Goal: Transaction & Acquisition: Purchase product/service

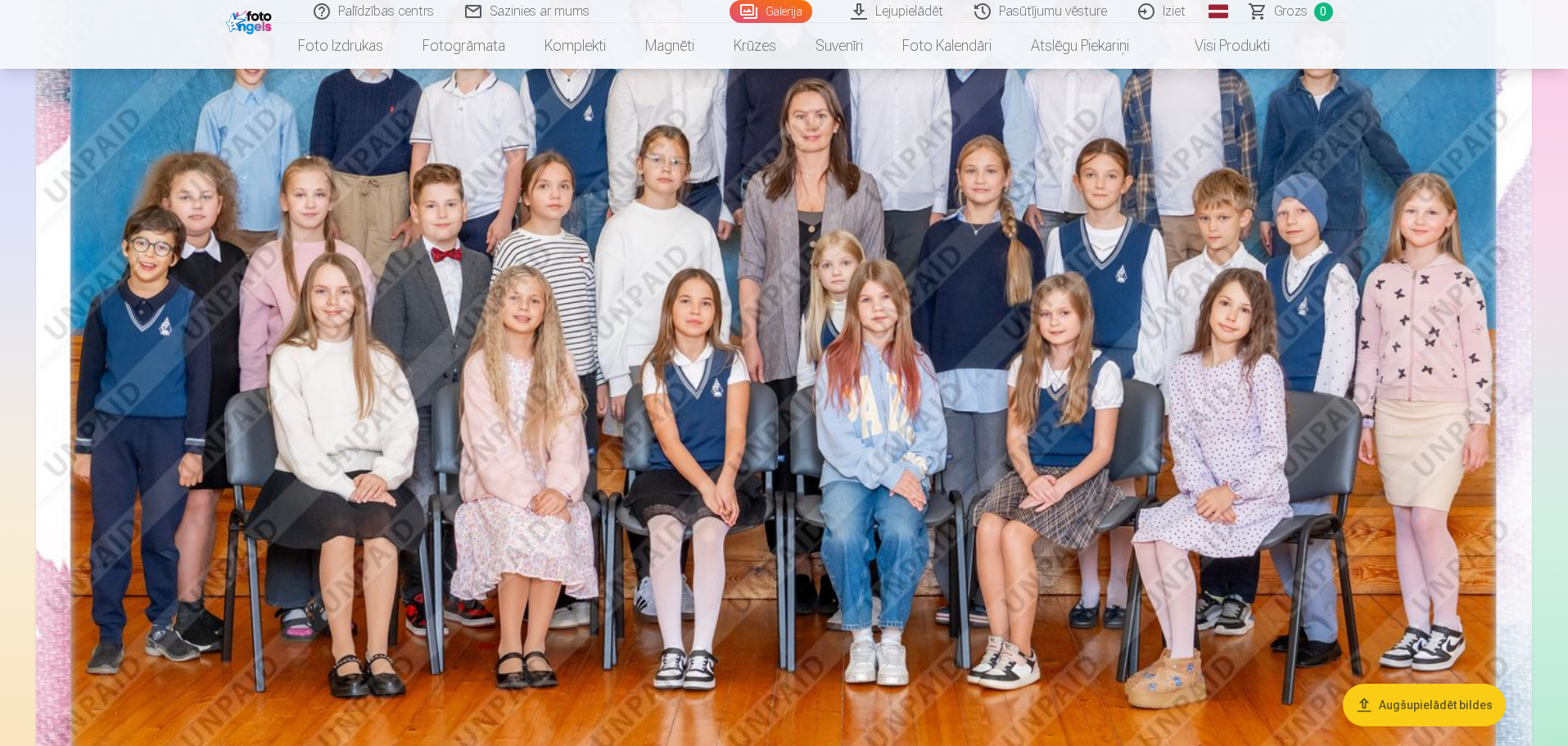
scroll to position [327, 0]
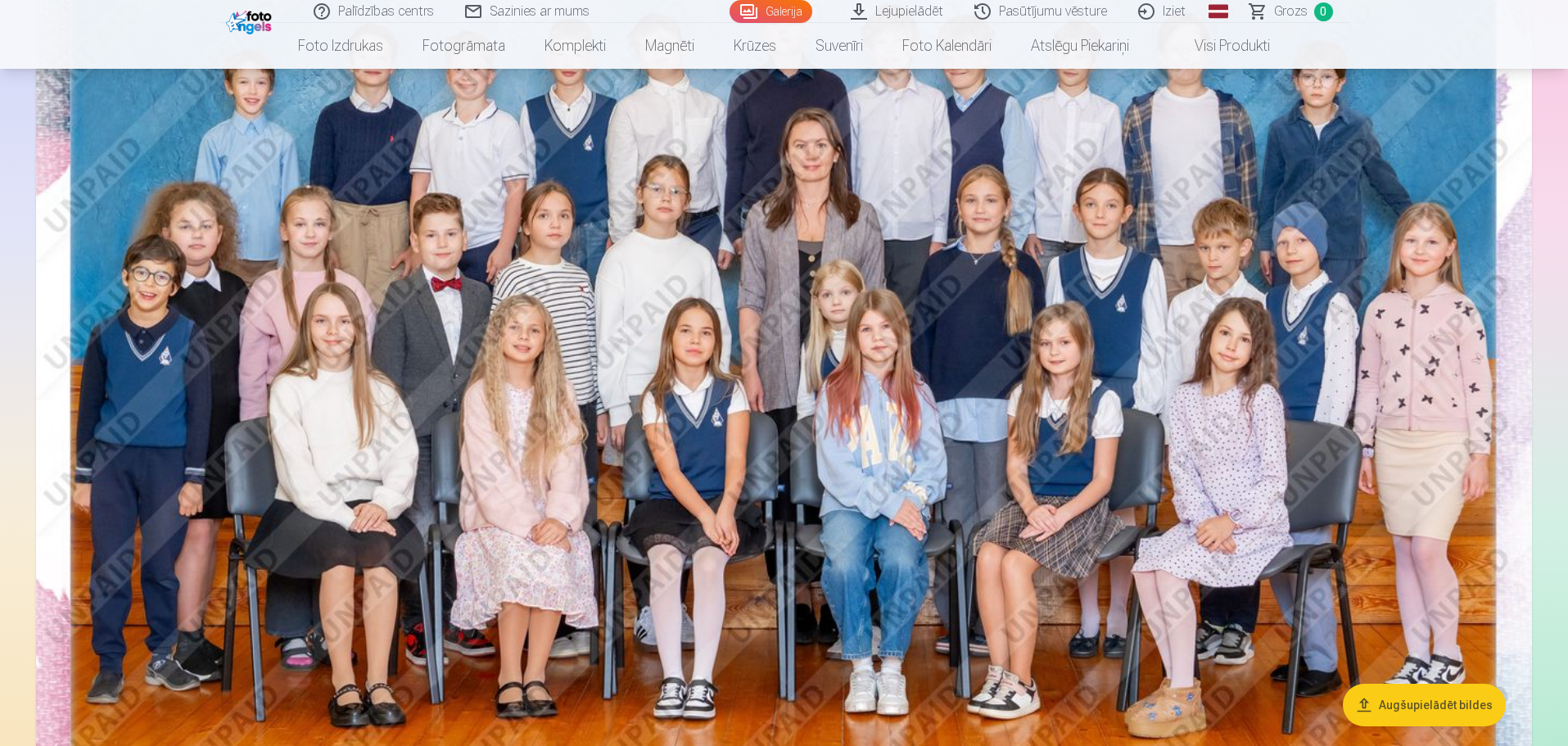
drag, startPoint x: 1203, startPoint y: 38, endPoint x: 1212, endPoint y: 73, distance: 36.1
click at [1203, 41] on link "Visi produkti" at bounding box center [1219, 45] width 141 height 46
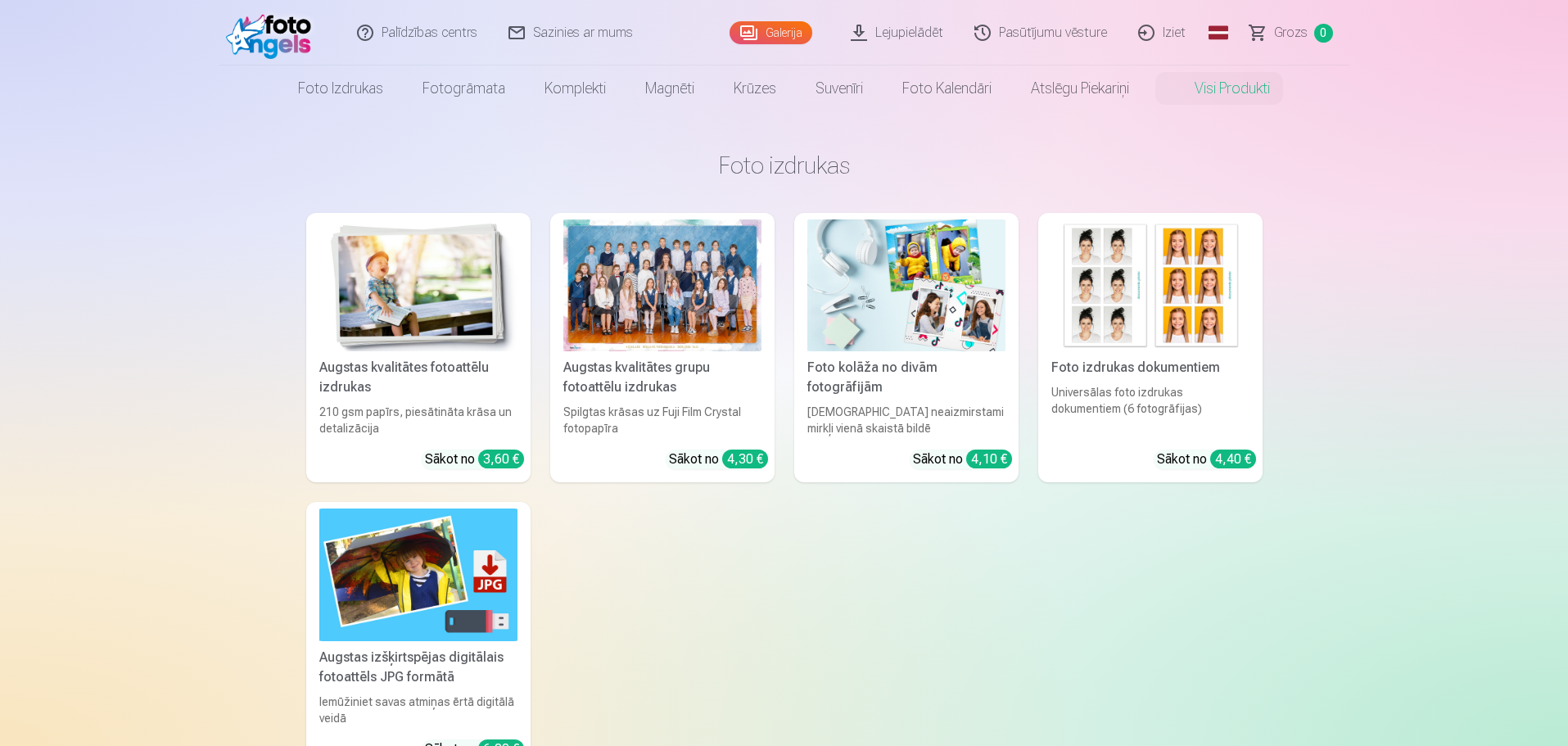
click at [634, 288] on div at bounding box center [662, 286] width 198 height 132
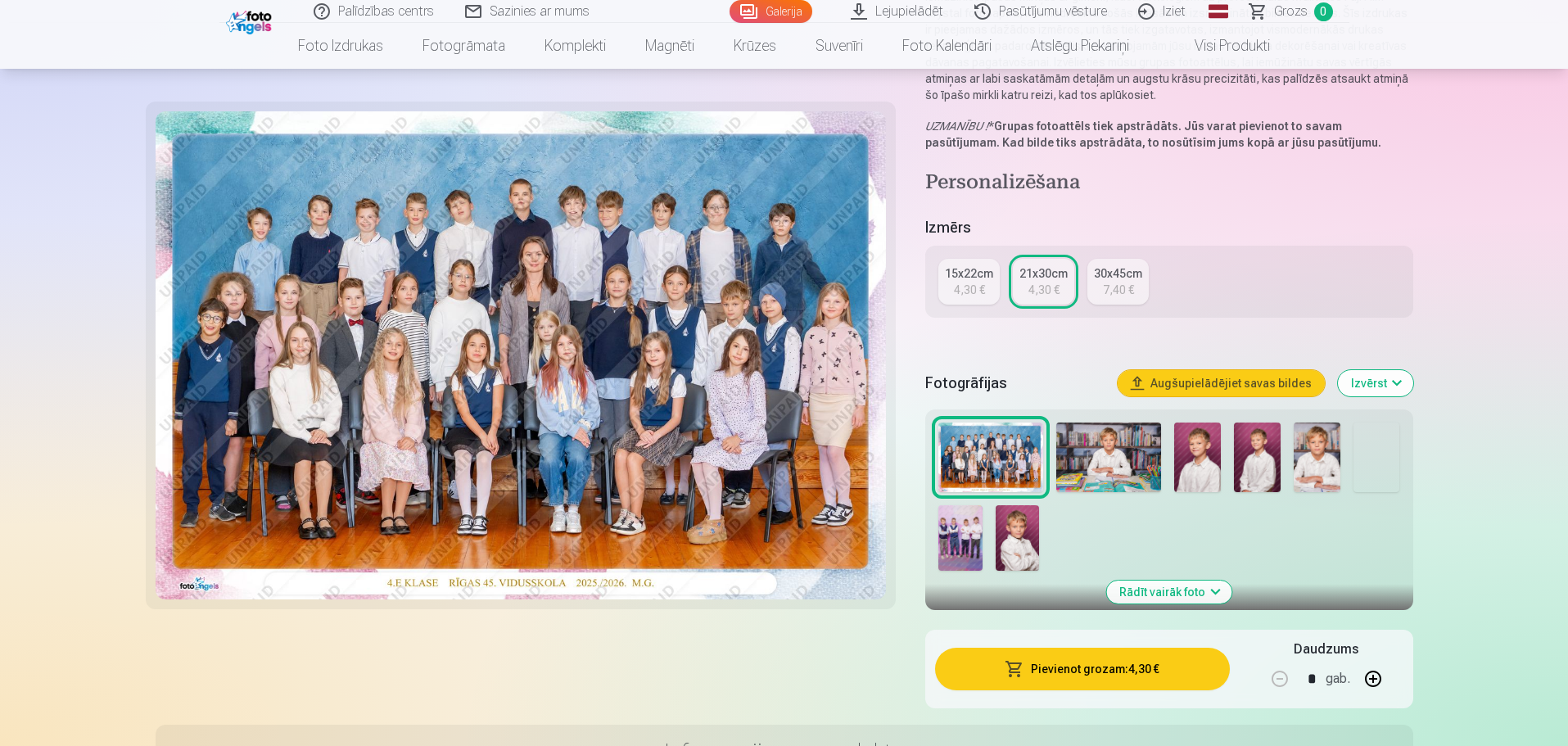
scroll to position [246, 0]
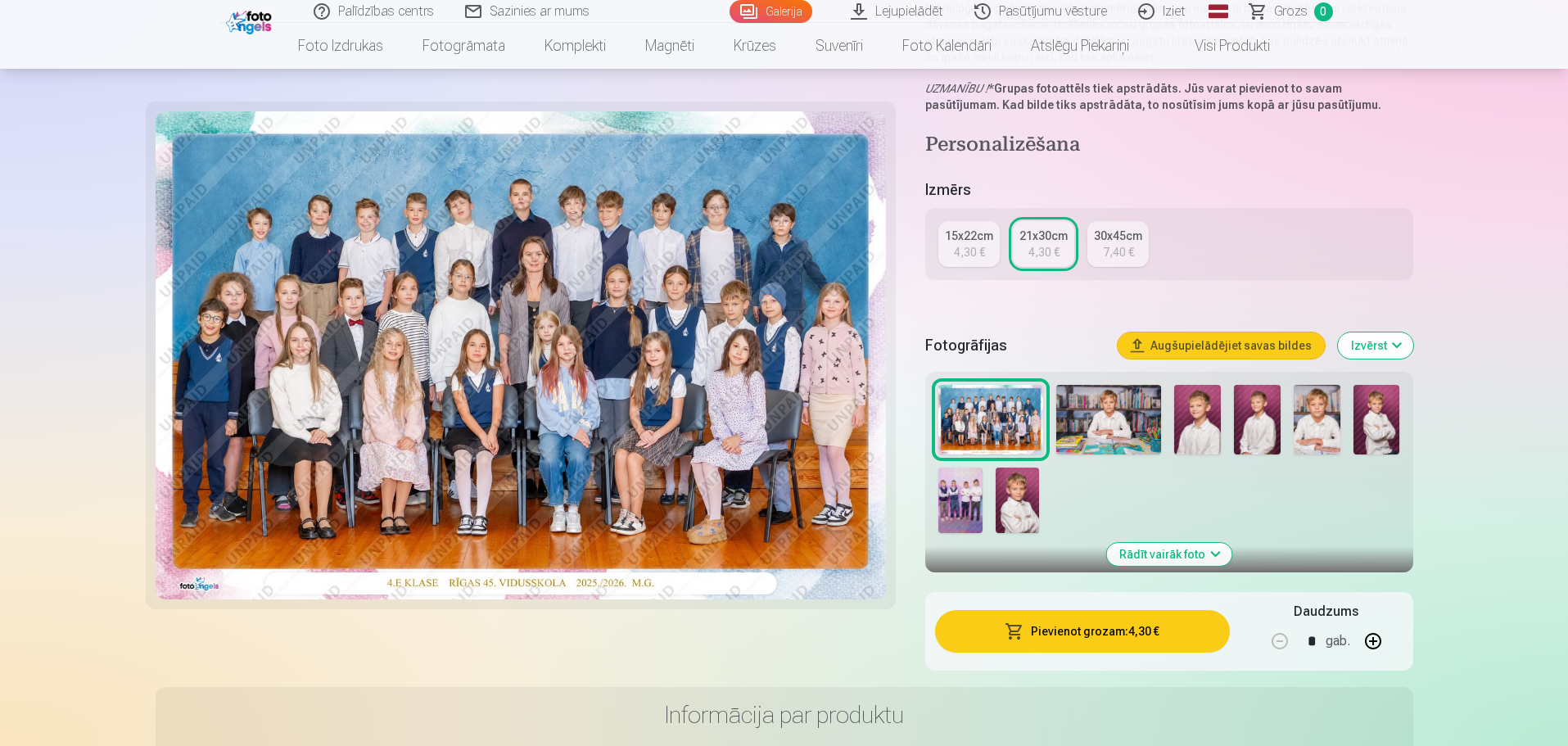
click at [1120, 623] on button "Pievienot grozam : 4,30 €" at bounding box center [1082, 631] width 294 height 43
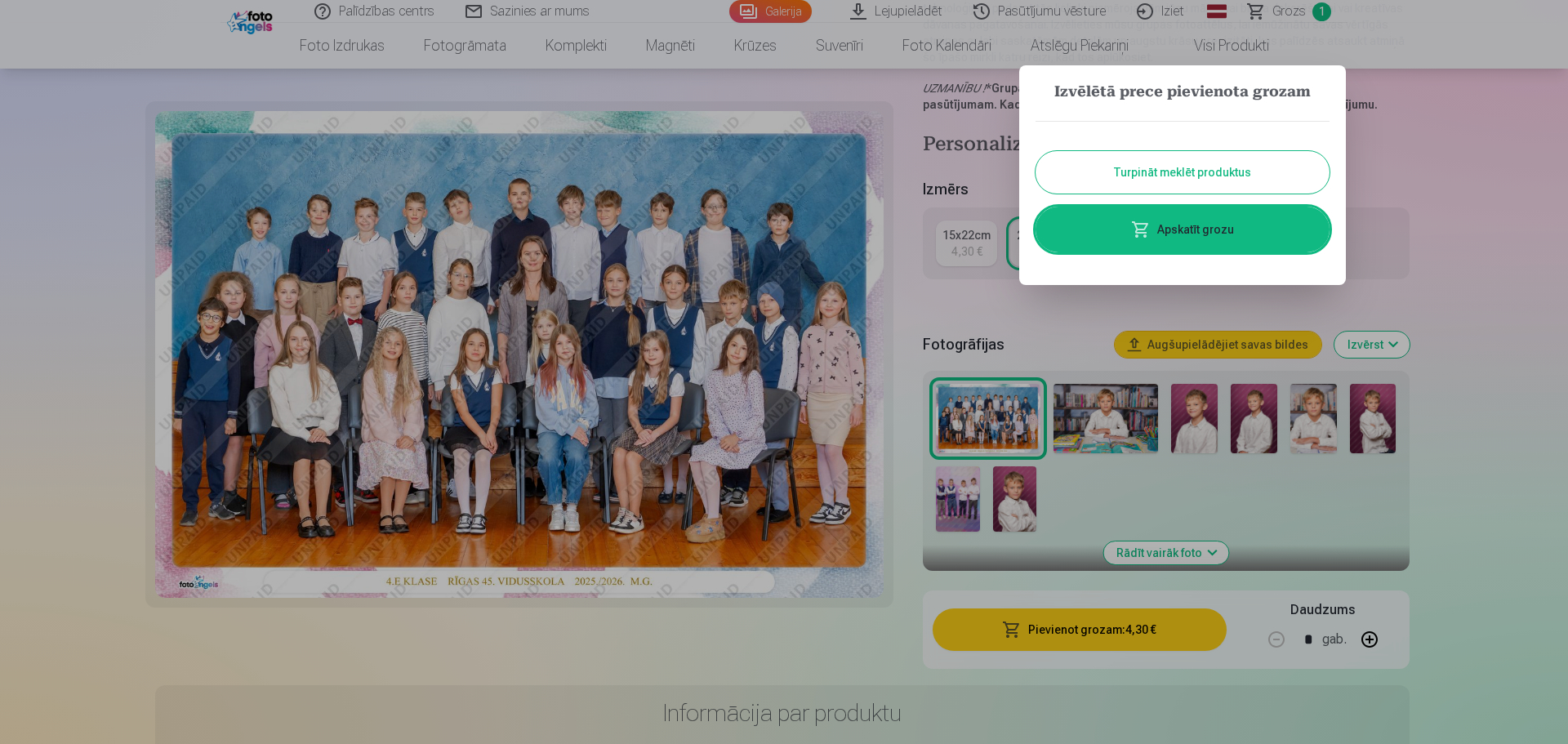
click at [1186, 168] on button "Turpināt meklēt produktus" at bounding box center [1182, 172] width 294 height 42
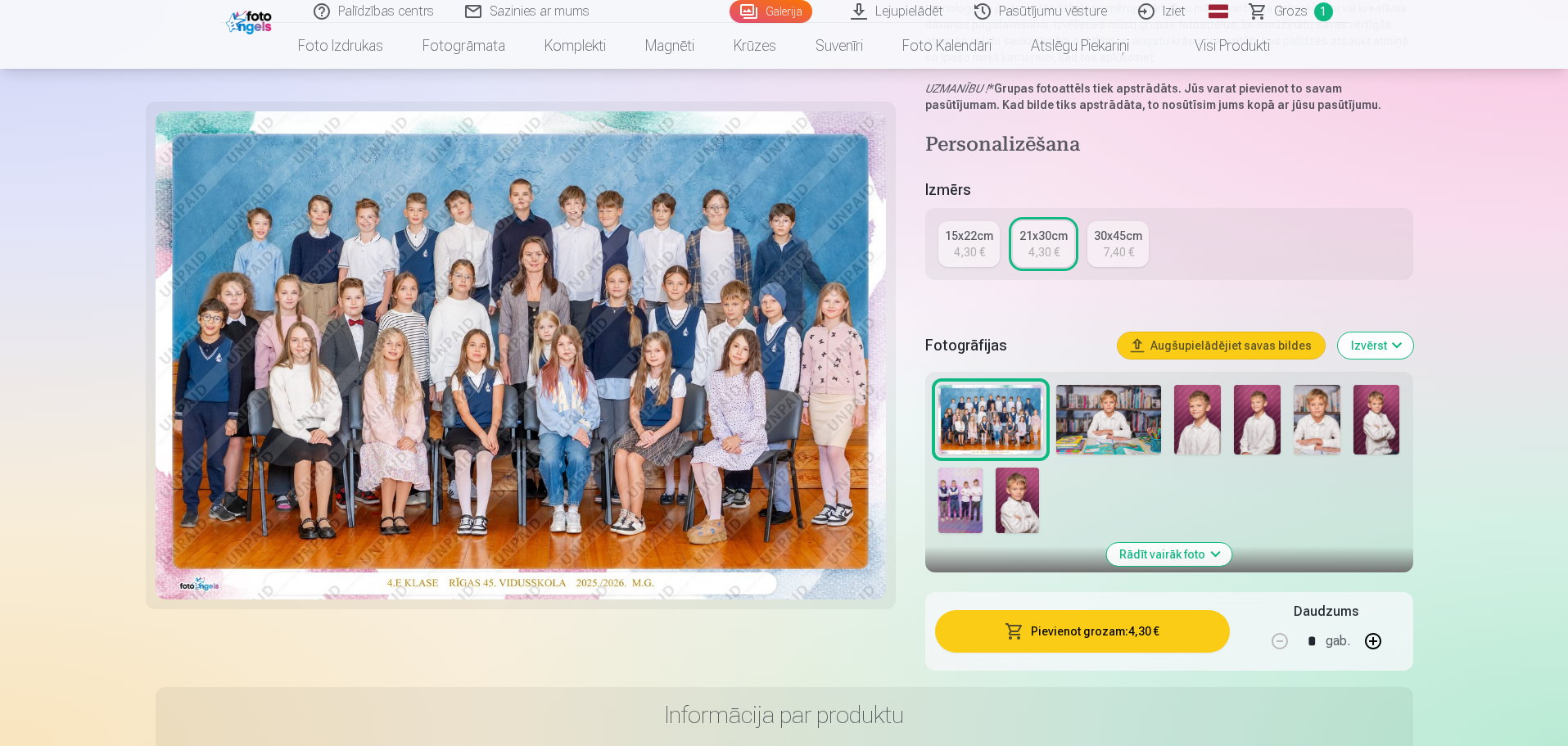
click at [1084, 409] on img at bounding box center [1108, 419] width 104 height 69
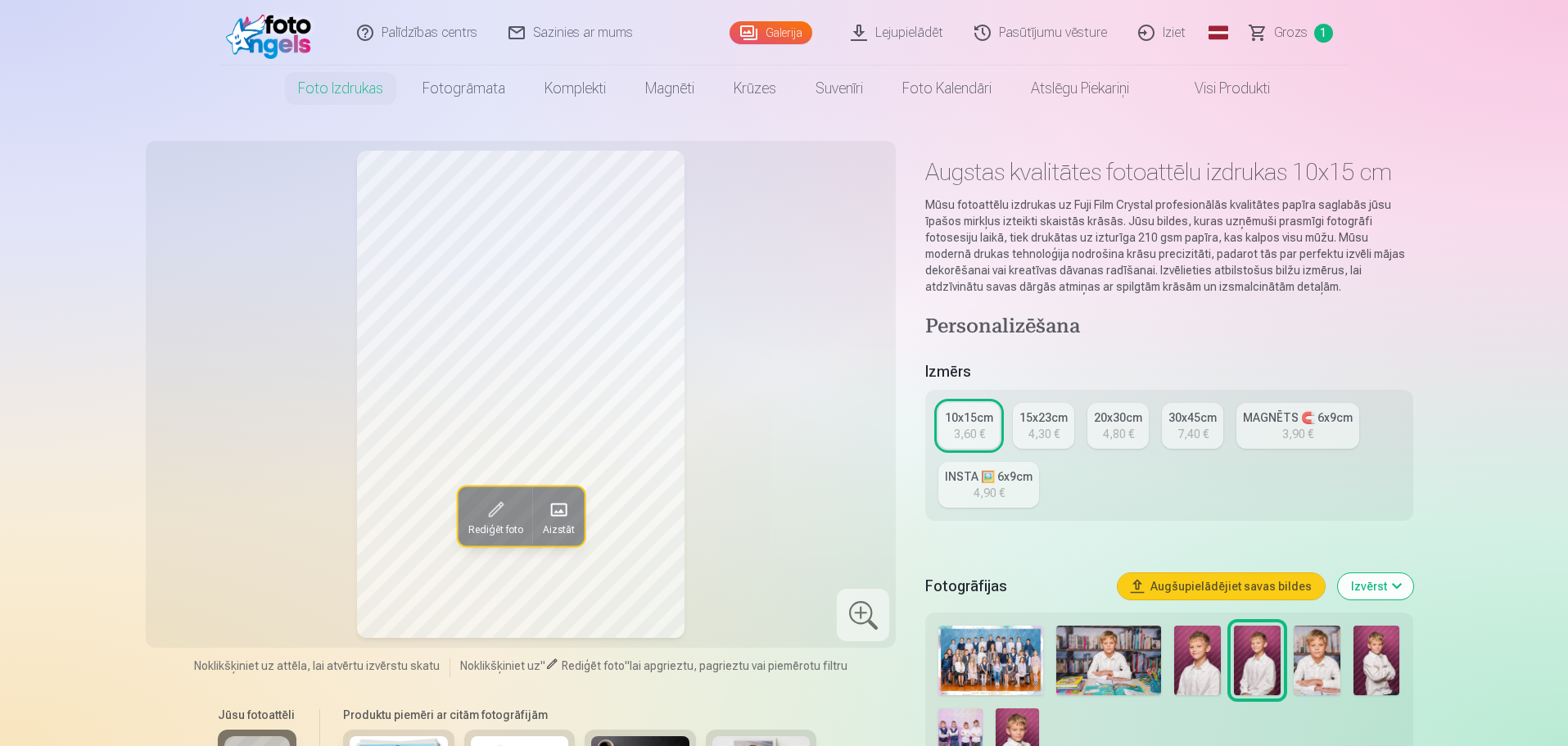
click at [1122, 647] on img at bounding box center [1108, 660] width 104 height 69
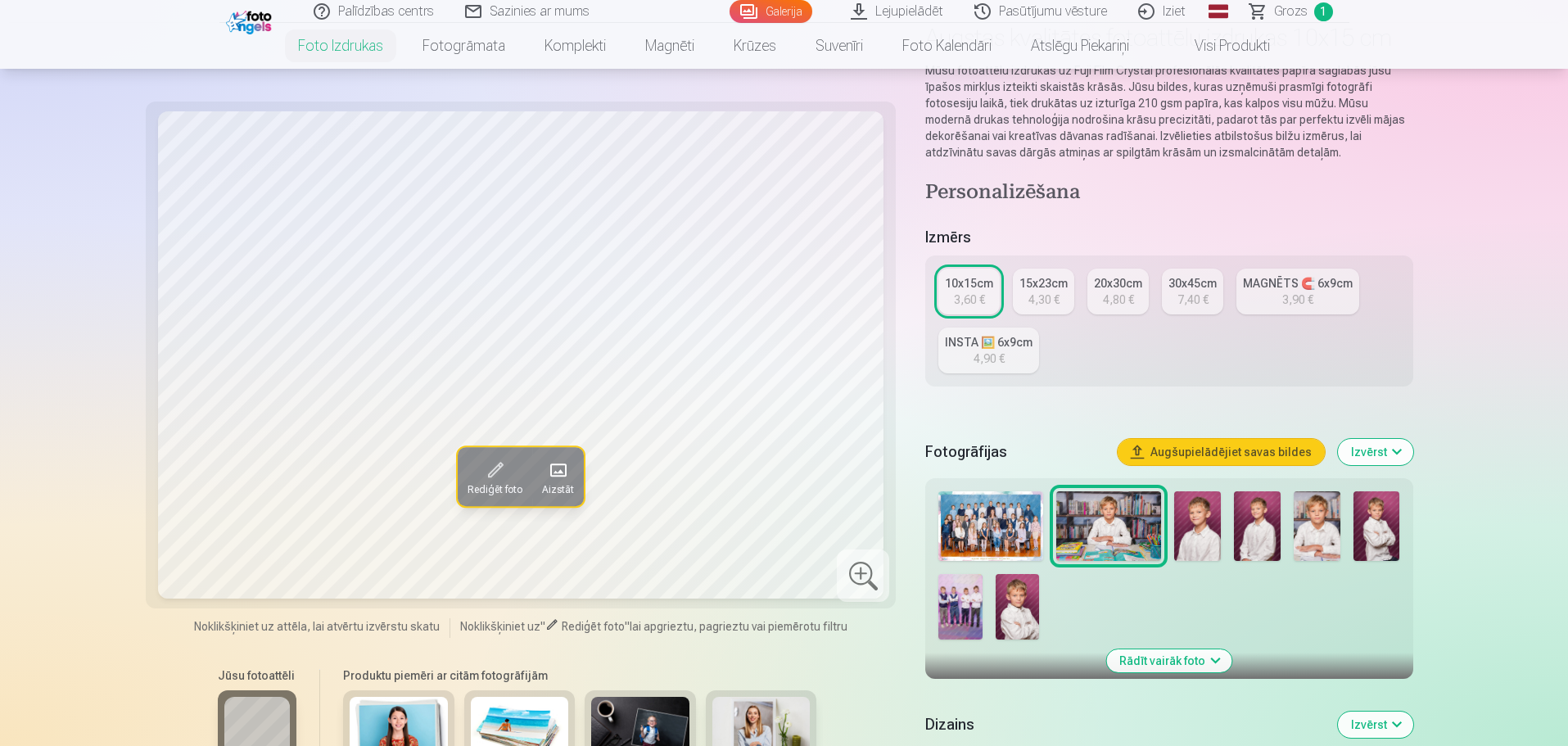
scroll to position [164, 0]
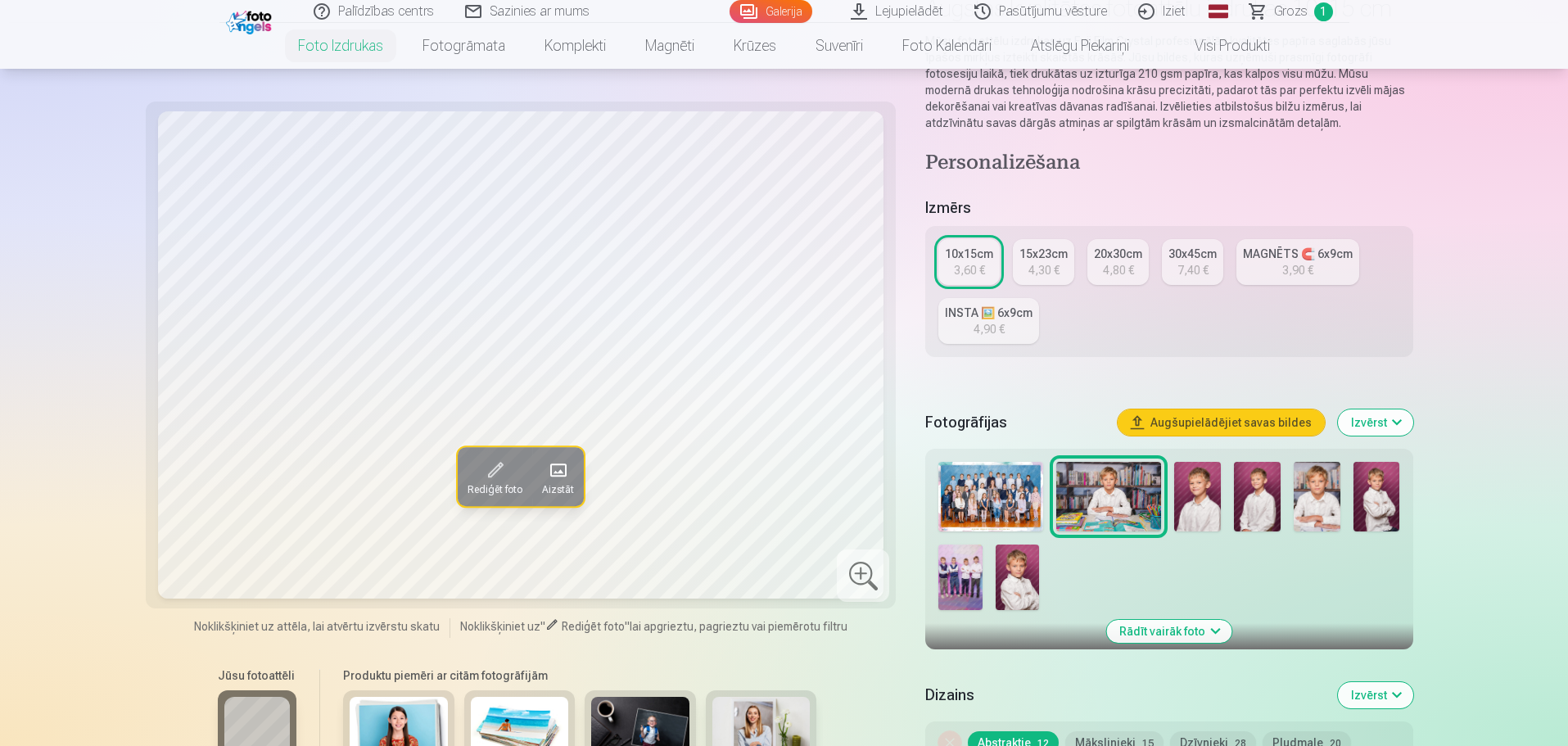
click at [1217, 500] on img at bounding box center [1198, 496] width 47 height 69
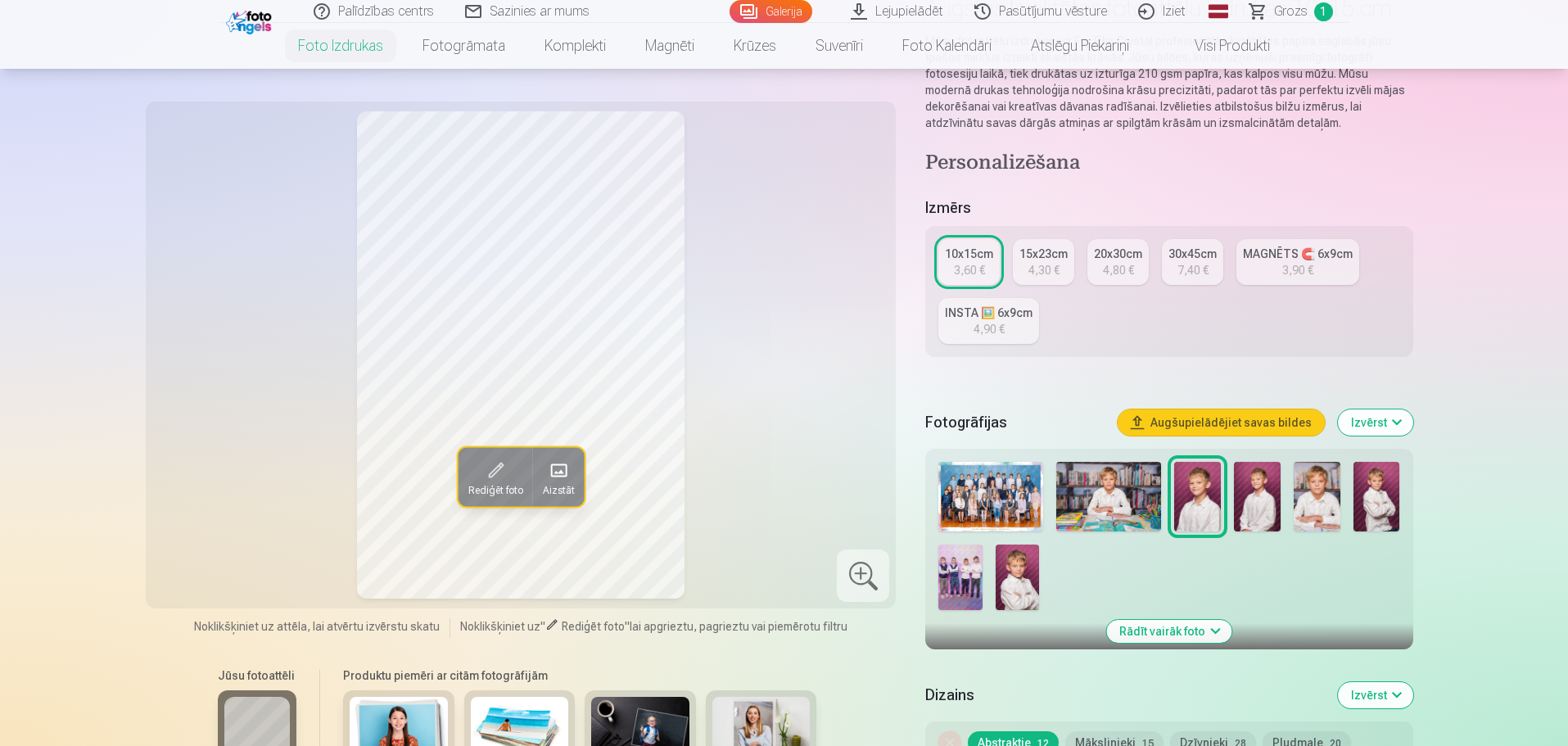
click at [1269, 500] on img at bounding box center [1258, 496] width 47 height 69
click at [1317, 505] on img at bounding box center [1317, 496] width 47 height 69
click at [1372, 506] on img at bounding box center [1377, 496] width 47 height 69
click at [962, 573] on img at bounding box center [960, 577] width 43 height 65
click at [1330, 485] on img at bounding box center [1317, 496] width 47 height 69
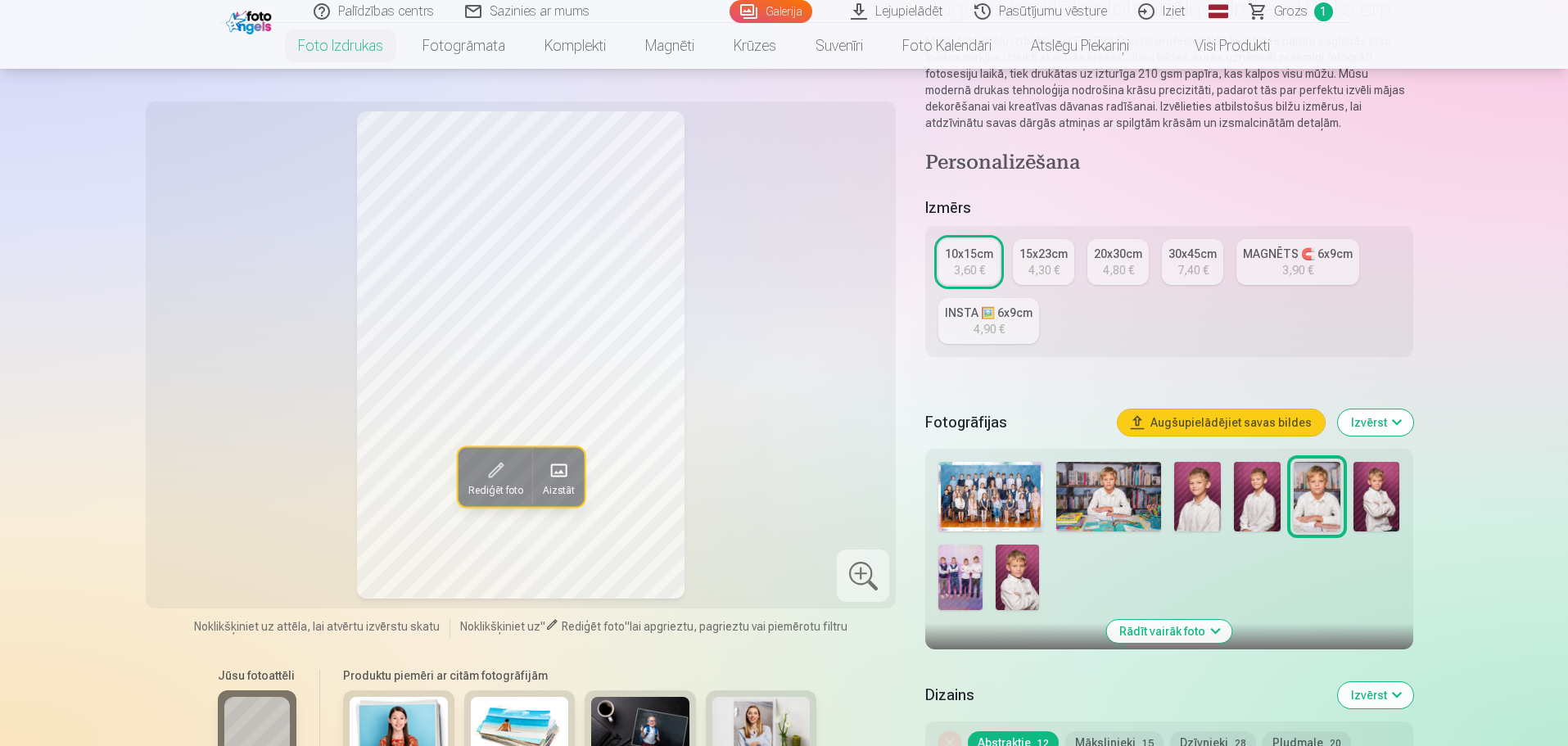
click at [1053, 251] on div "15x23cm" at bounding box center [1044, 254] width 48 height 17
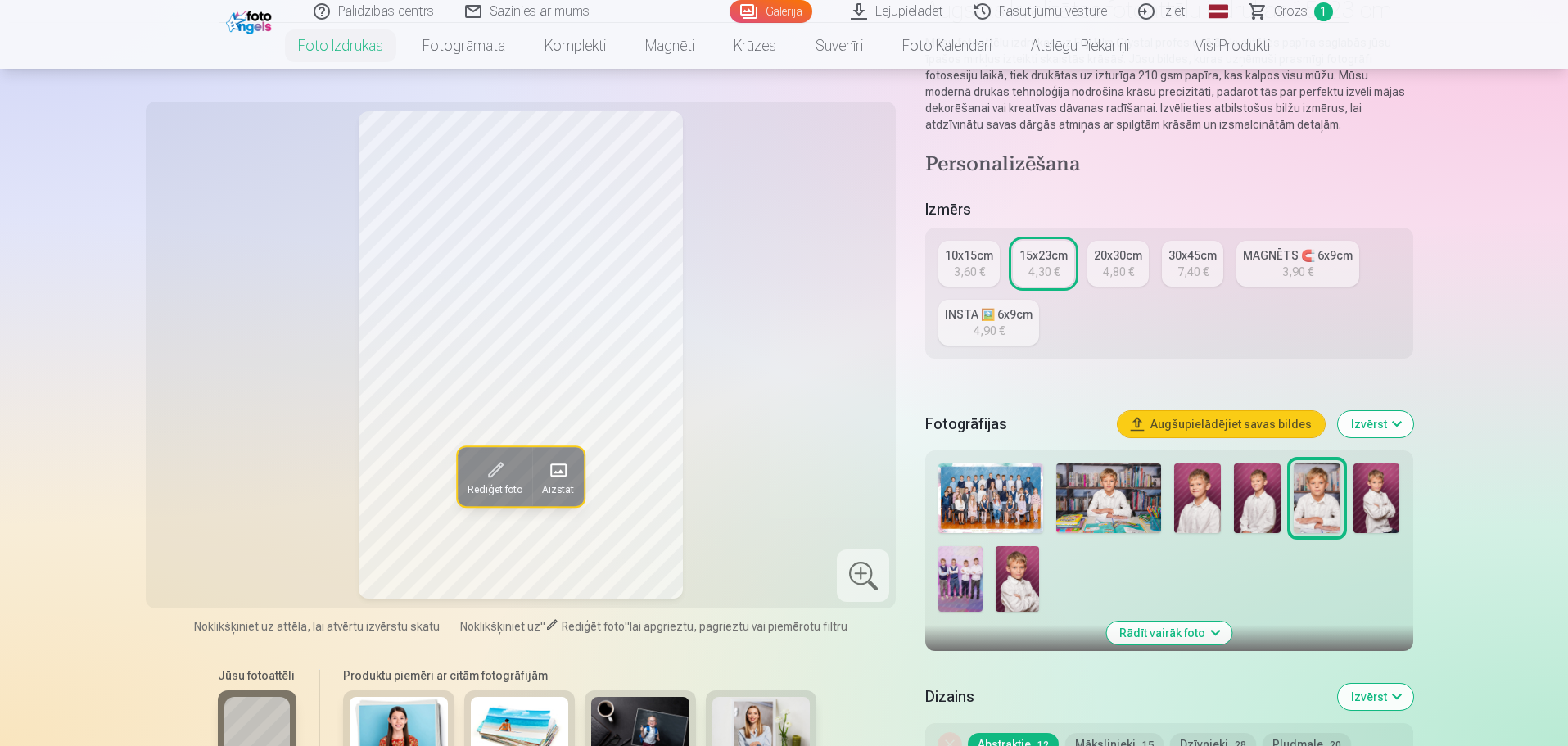
scroll to position [164, 0]
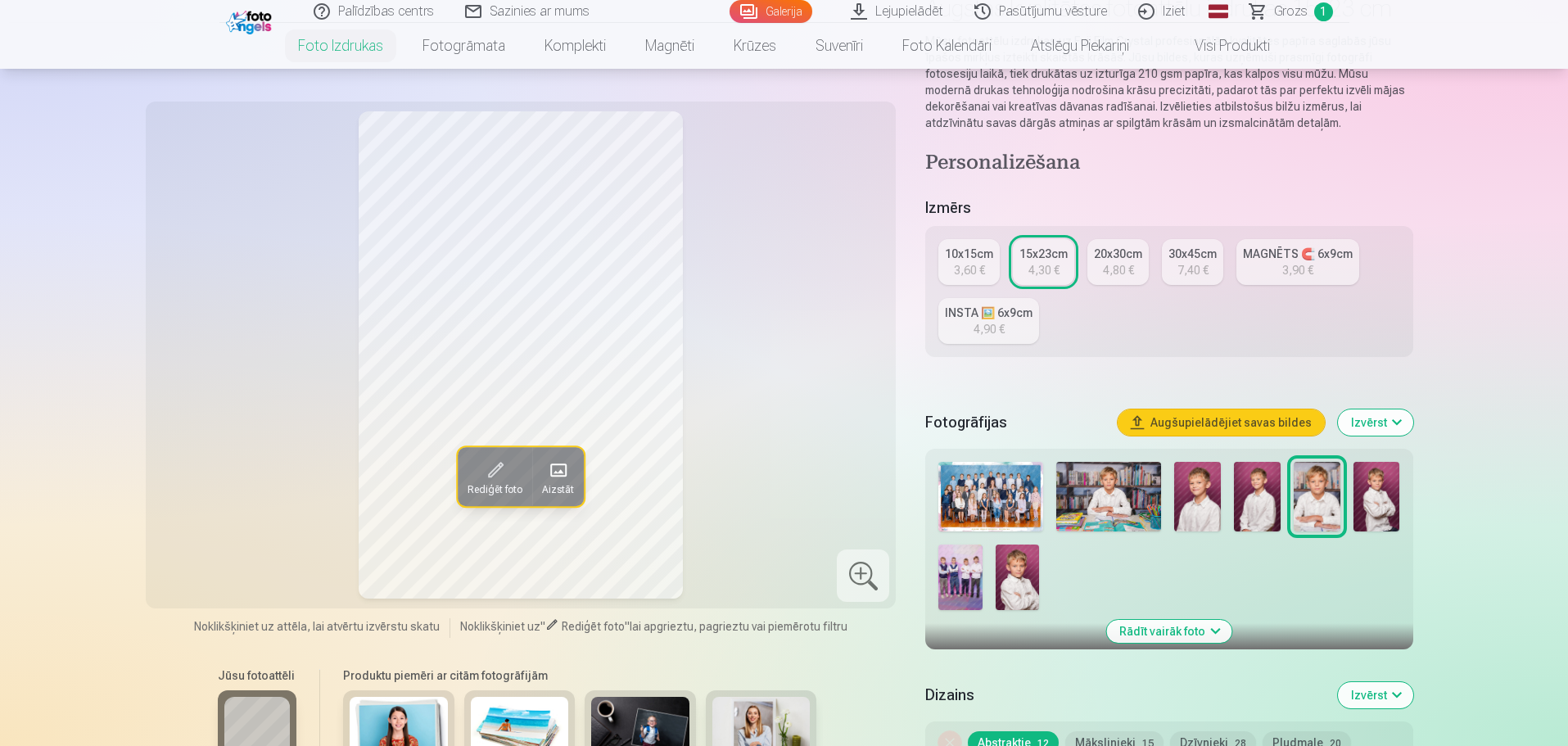
click at [1372, 488] on img at bounding box center [1377, 496] width 47 height 69
click at [1025, 585] on img at bounding box center [1017, 577] width 43 height 65
click at [1309, 492] on img at bounding box center [1317, 496] width 47 height 69
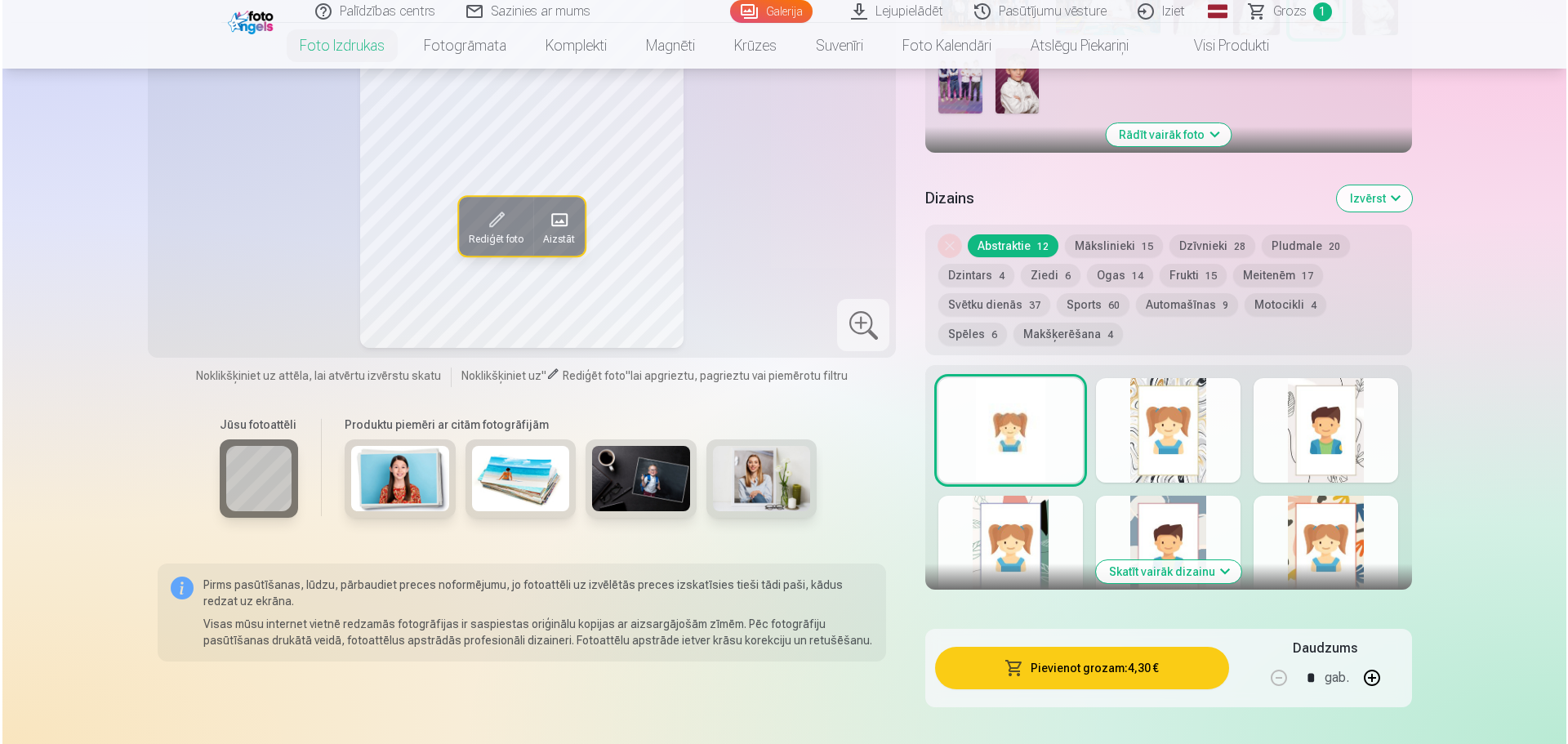
scroll to position [898, 0]
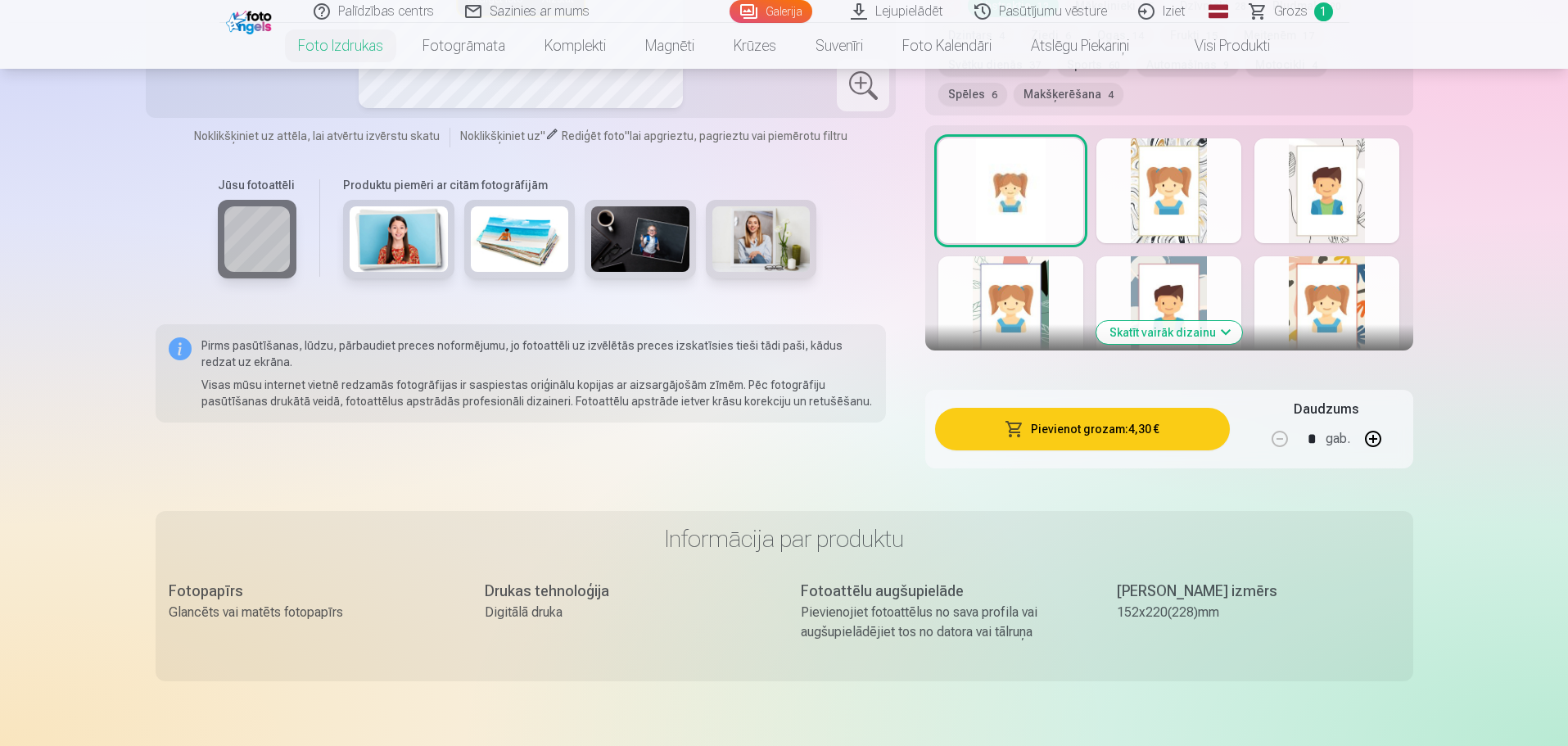
click at [1134, 426] on button "Pievienot grozam : 4,30 €" at bounding box center [1082, 429] width 294 height 43
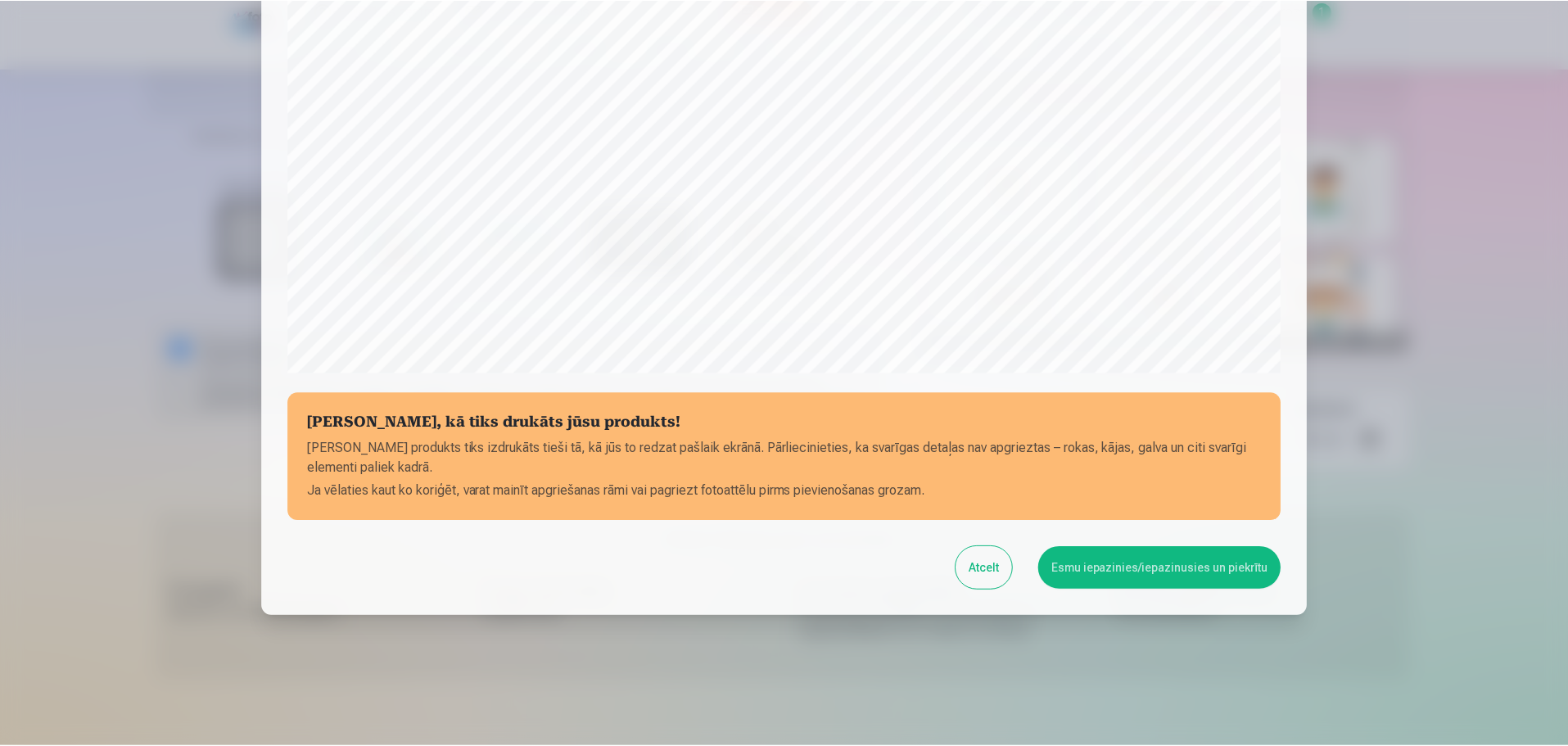
scroll to position [433, 0]
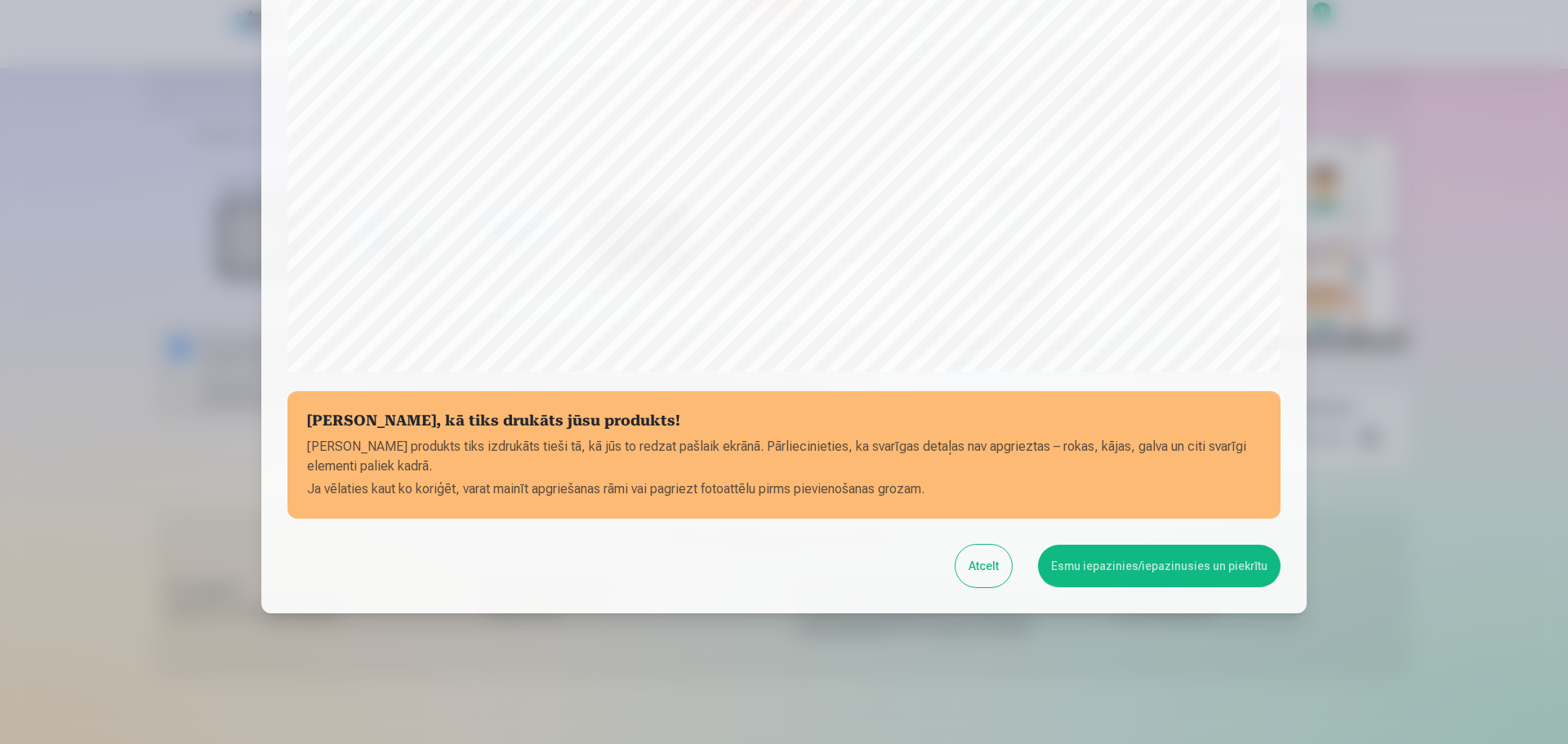
click at [1175, 570] on button "Esmu iepazinies/iepazinusies un piekrītu" at bounding box center [1159, 566] width 243 height 42
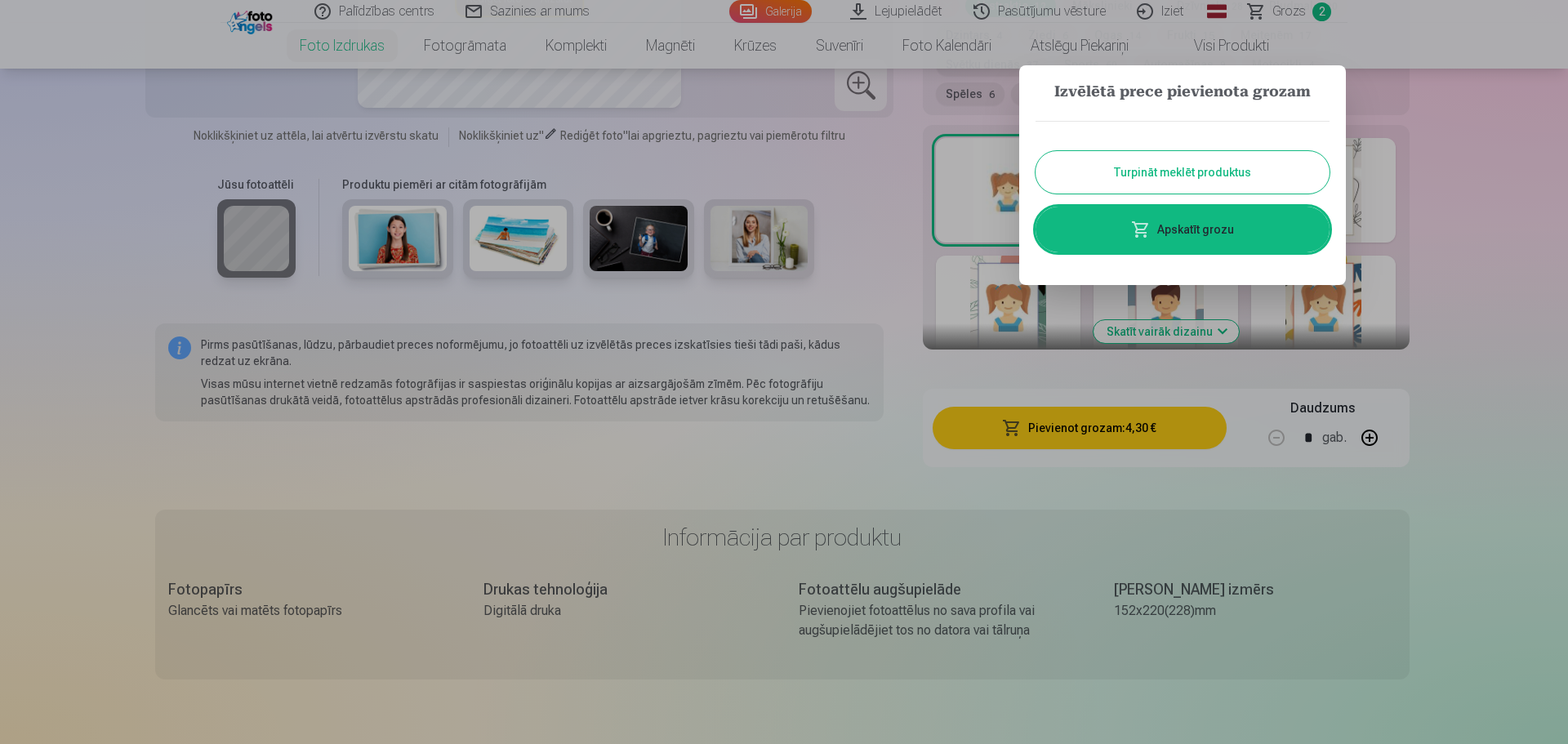
click at [1468, 222] on div at bounding box center [784, 372] width 1568 height 744
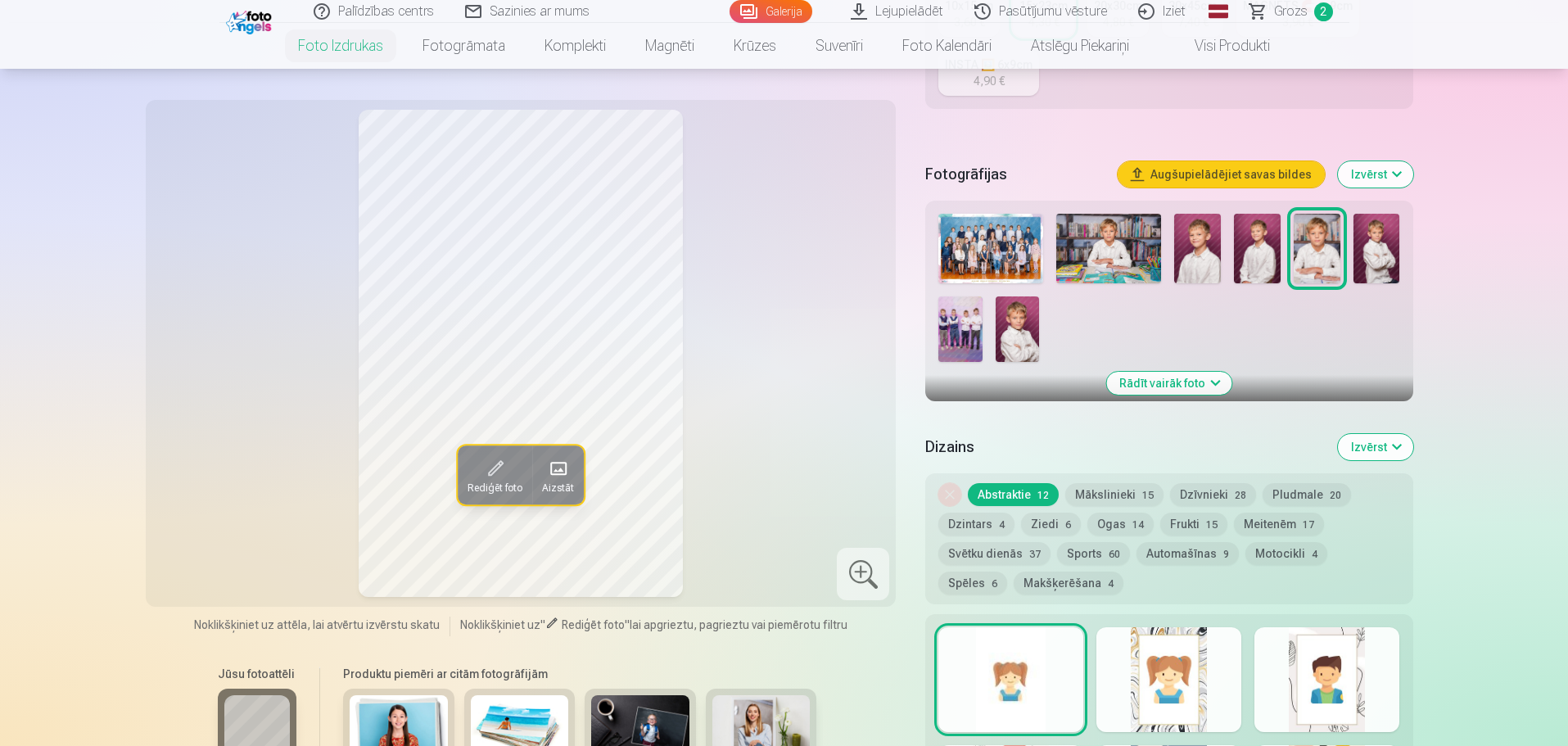
scroll to position [327, 0]
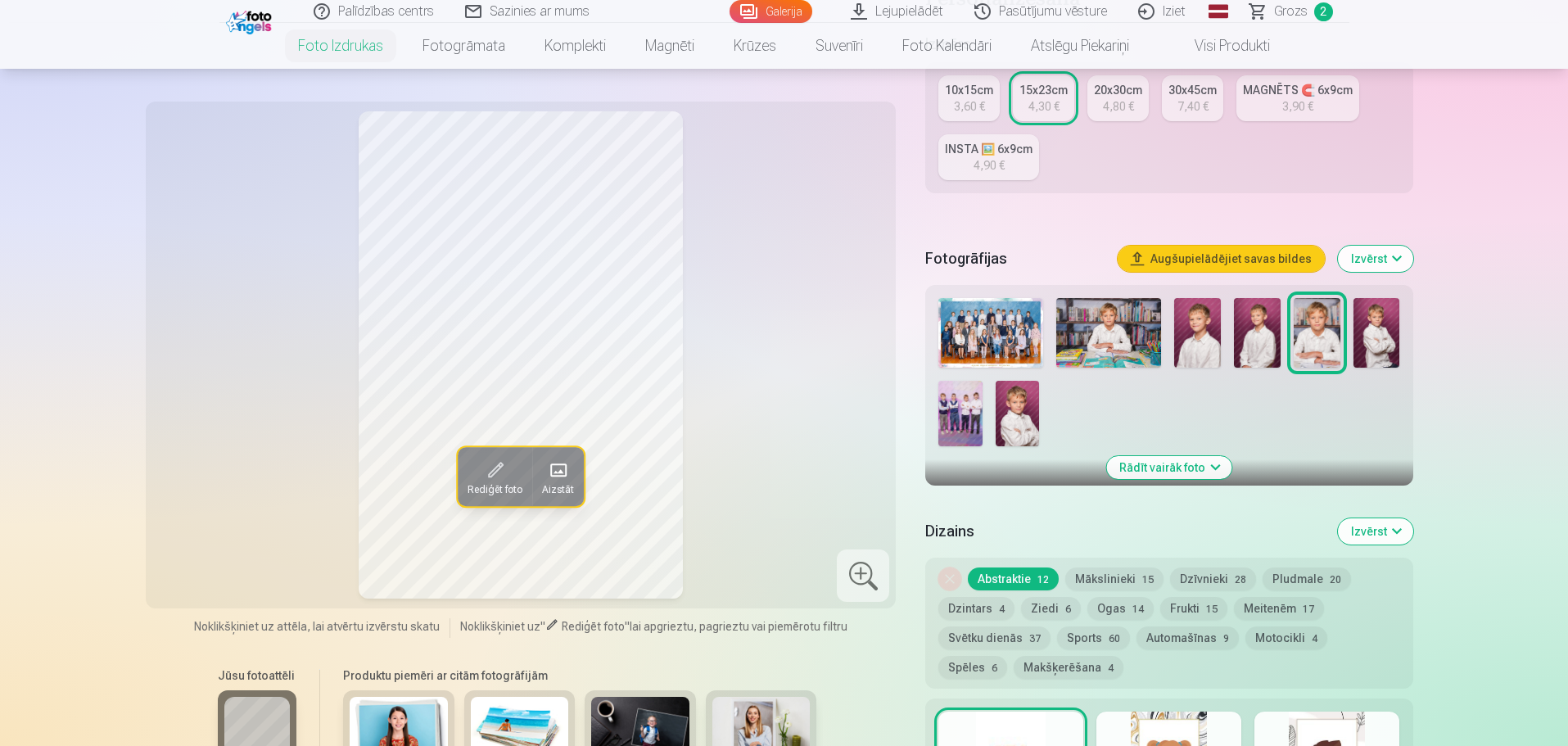
click at [1017, 418] on img at bounding box center [1017, 414] width 43 height 65
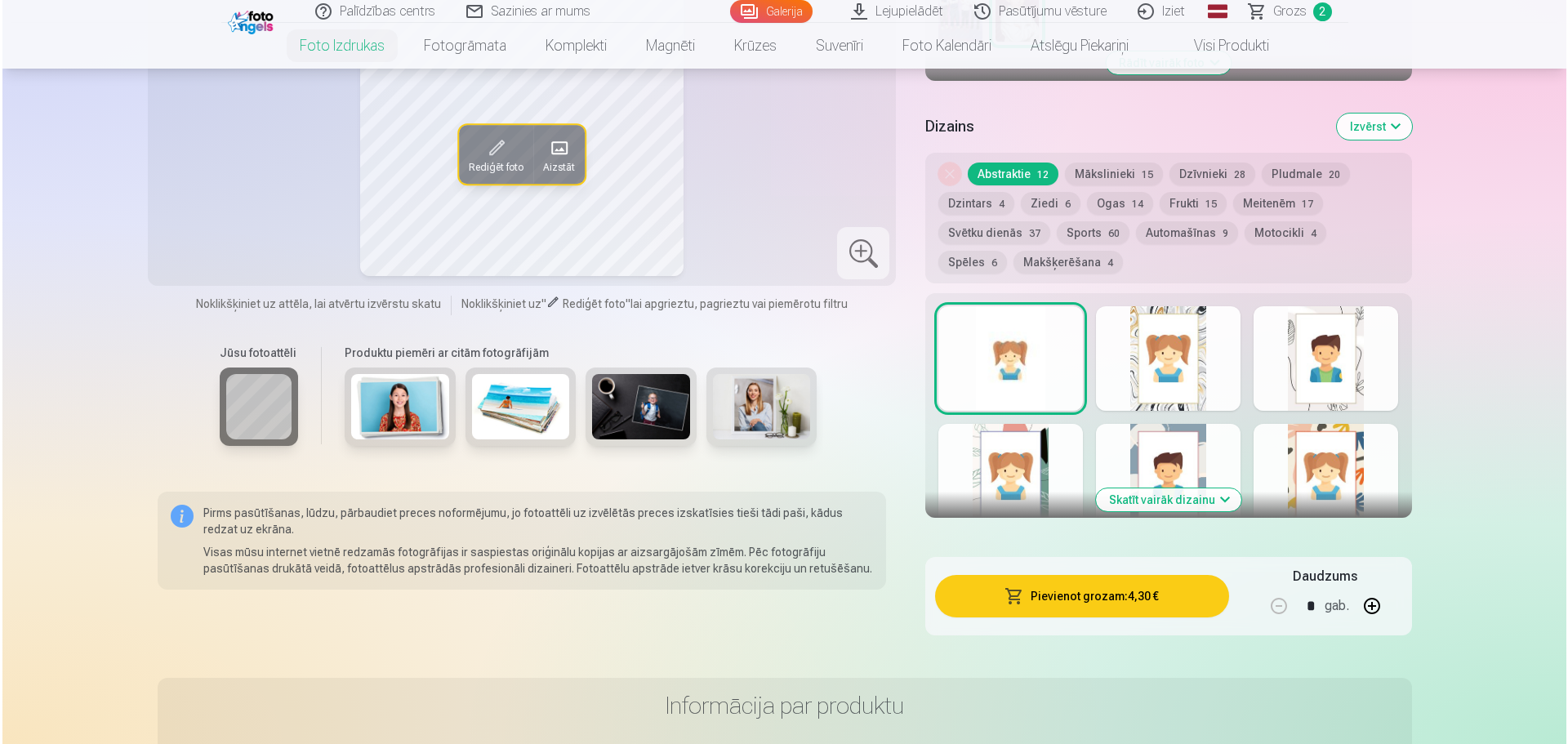
scroll to position [980, 0]
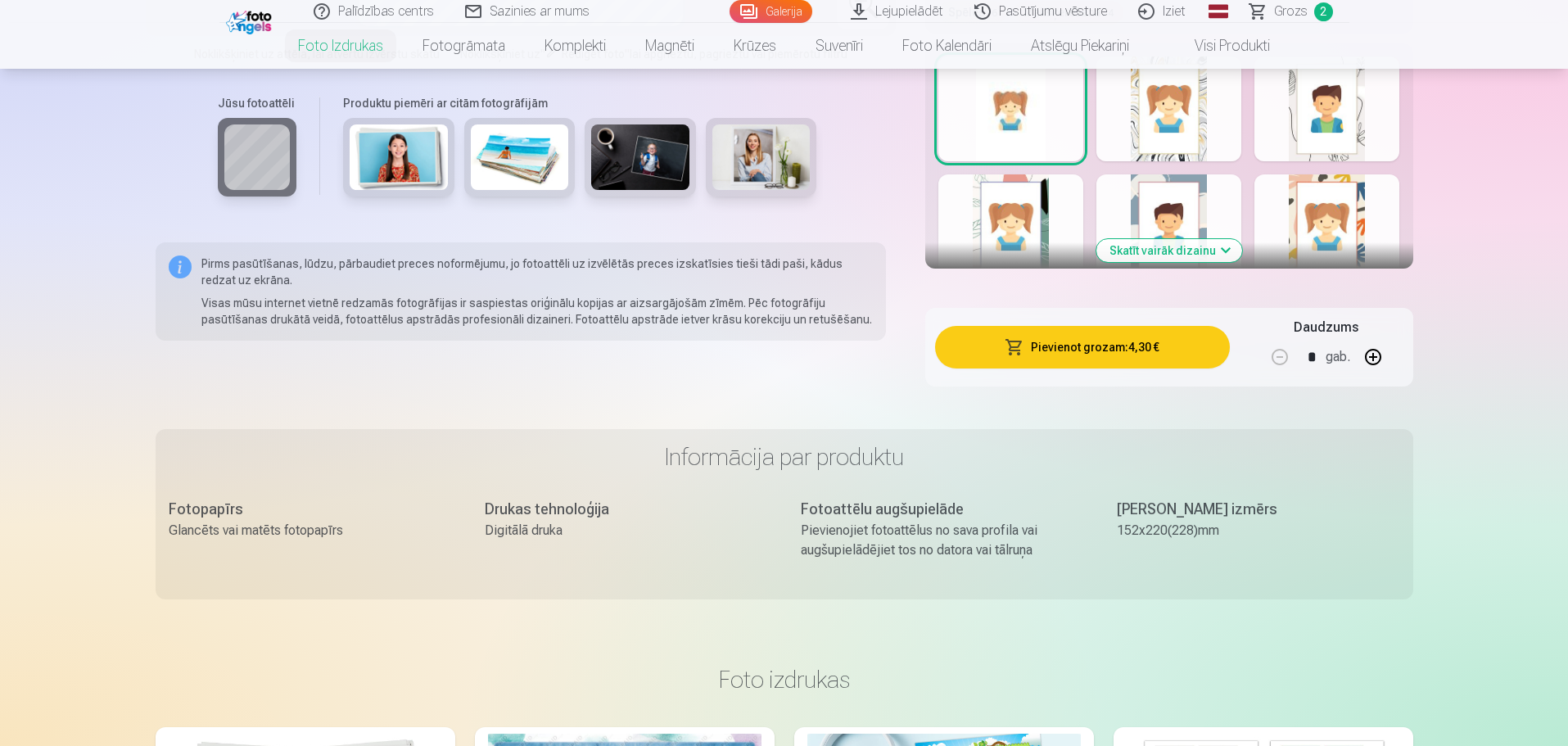
click at [1112, 343] on button "Pievienot grozam : 4,30 €" at bounding box center [1082, 347] width 294 height 43
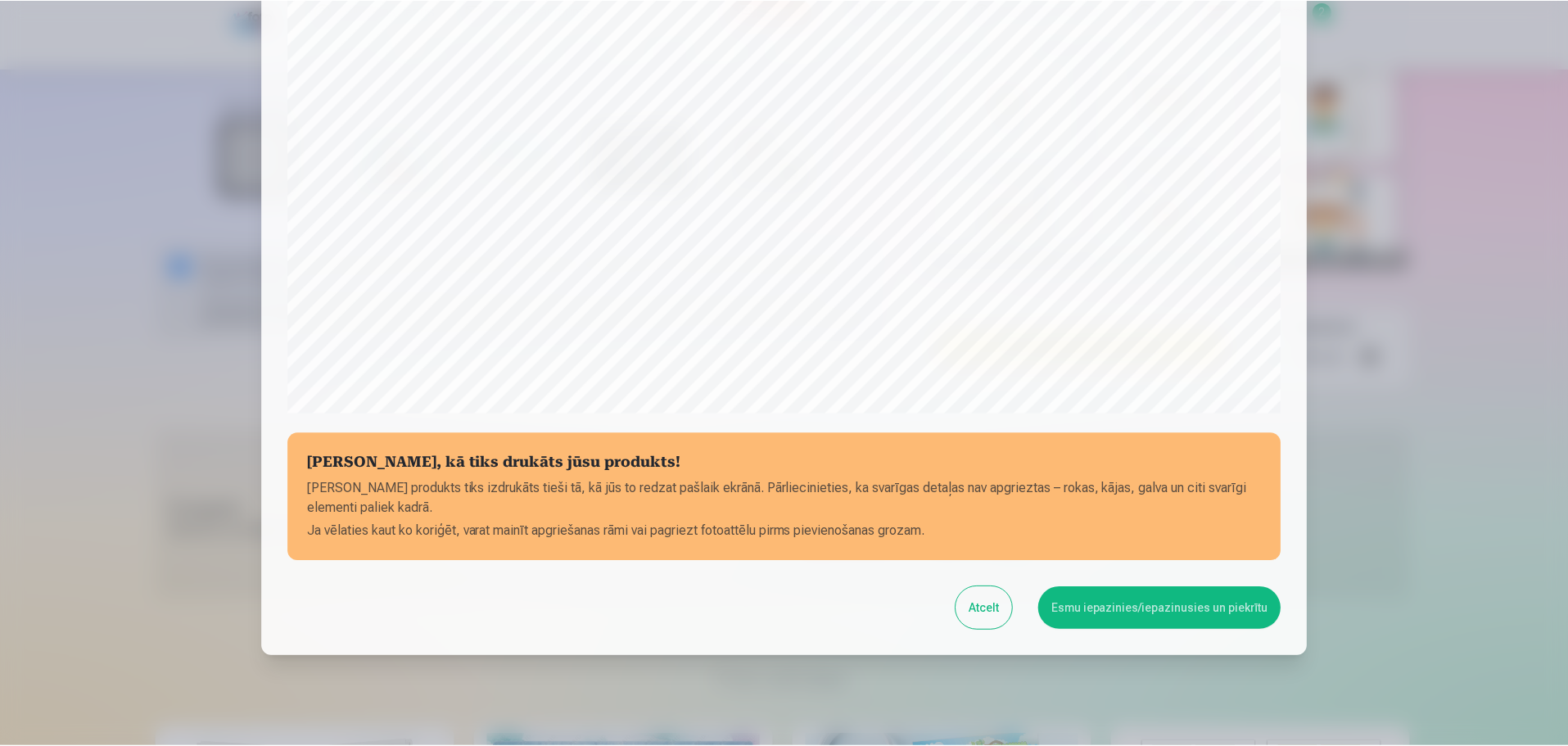
scroll to position [433, 0]
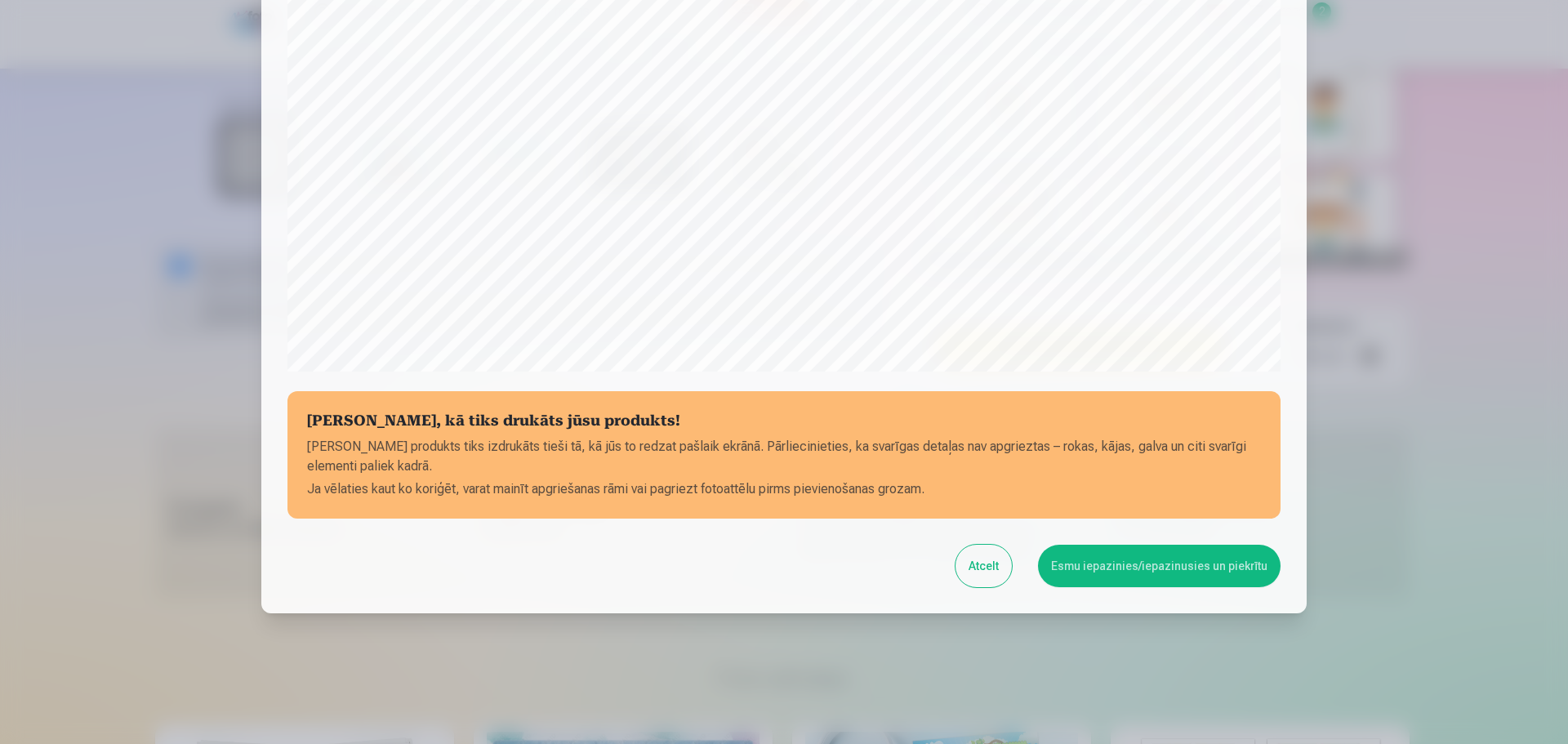
click at [1124, 568] on button "Esmu iepazinies/iepazinusies un piekrītu" at bounding box center [1159, 566] width 243 height 42
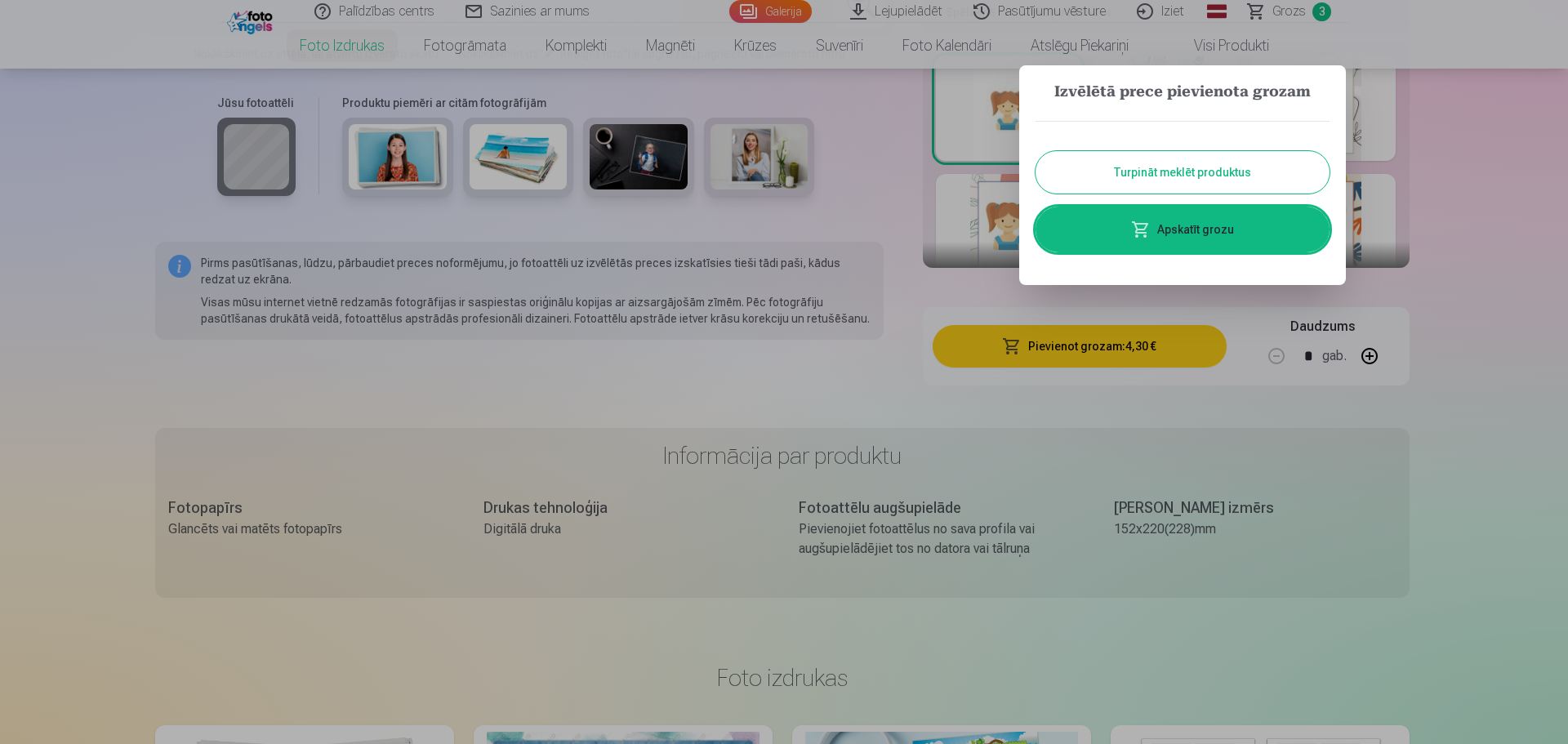
click at [1480, 180] on div at bounding box center [784, 372] width 1568 height 744
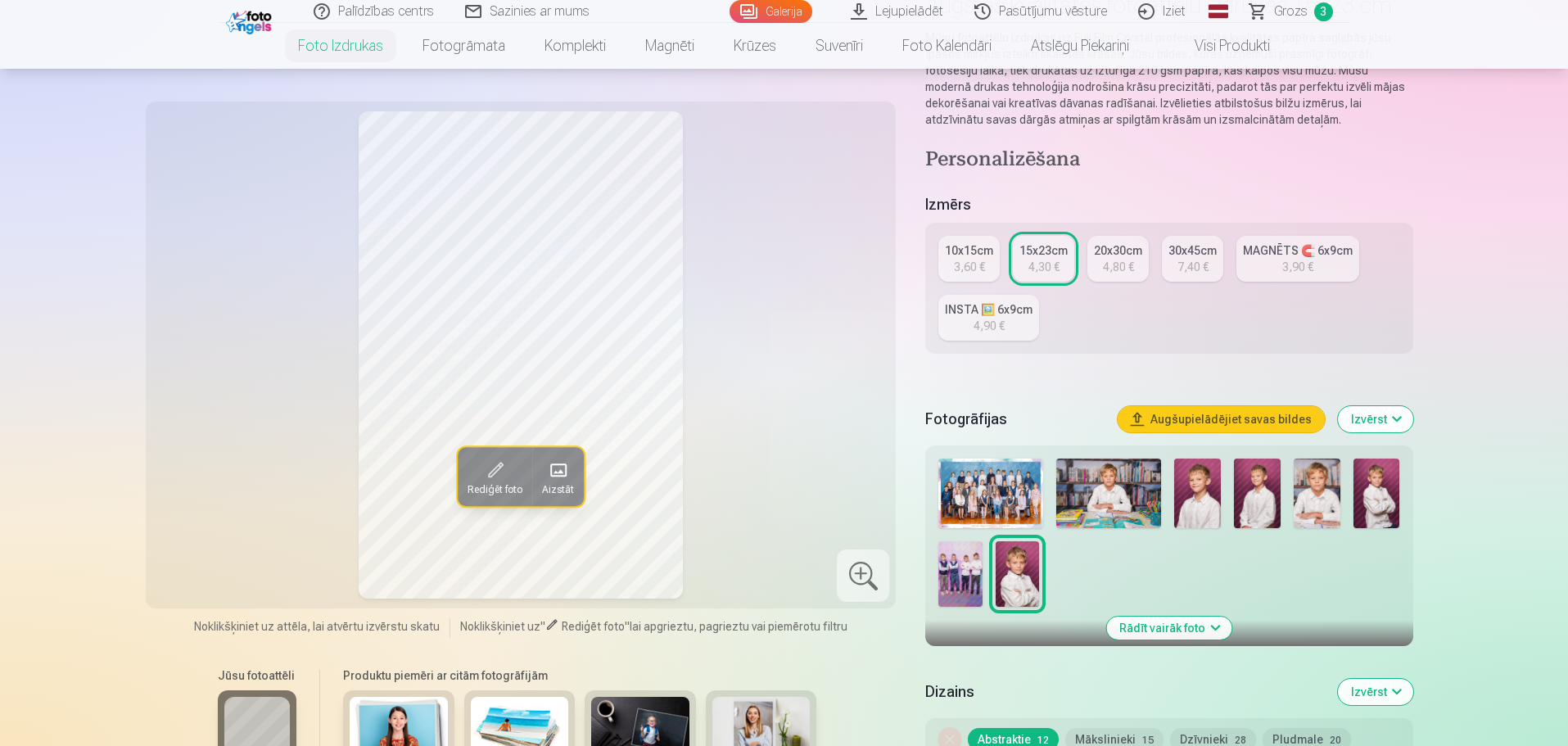
scroll to position [164, 0]
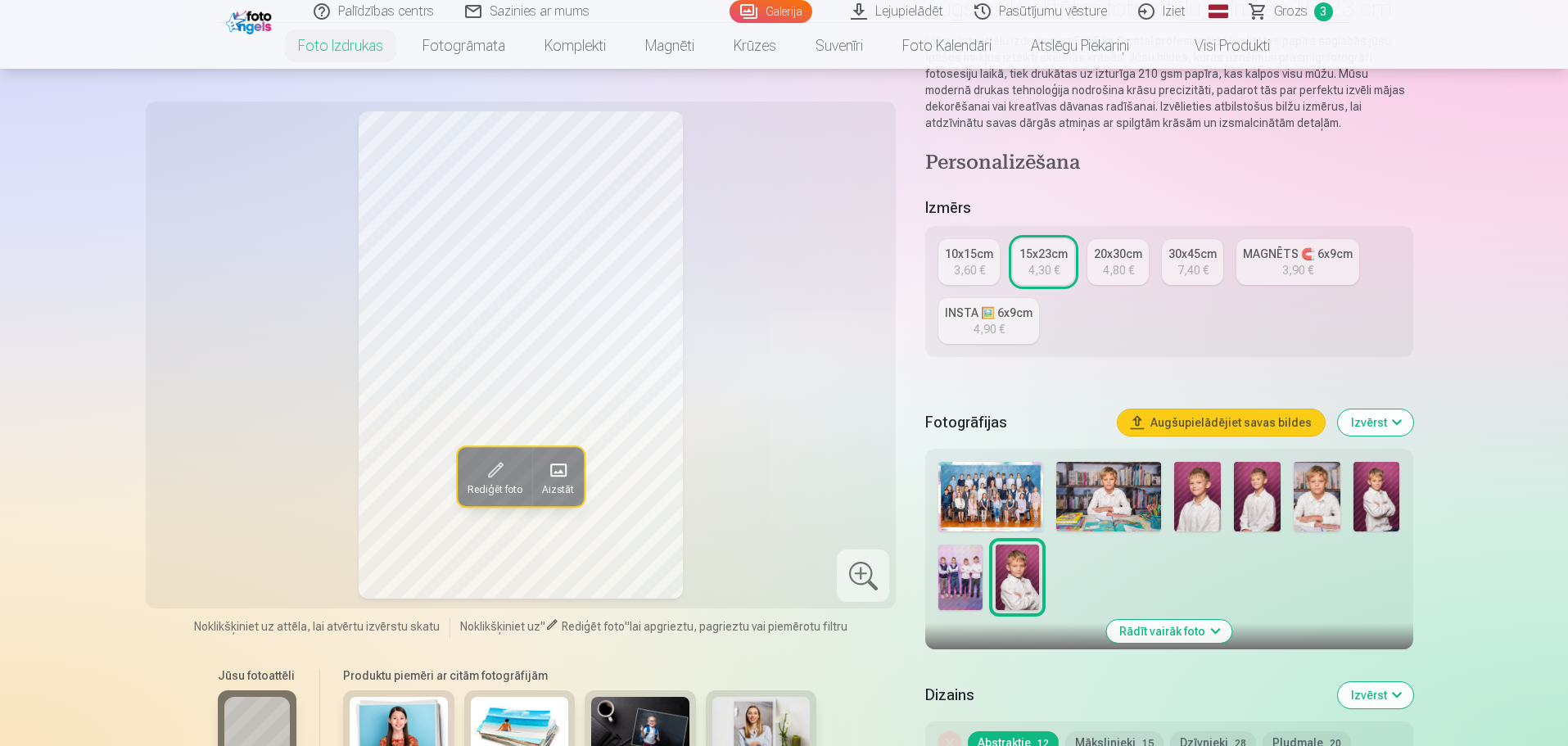
click at [944, 581] on img at bounding box center [960, 577] width 43 height 65
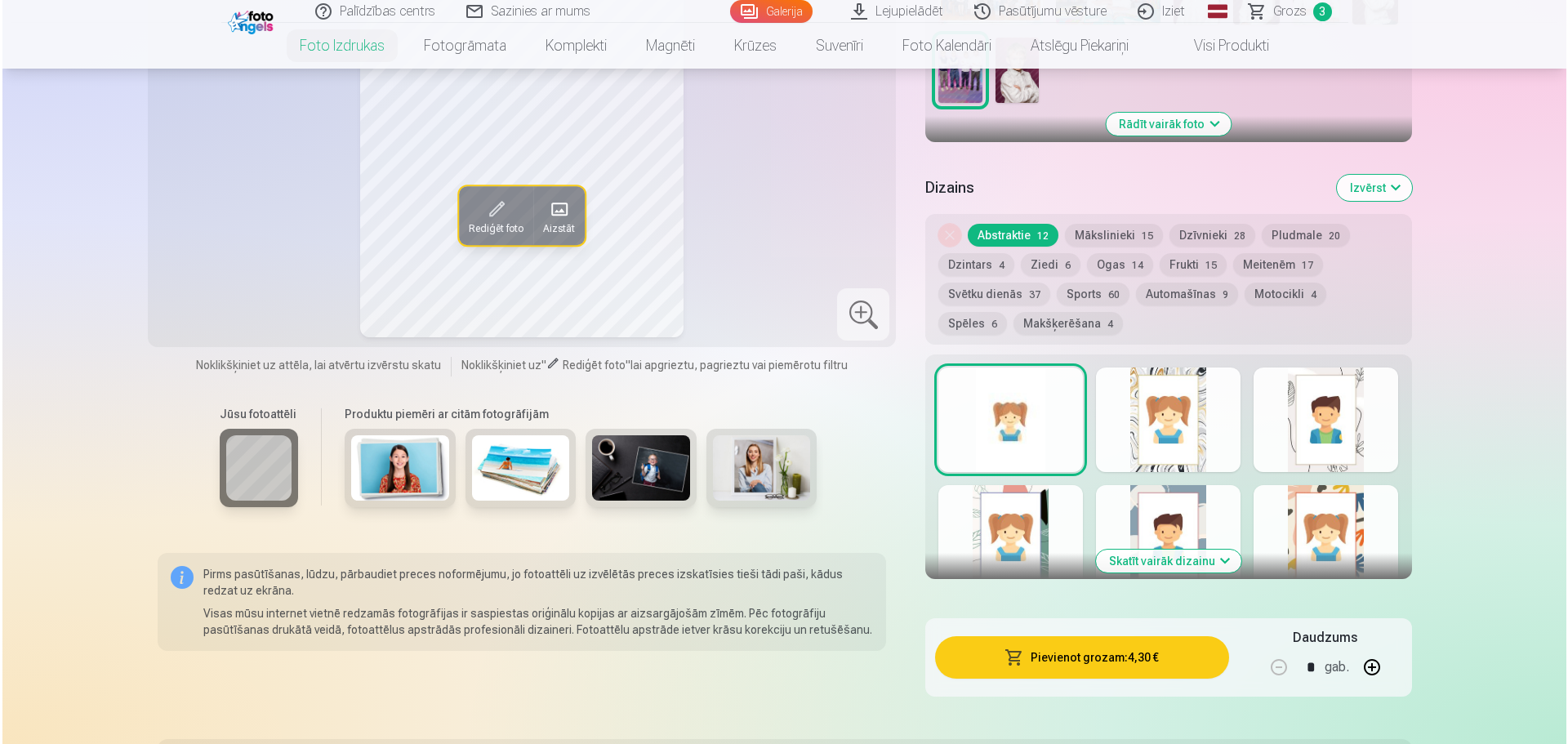
scroll to position [980, 0]
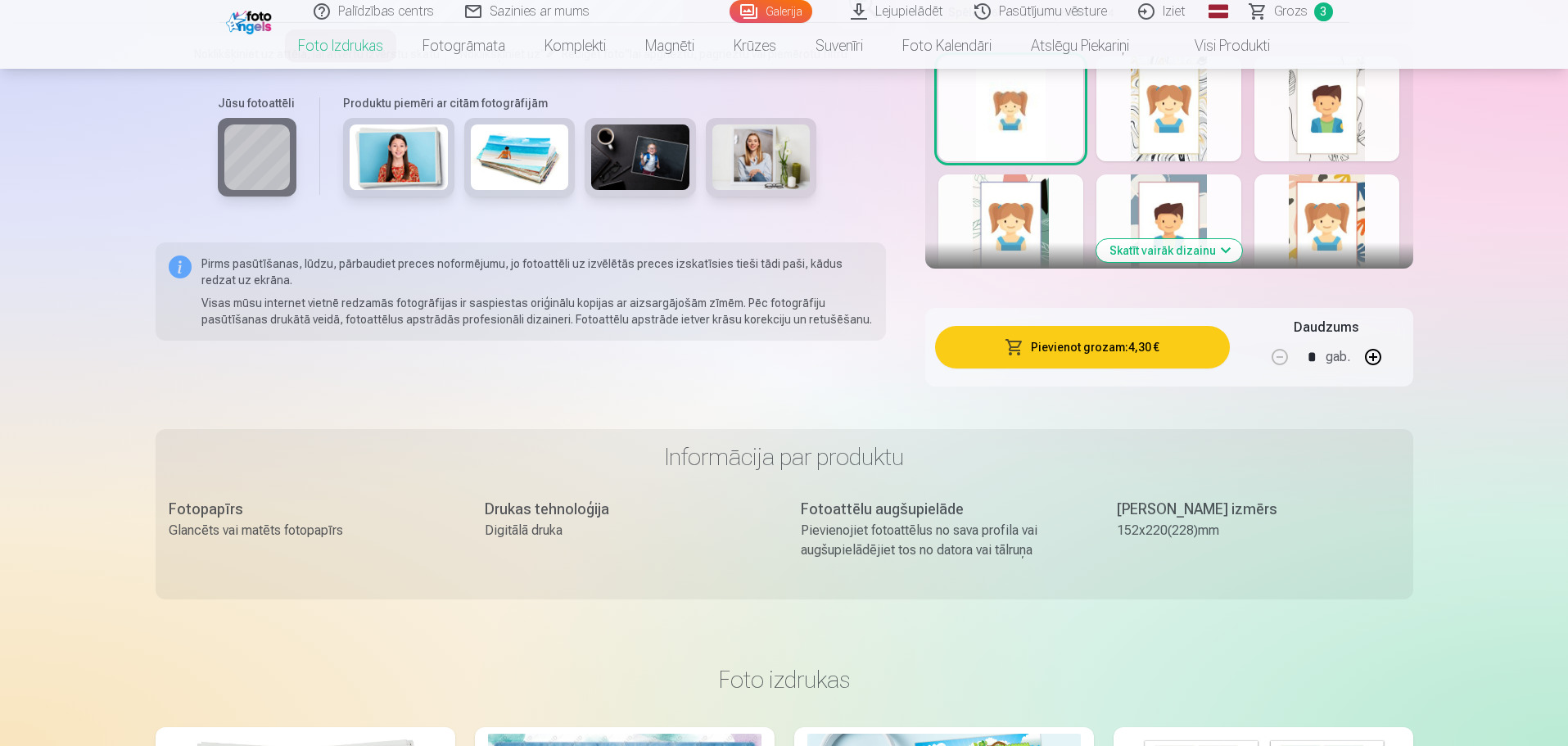
click at [1140, 348] on button "Pievienot grozam : 4,30 €" at bounding box center [1082, 347] width 294 height 43
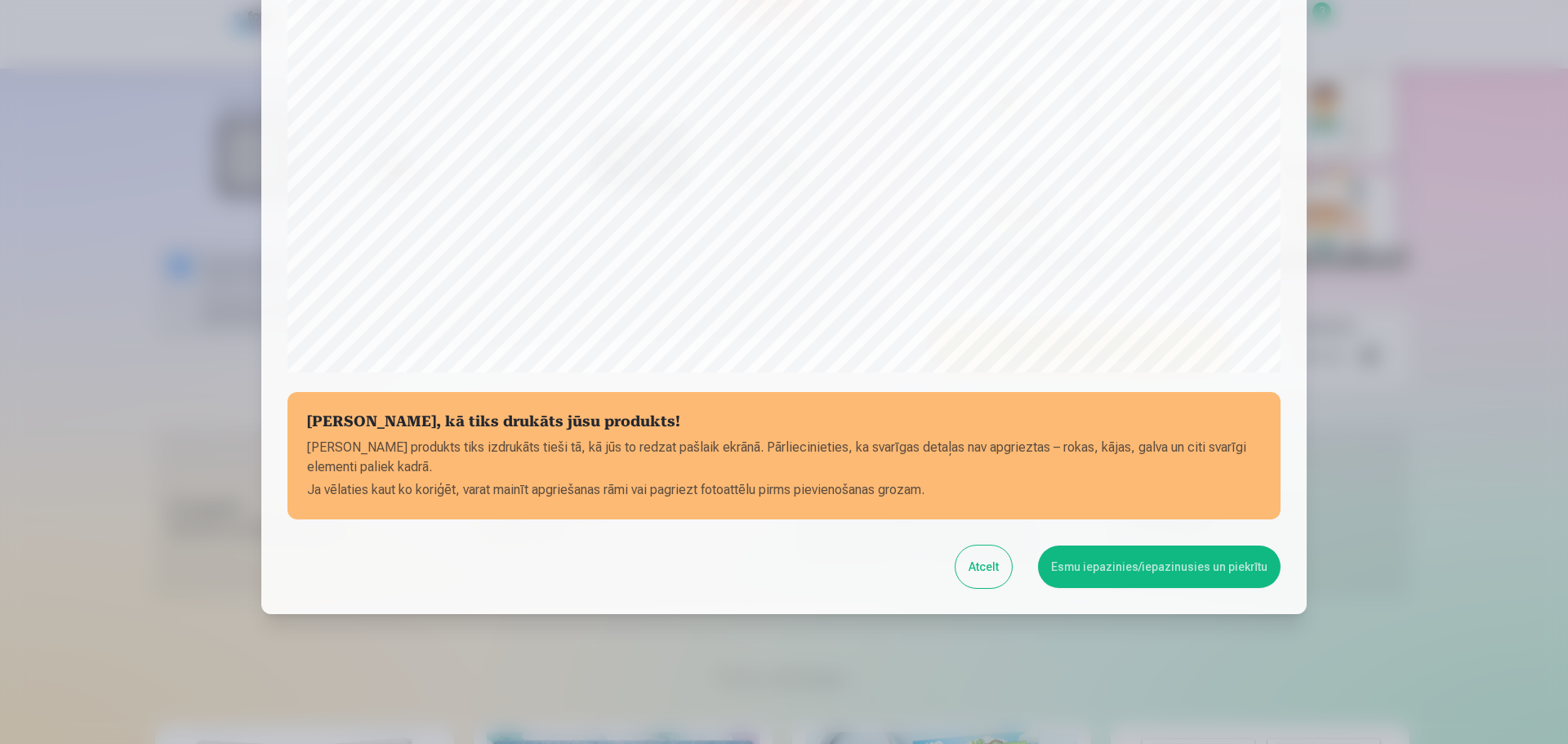
scroll to position [432, 0]
click at [1165, 565] on button "Esmu iepazinies/iepazinusies un piekrītu" at bounding box center [1159, 566] width 243 height 42
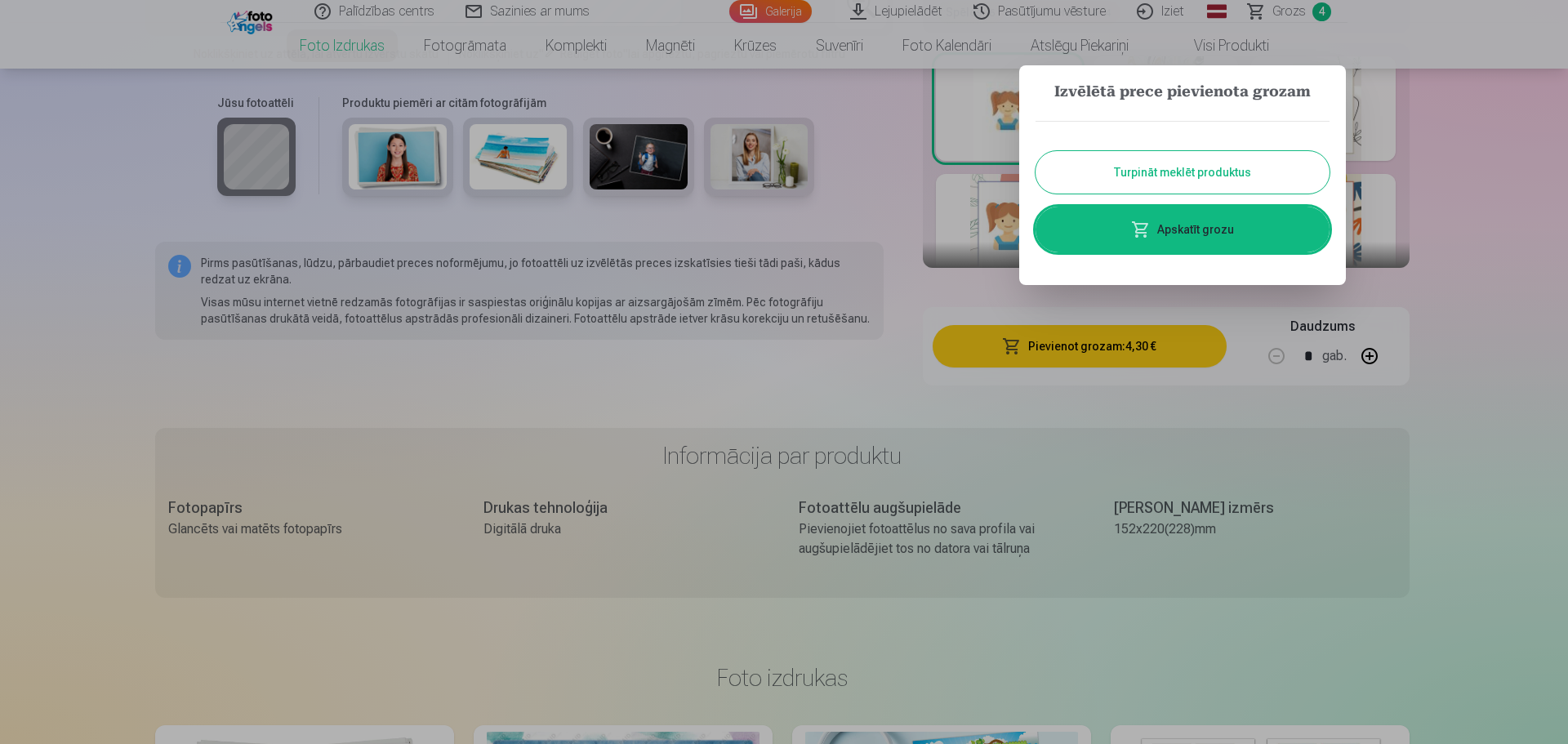
click at [1198, 227] on link "Apskatīt grozu" at bounding box center [1182, 229] width 294 height 46
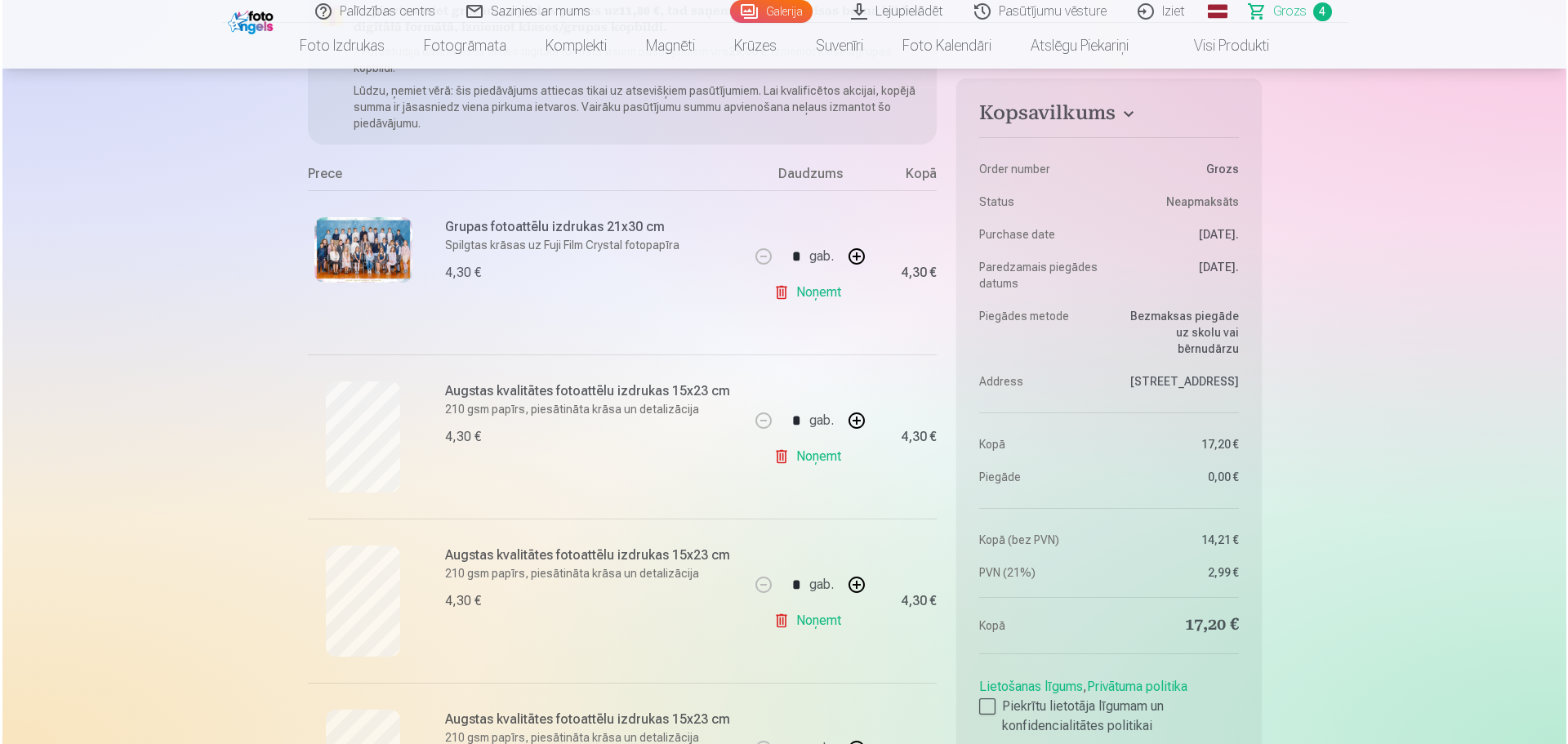
scroll to position [327, 0]
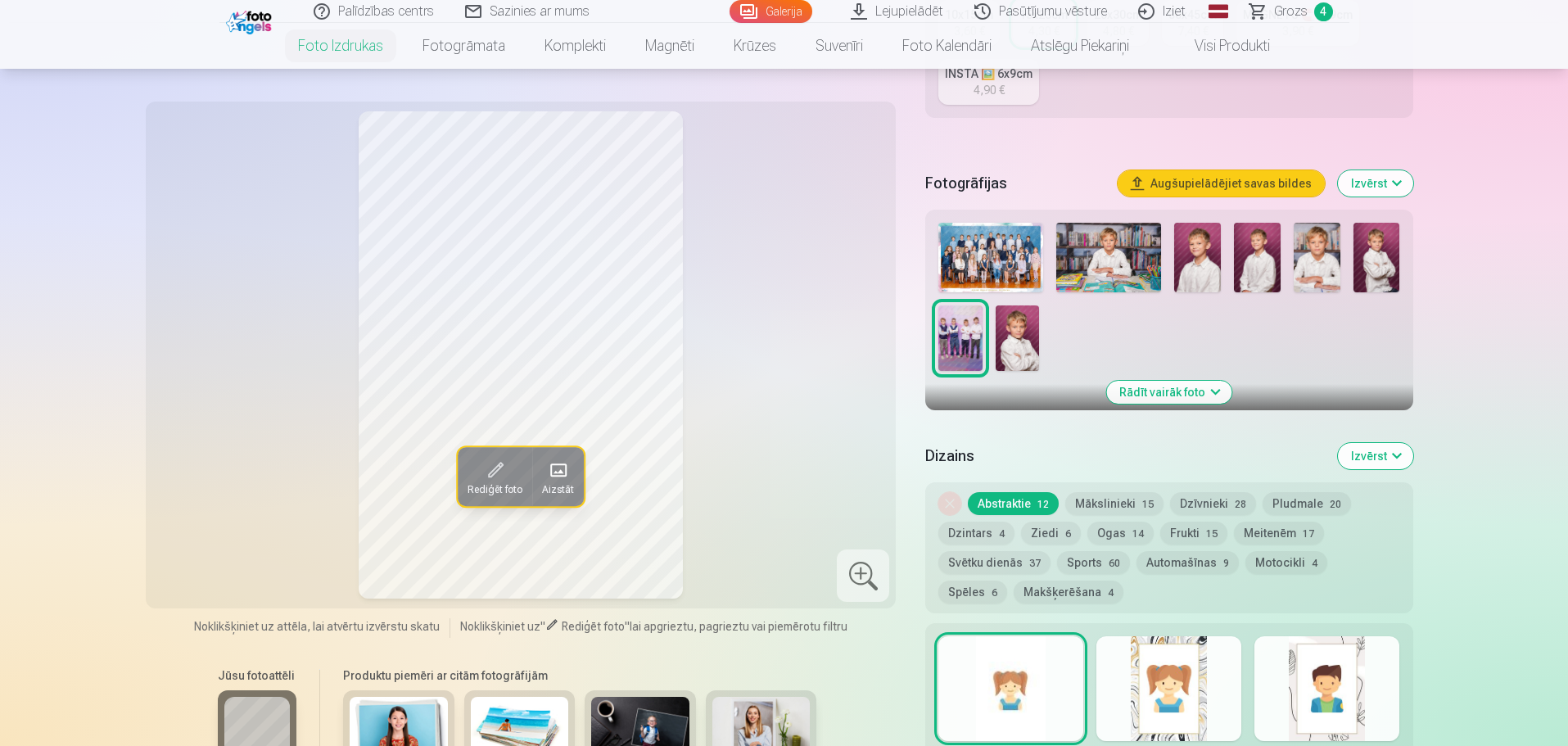
scroll to position [327, 0]
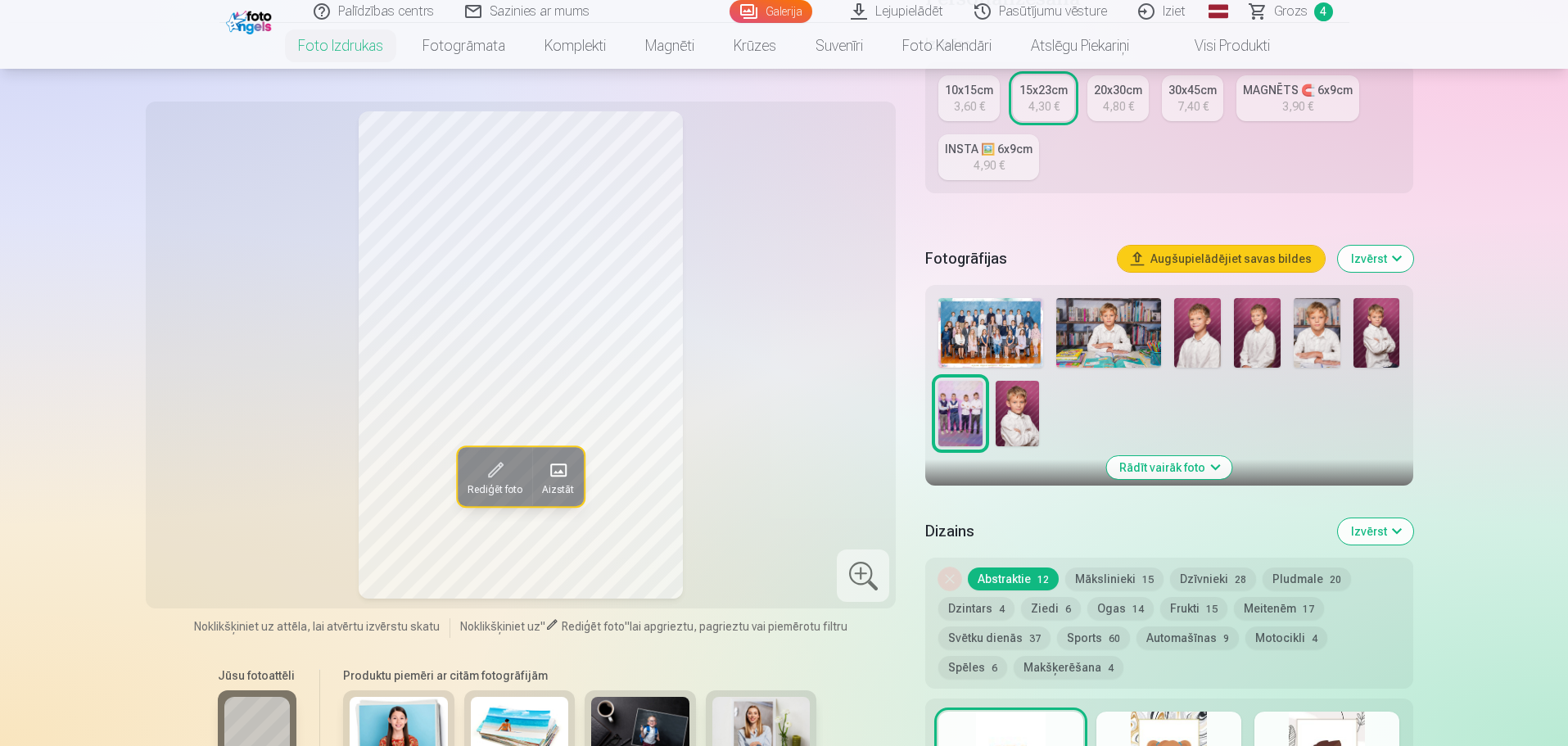
click at [958, 96] on div "10x15cm" at bounding box center [970, 90] width 48 height 17
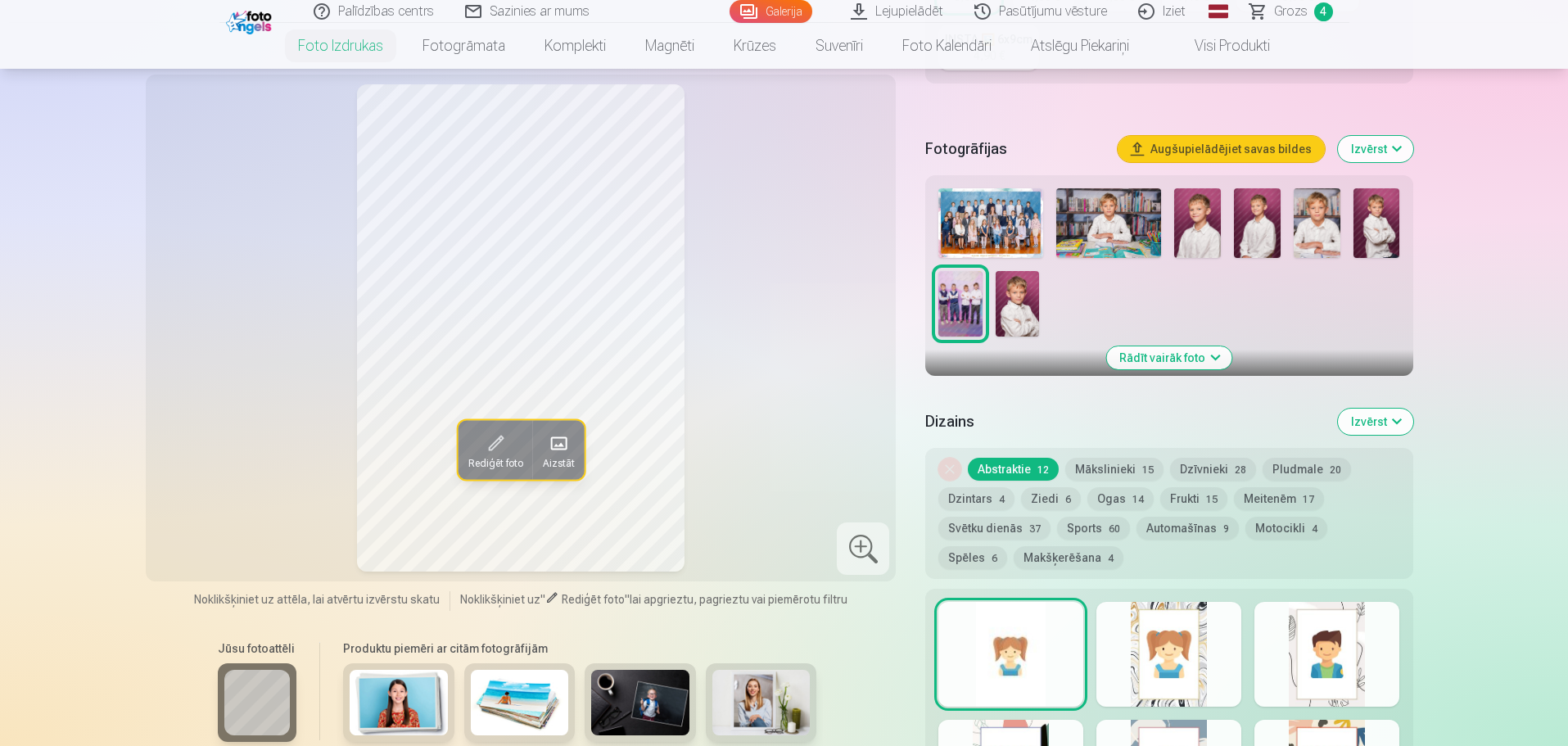
scroll to position [491, 0]
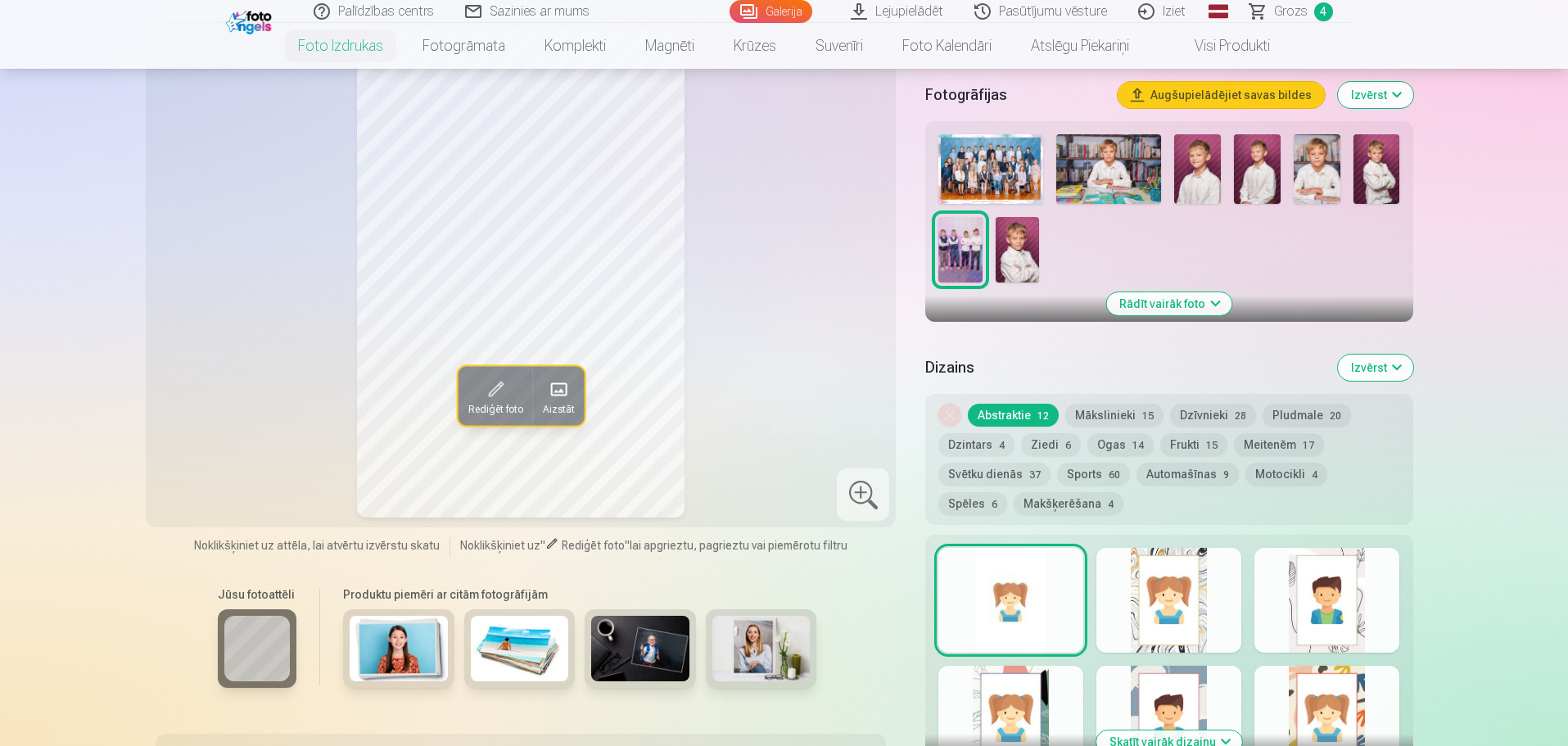
click at [560, 391] on span at bounding box center [557, 389] width 26 height 26
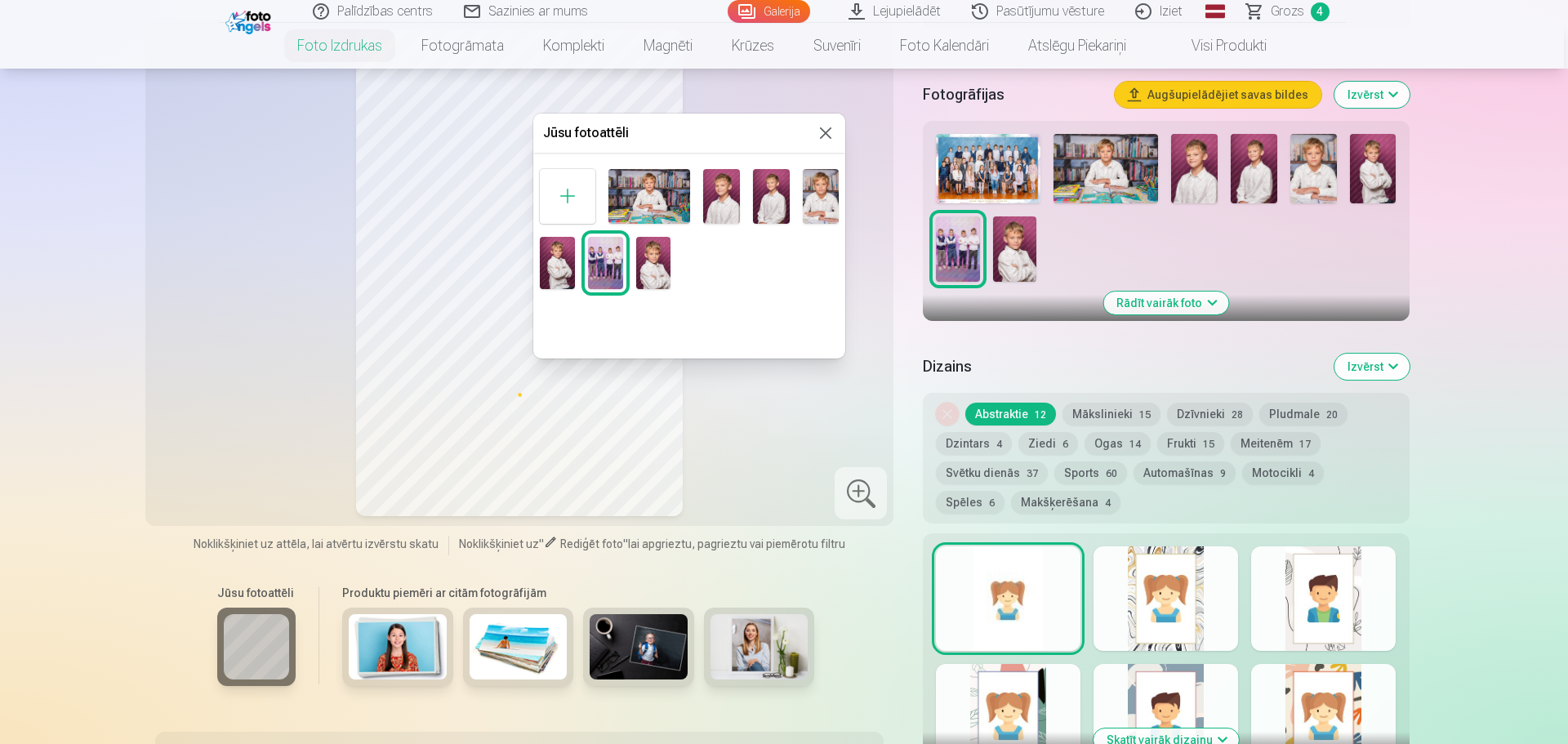
click at [832, 128] on button at bounding box center [826, 133] width 20 height 20
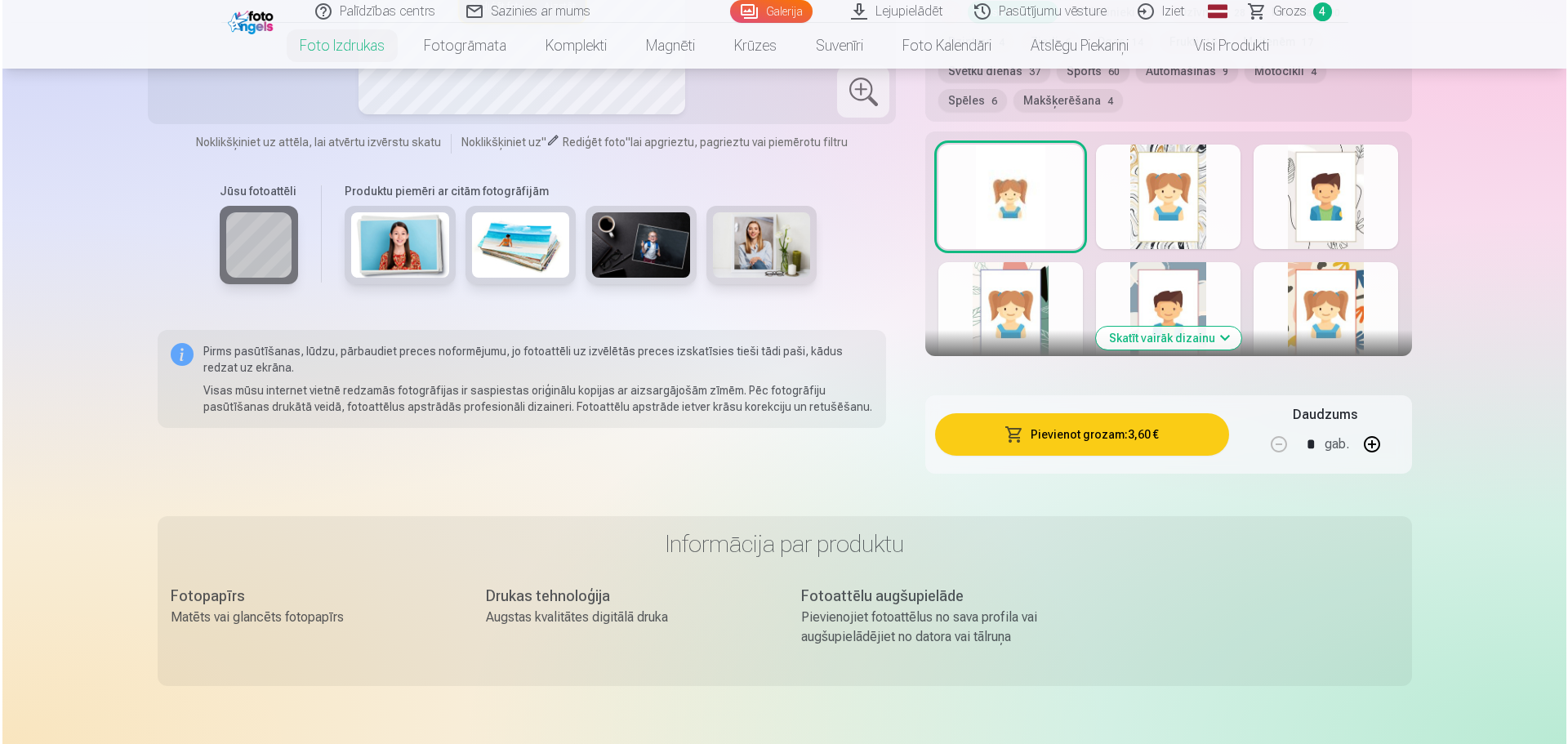
scroll to position [1143, 0]
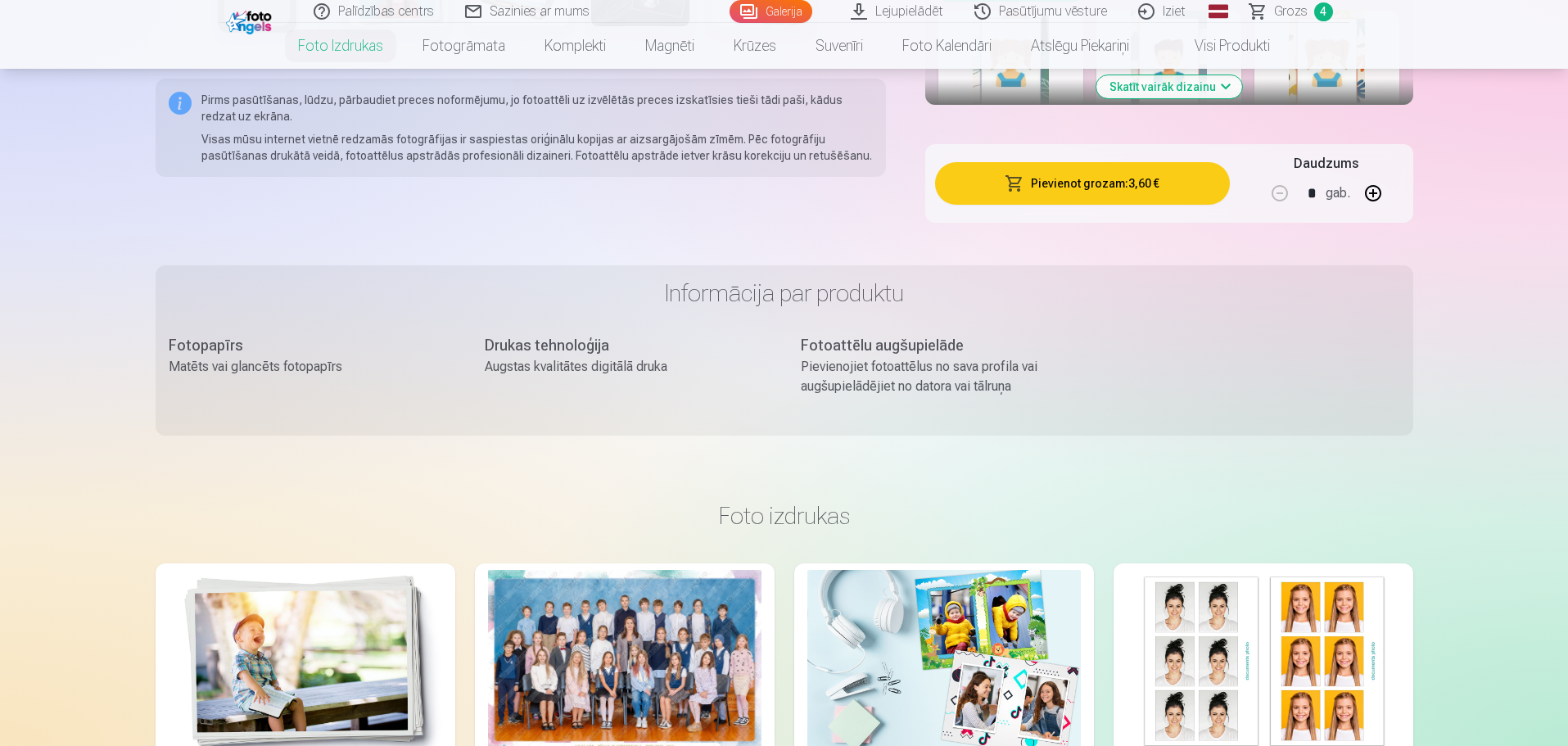
click at [1073, 182] on button "Pievienot grozam : 3,60 €" at bounding box center [1082, 183] width 294 height 43
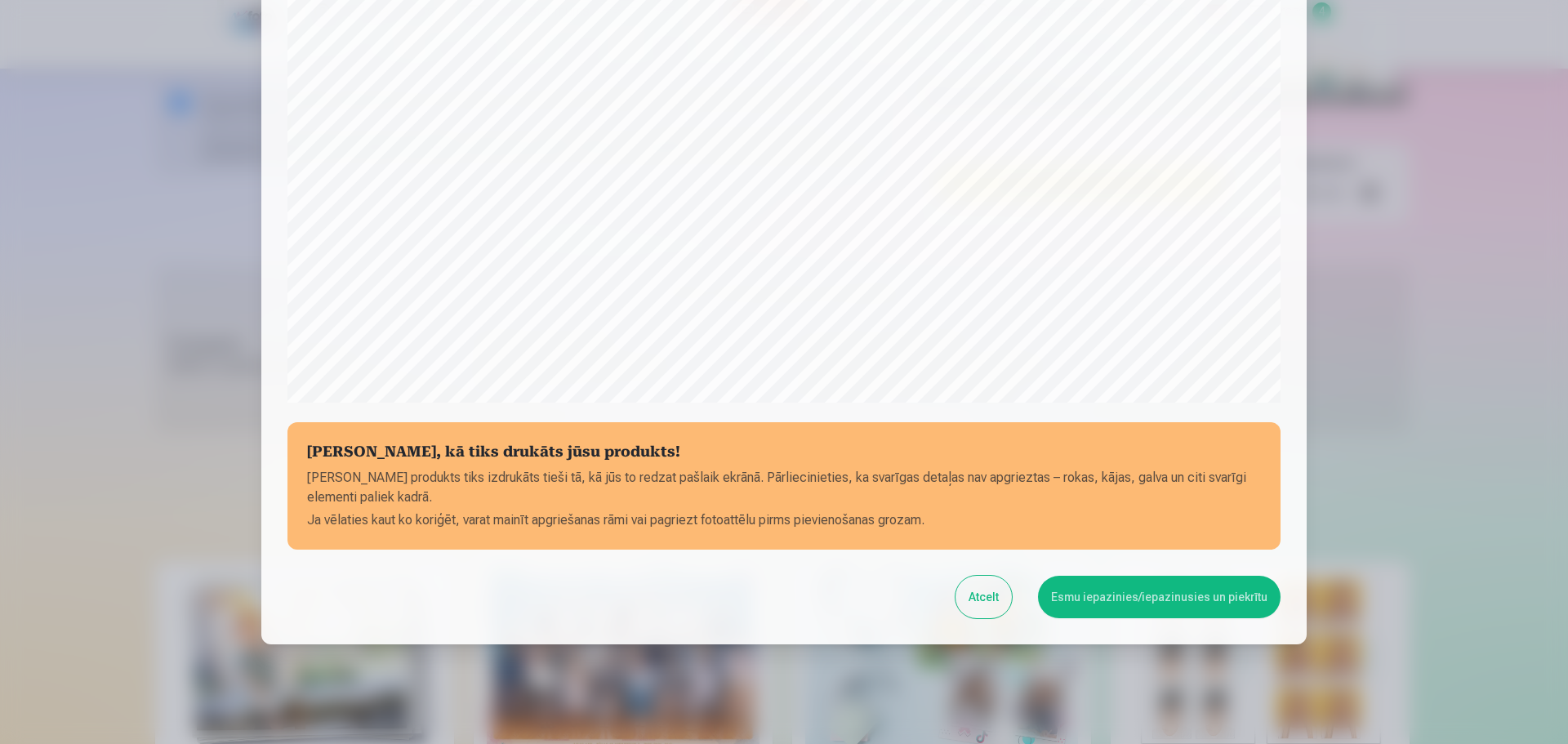
scroll to position [432, 0]
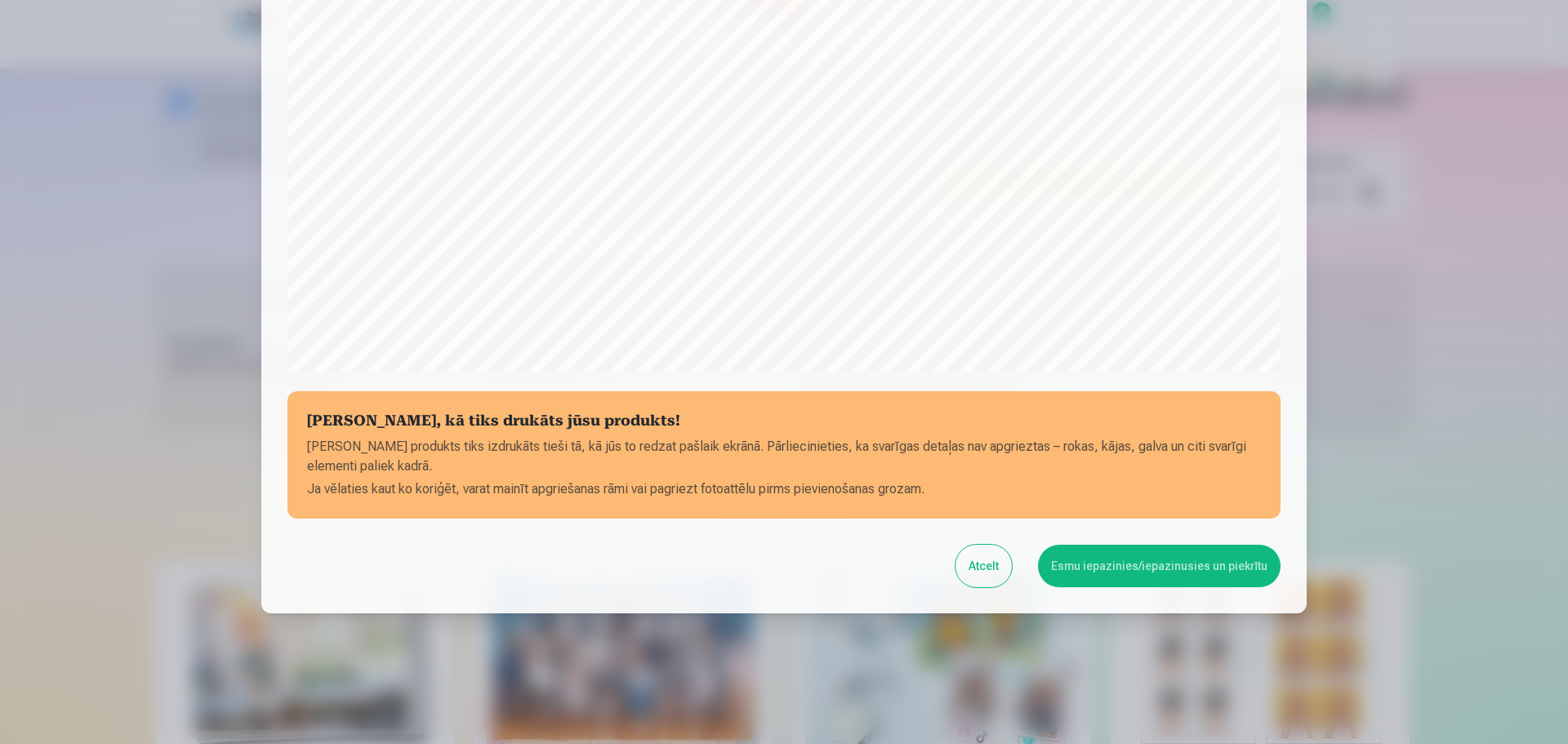
click at [1144, 565] on button "Esmu iepazinies/iepazinusies un piekrītu" at bounding box center [1159, 566] width 243 height 42
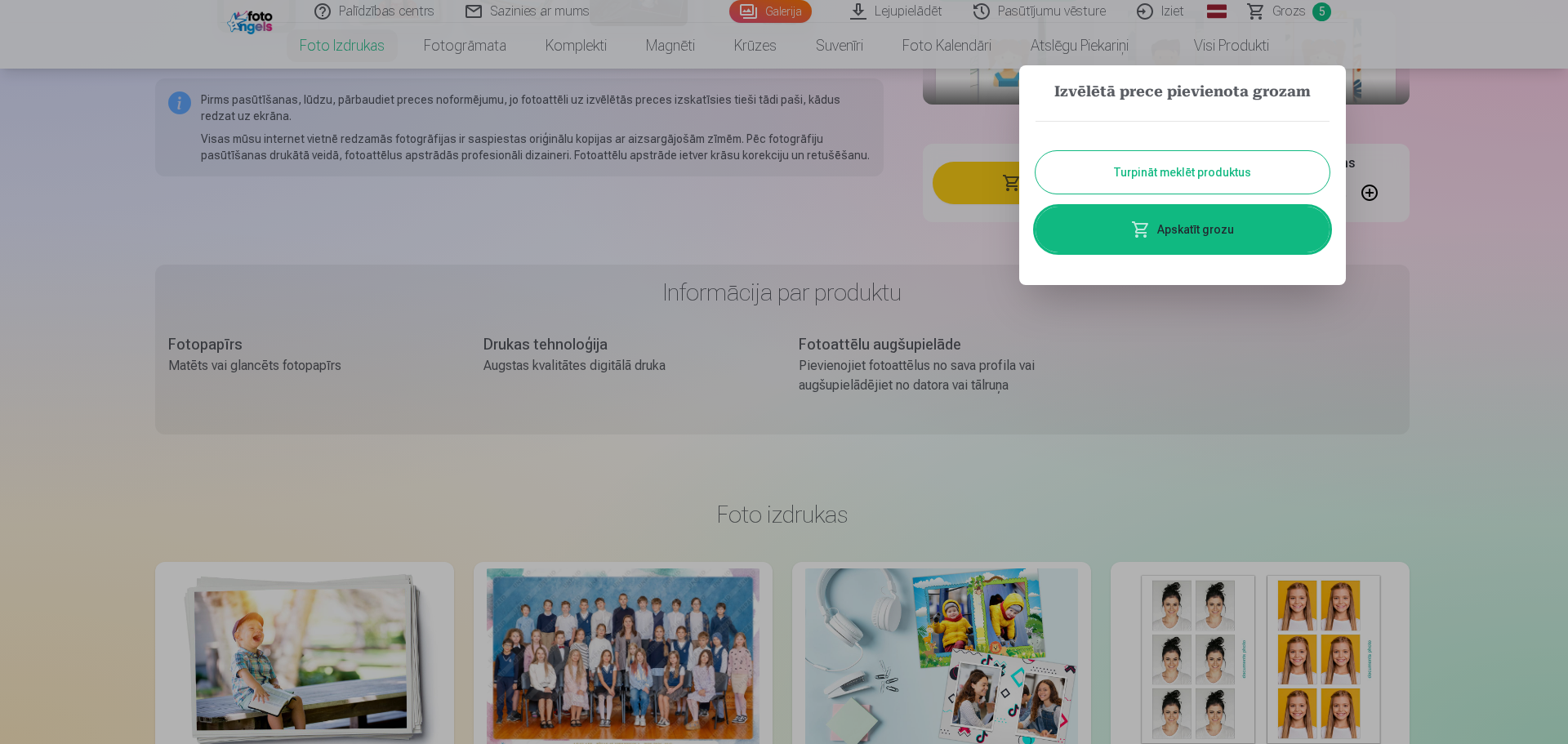
click at [1196, 227] on link "Apskatīt grozu" at bounding box center [1182, 229] width 294 height 46
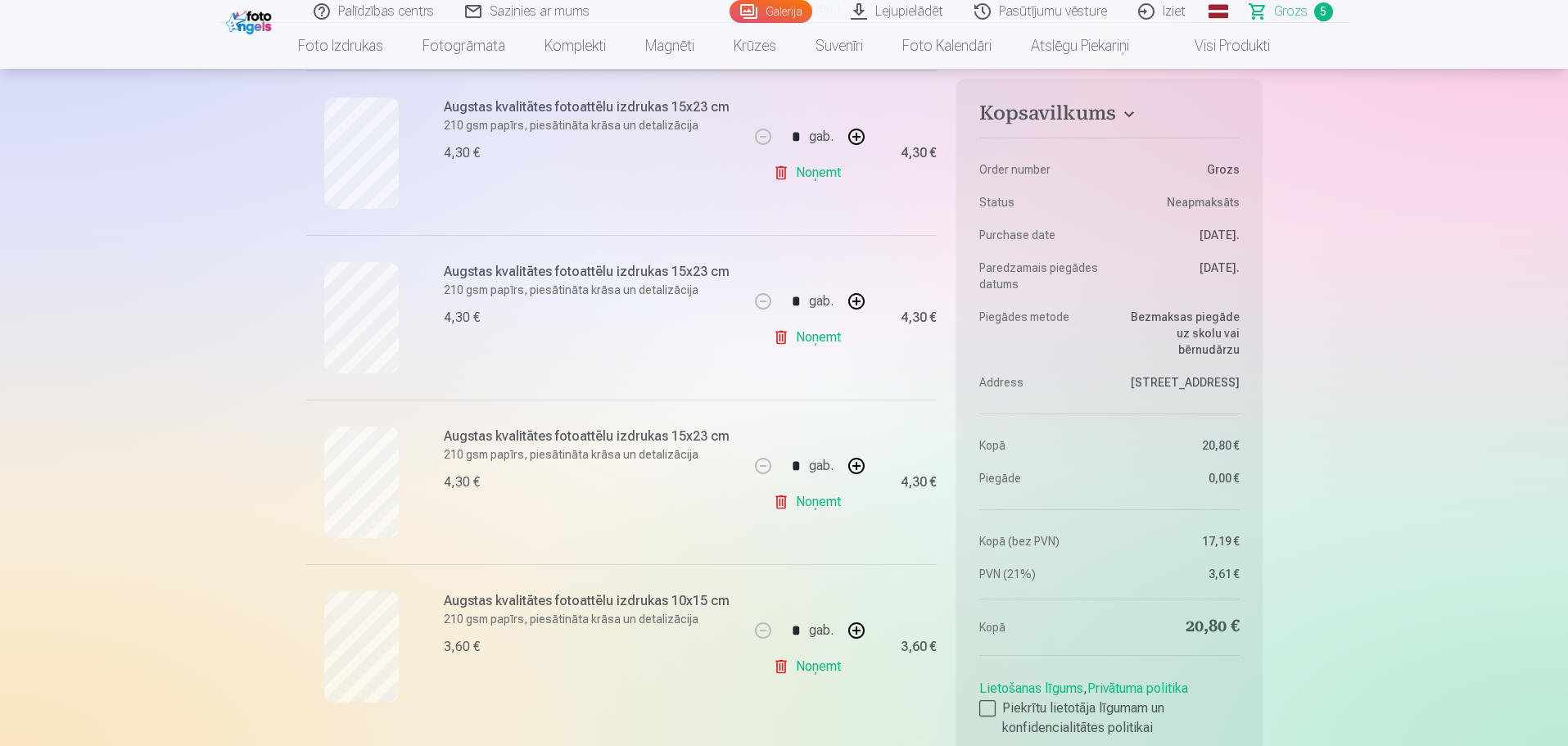
scroll to position [573, 0]
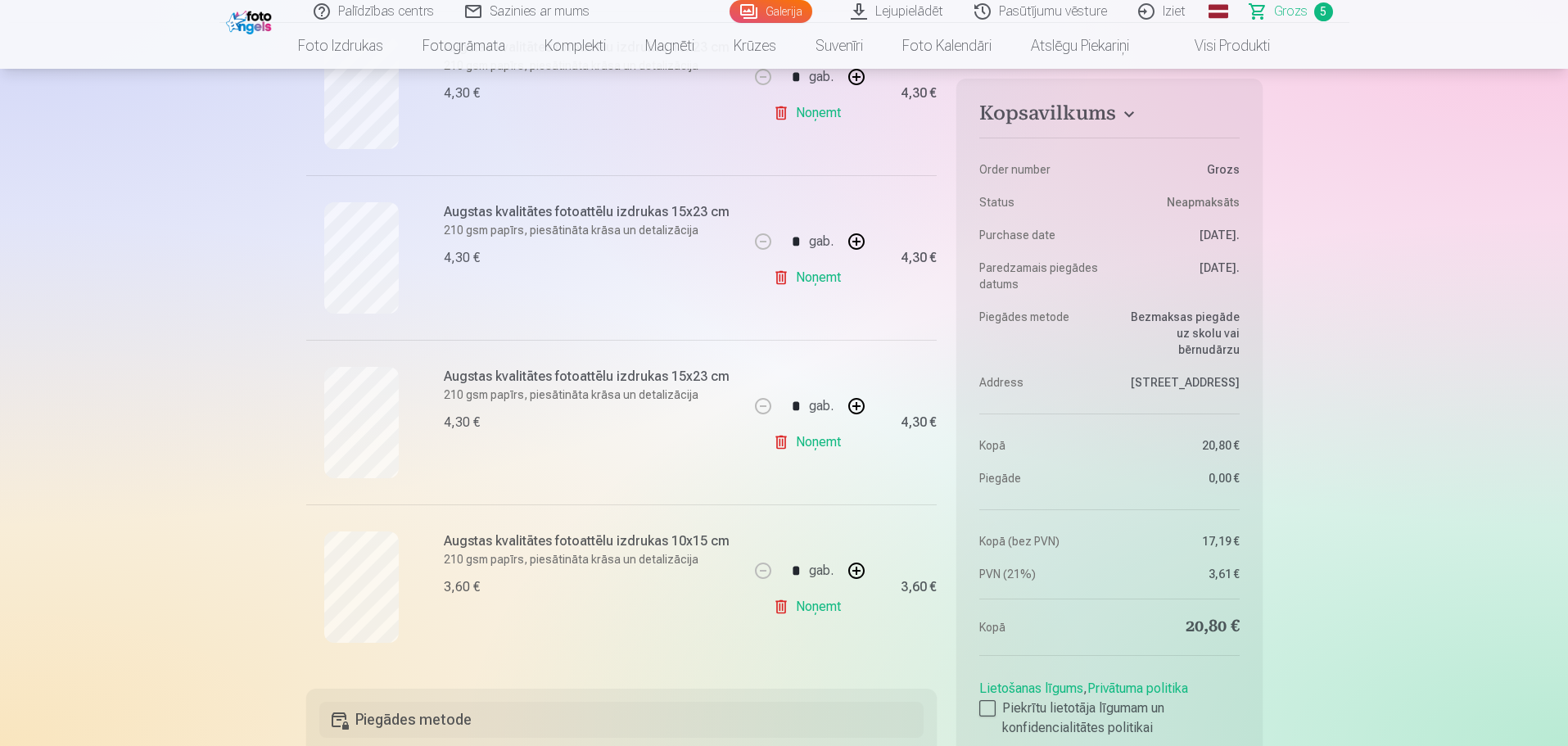
click at [807, 439] on link "Noņemt" at bounding box center [810, 442] width 74 height 33
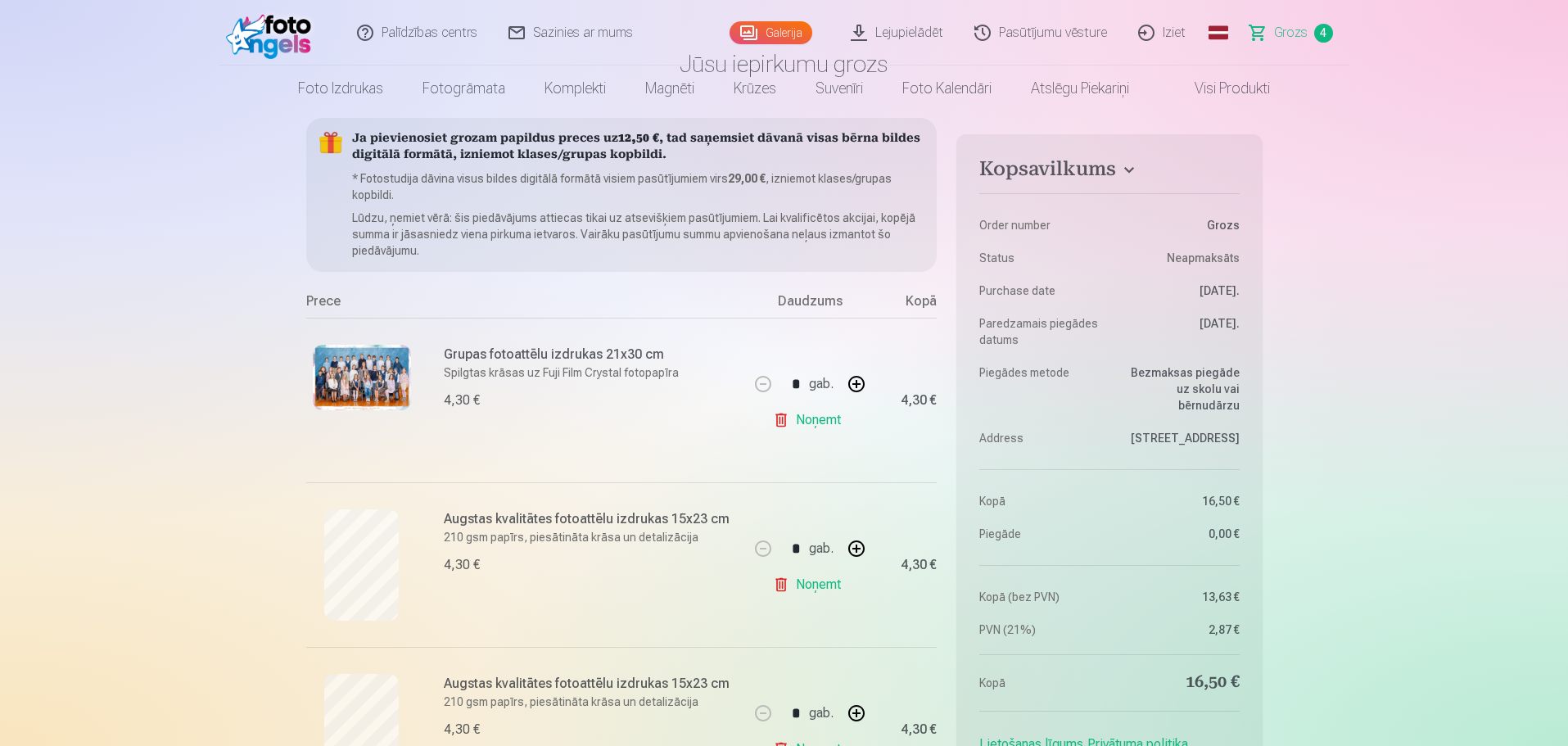
scroll to position [0, 0]
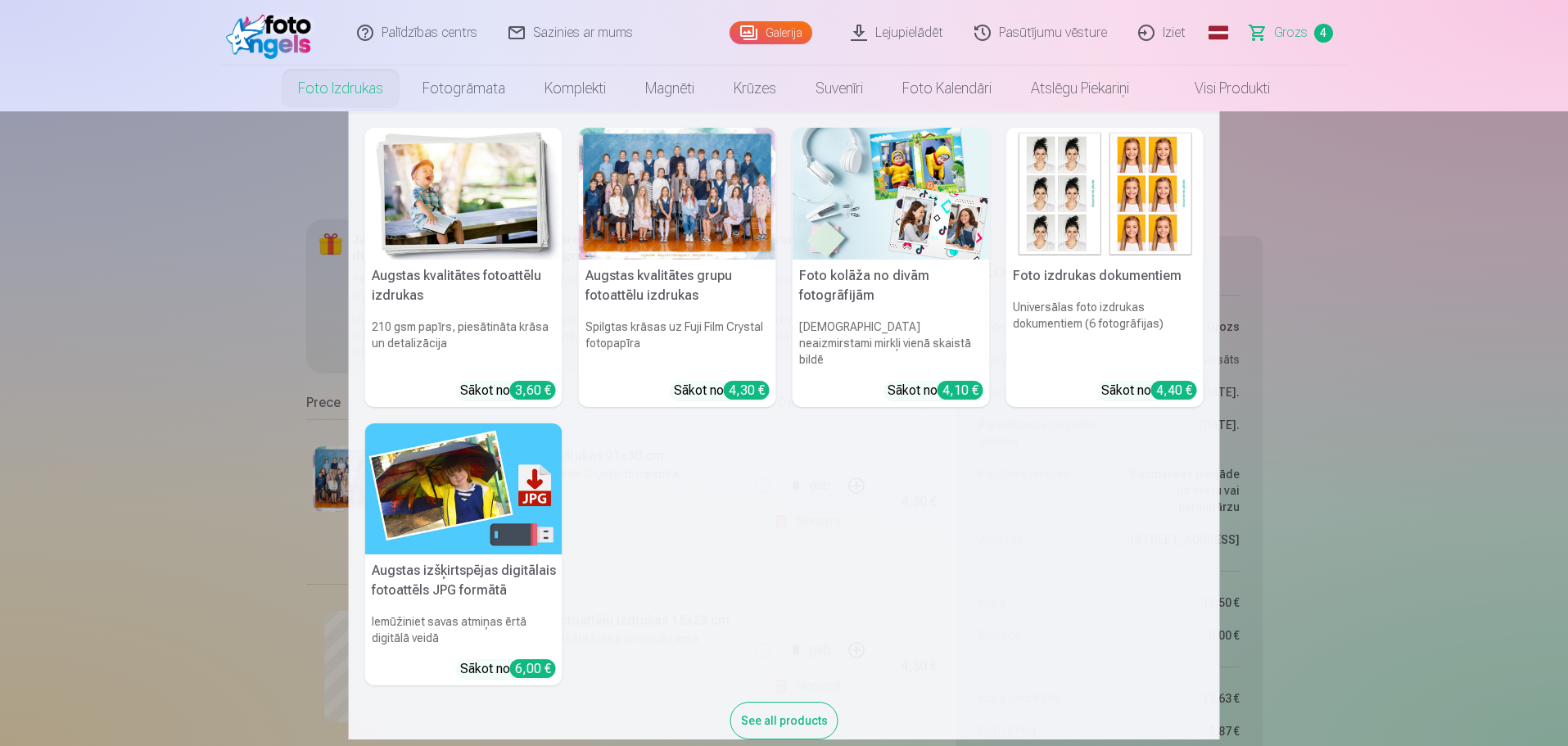
click at [315, 90] on link "Foto izdrukas" at bounding box center [340, 88] width 125 height 46
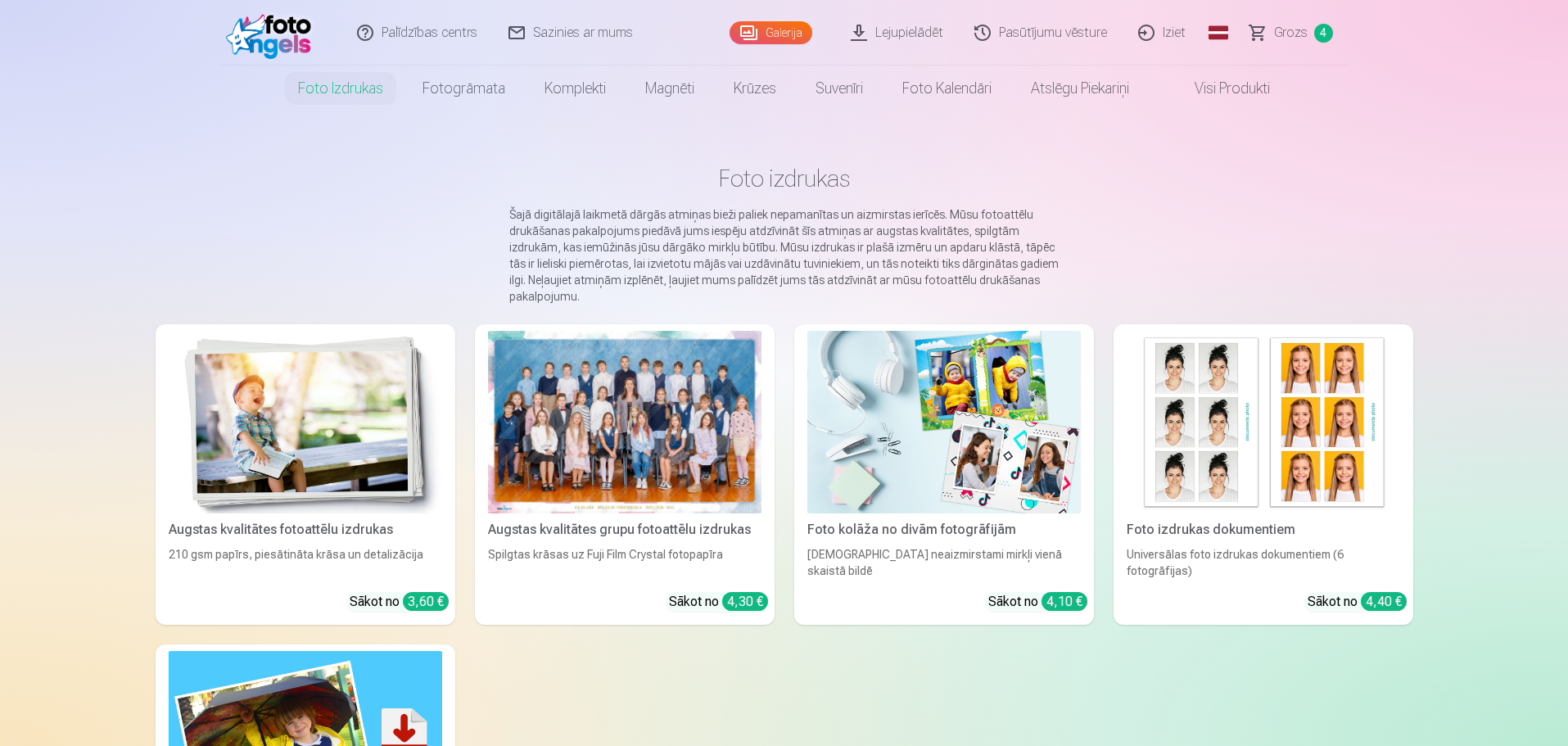
click at [629, 406] on div at bounding box center [624, 422] width 273 height 183
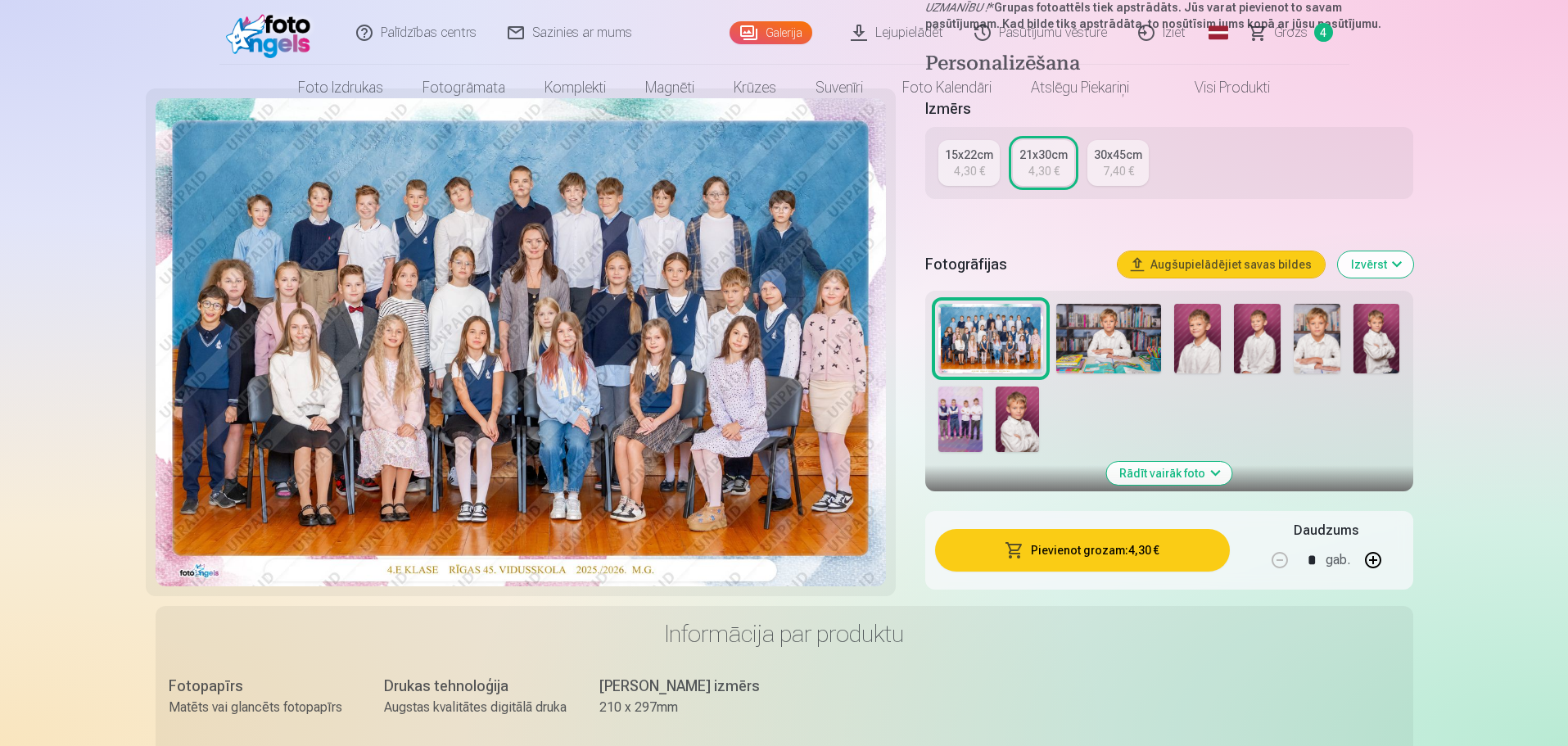
scroll to position [573, 0]
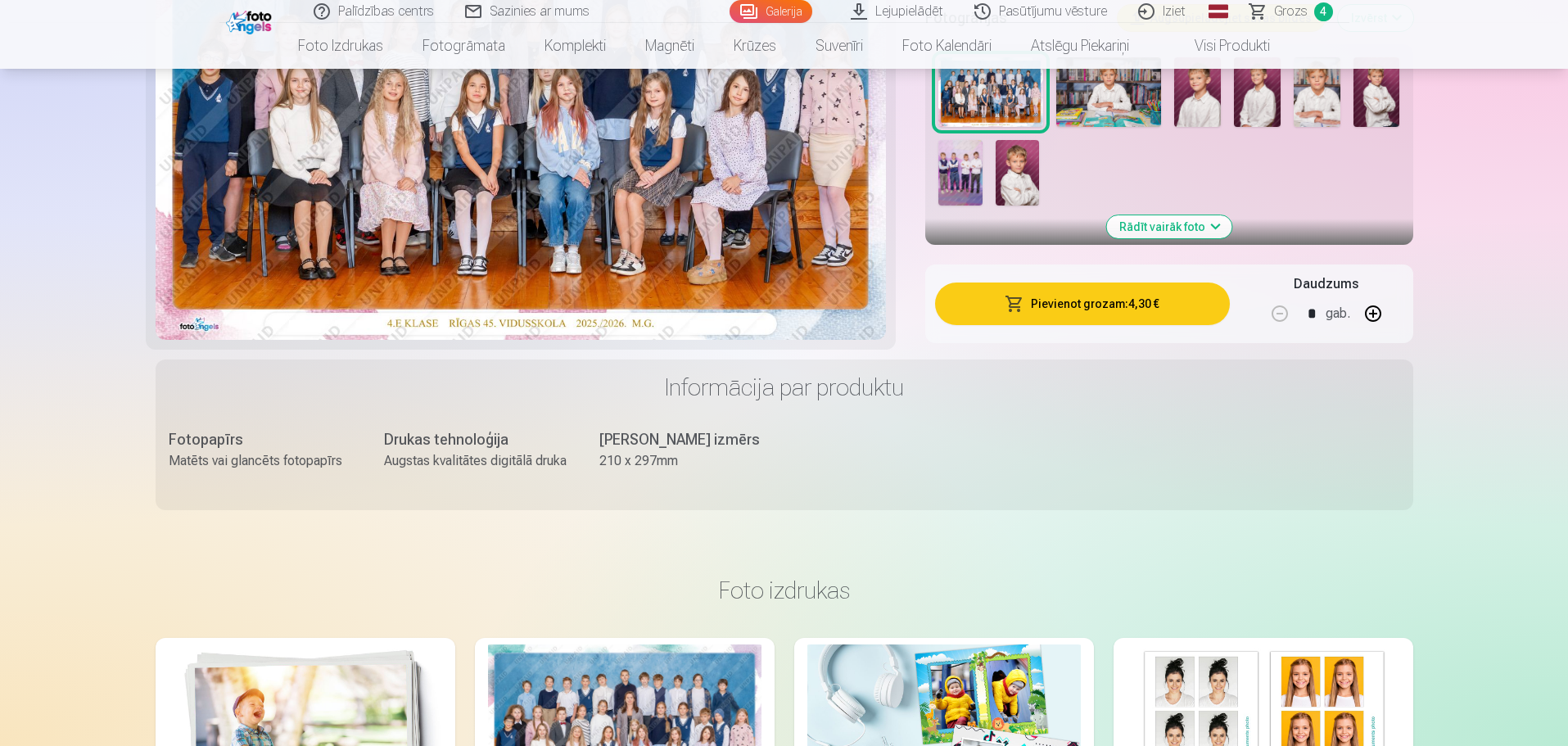
click at [1020, 186] on img at bounding box center [1017, 173] width 43 height 65
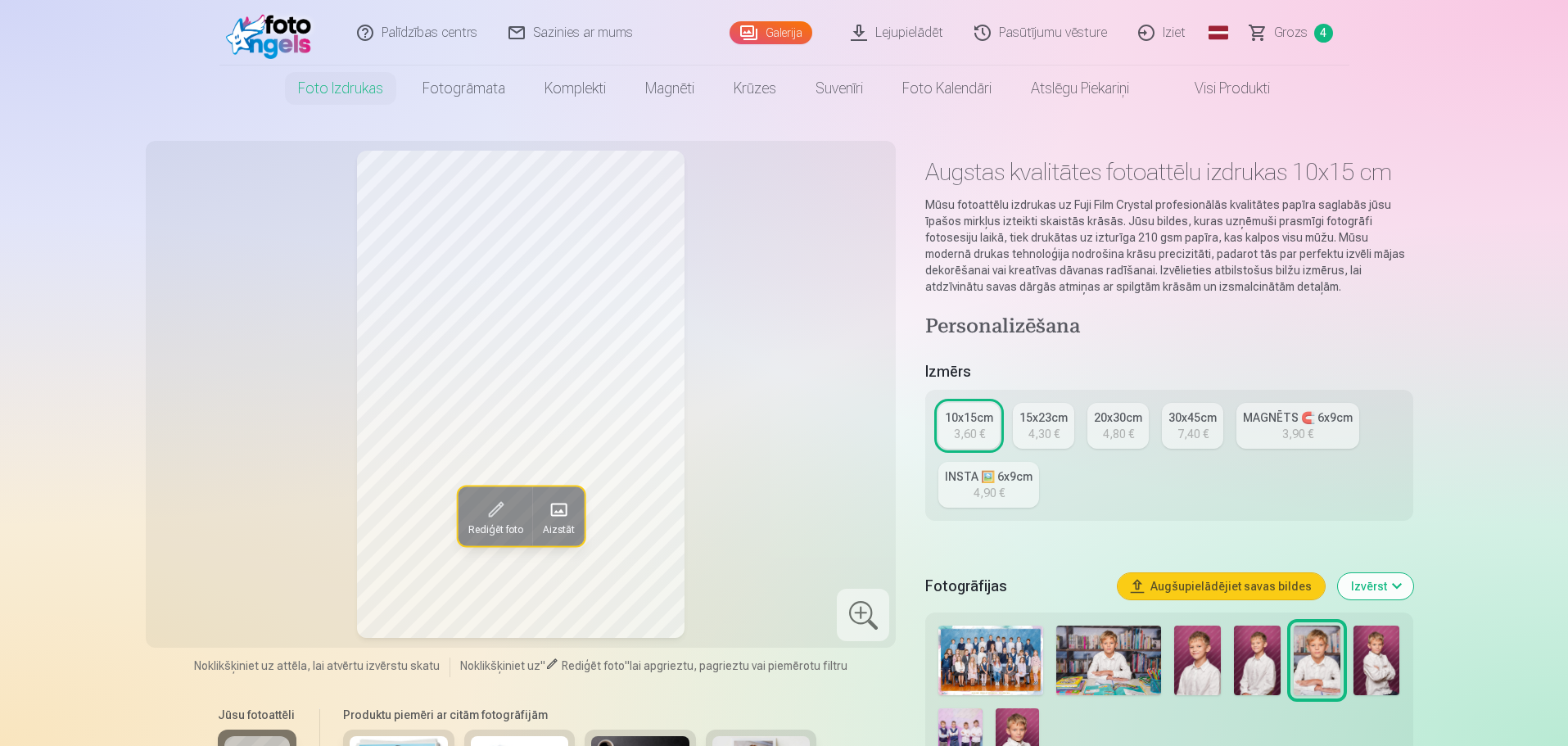
click at [1302, 23] on span "Grozs" at bounding box center [1291, 33] width 33 height 20
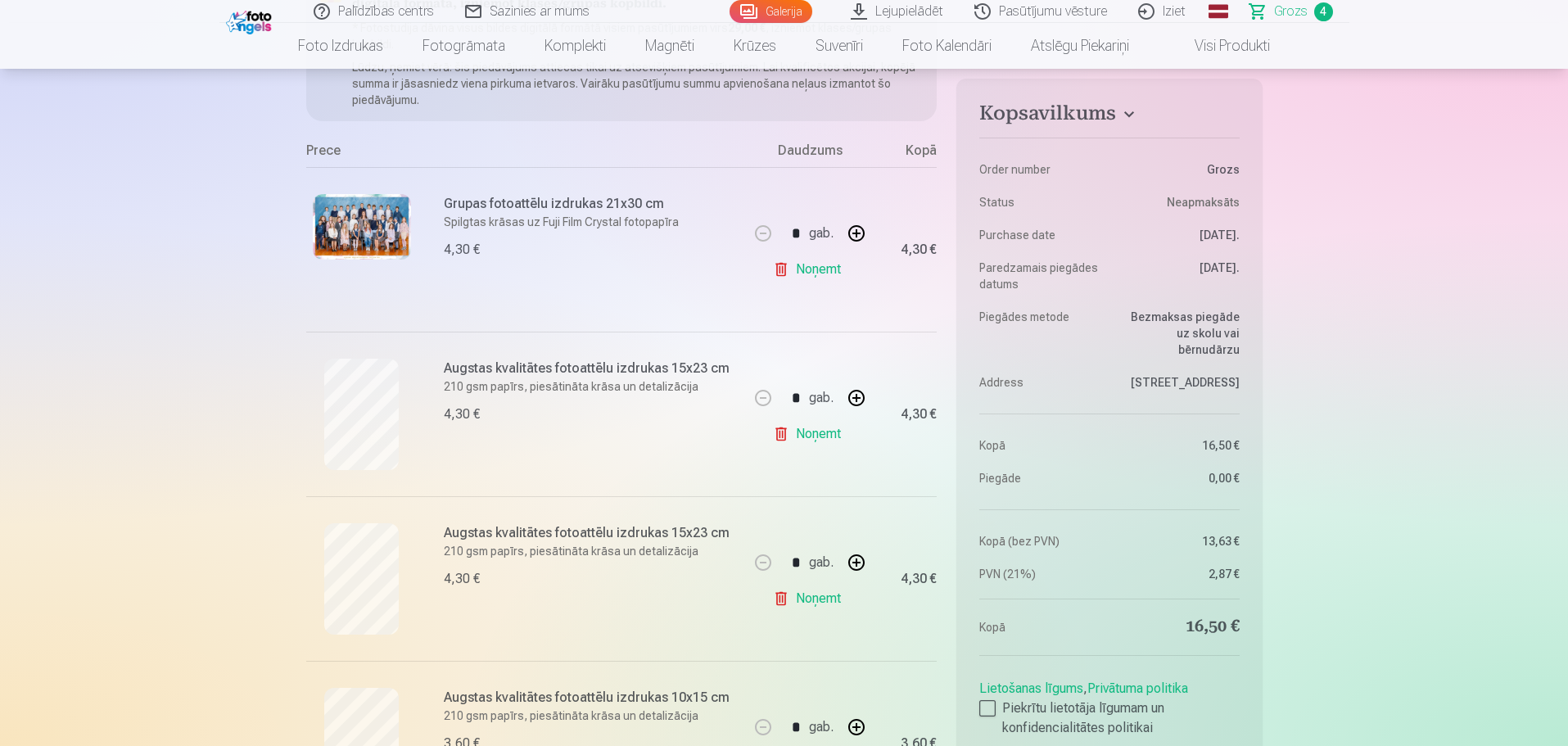
scroll to position [246, 0]
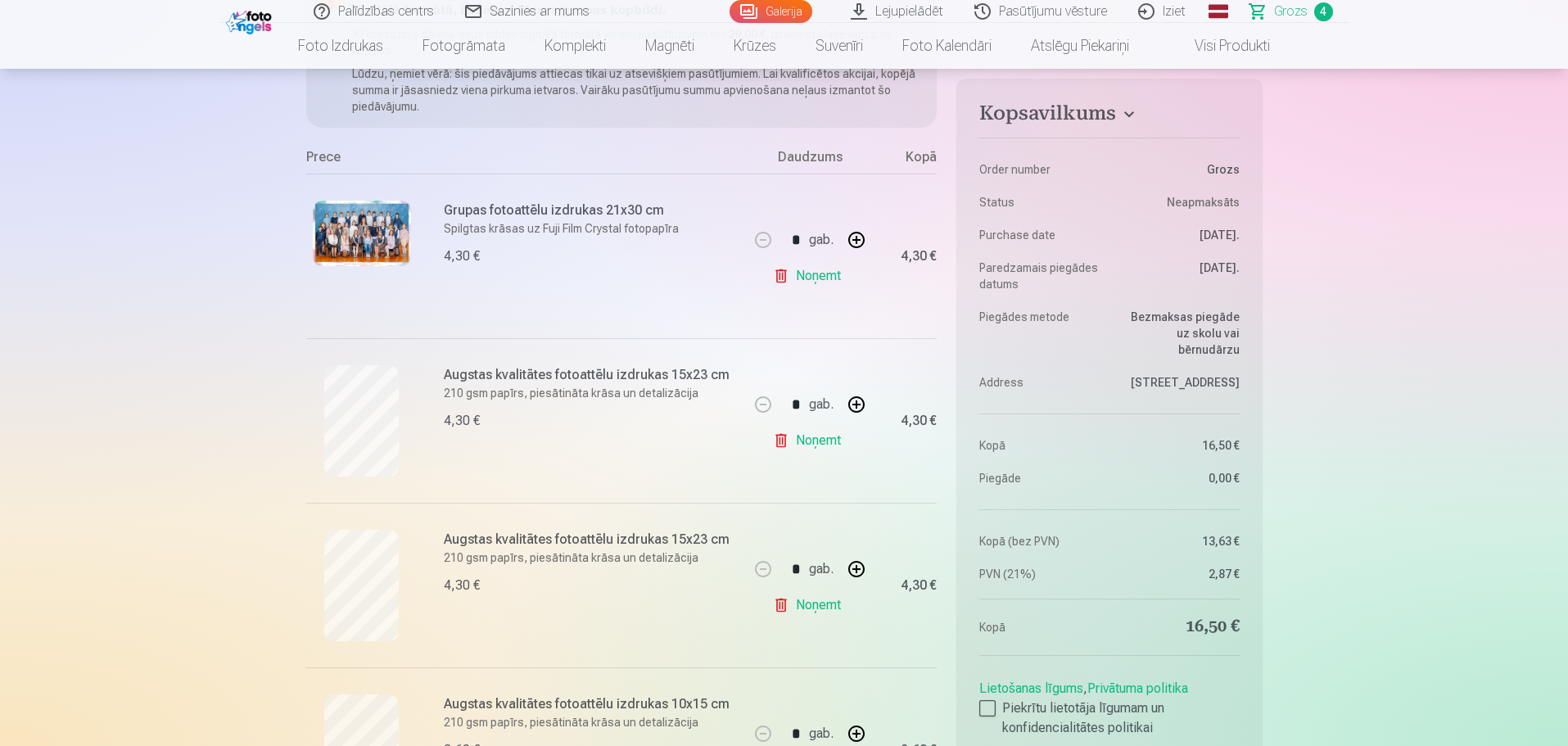
click at [817, 446] on link "Noņemt" at bounding box center [810, 440] width 74 height 33
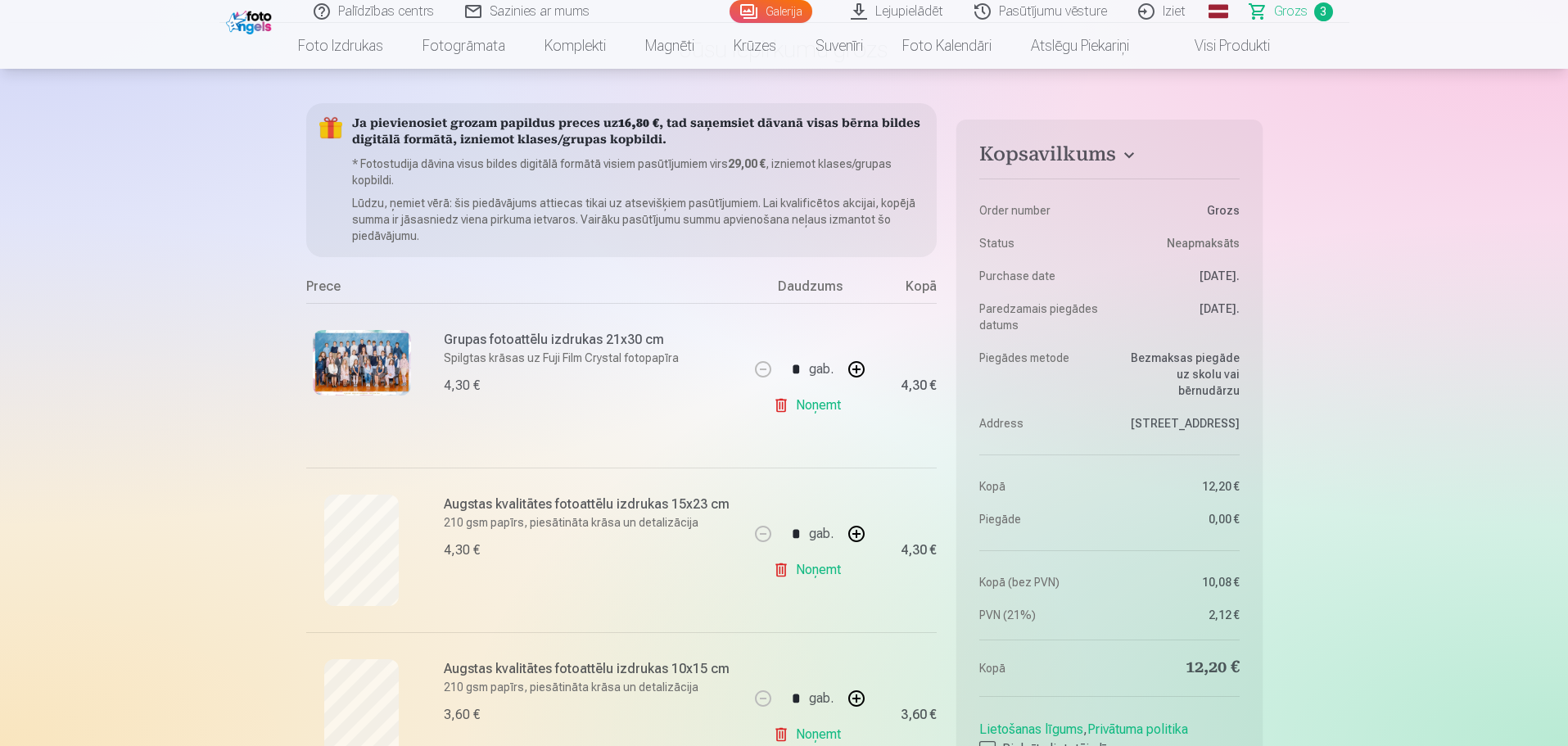
scroll to position [0, 0]
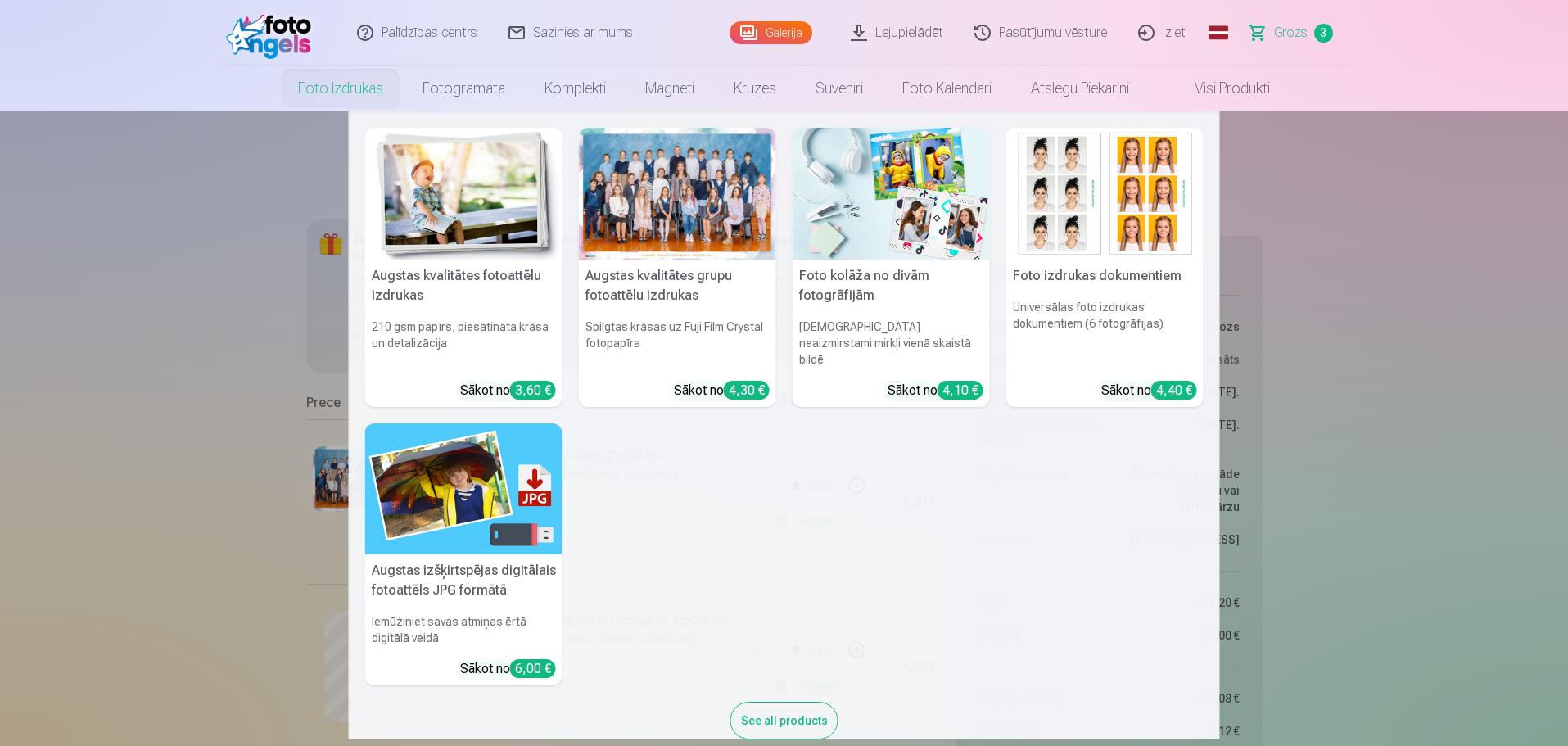
click at [345, 94] on link "Foto izdrukas" at bounding box center [340, 88] width 125 height 46
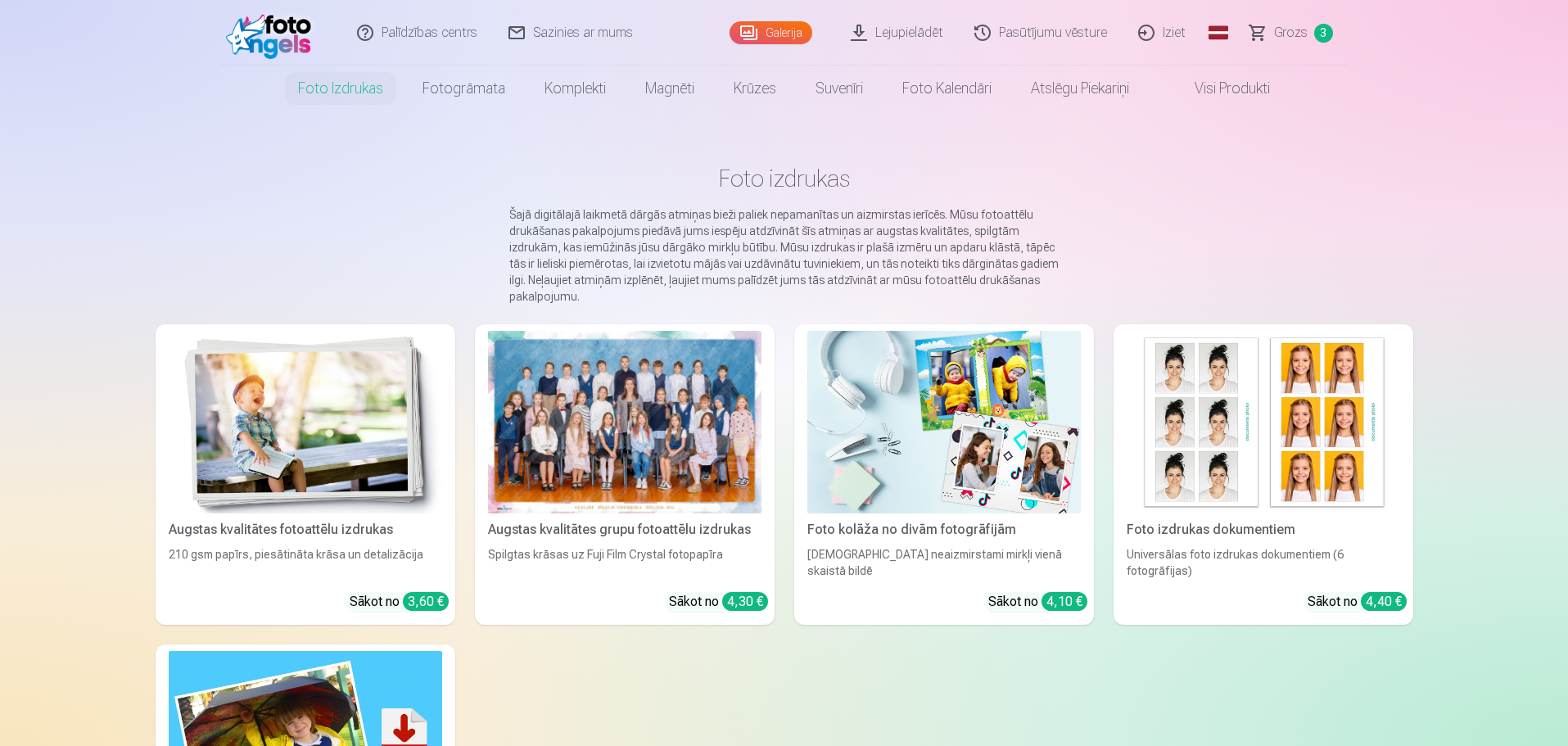
click at [568, 423] on div at bounding box center [624, 422] width 273 height 183
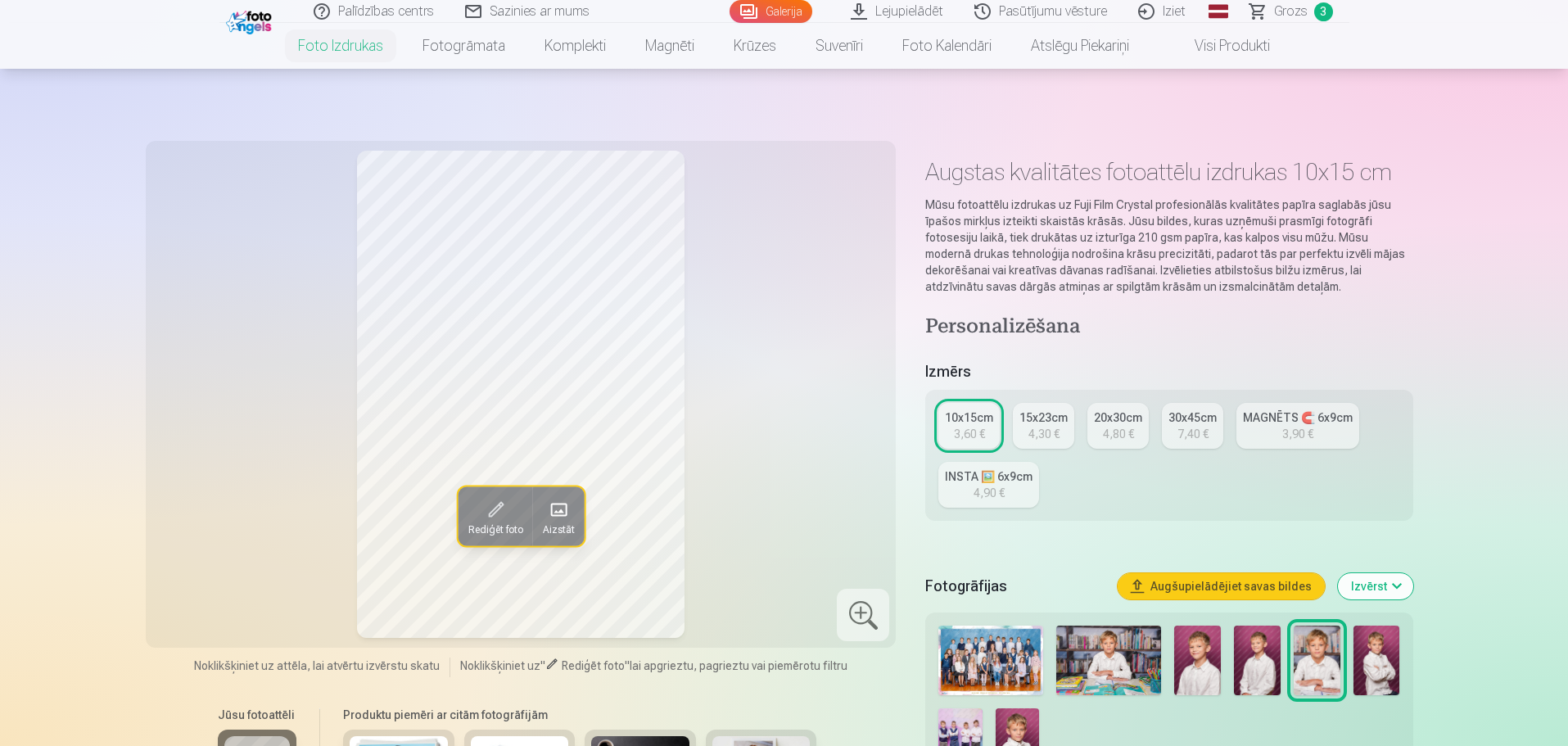
scroll to position [246, 0]
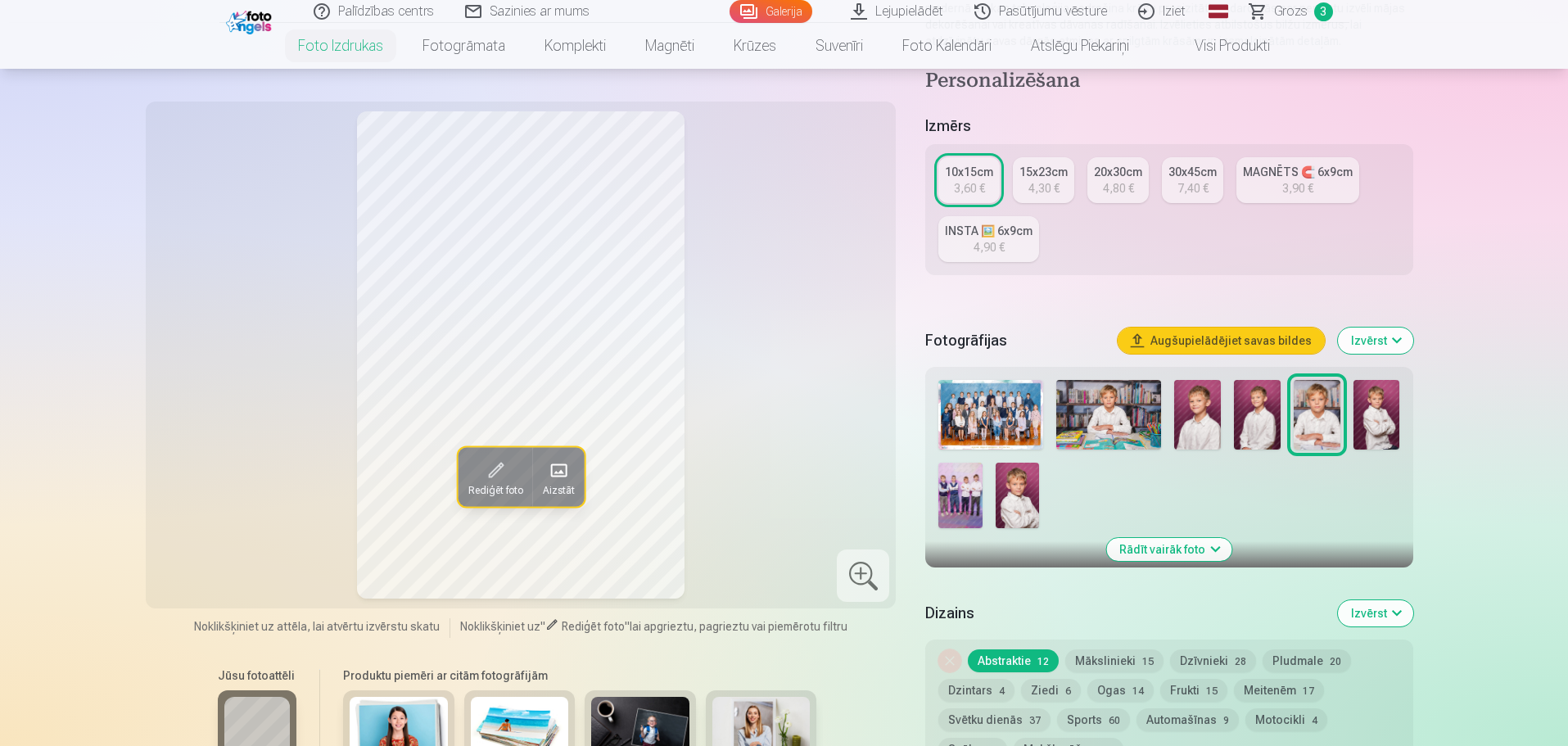
click at [1017, 489] on img at bounding box center [1017, 495] width 43 height 65
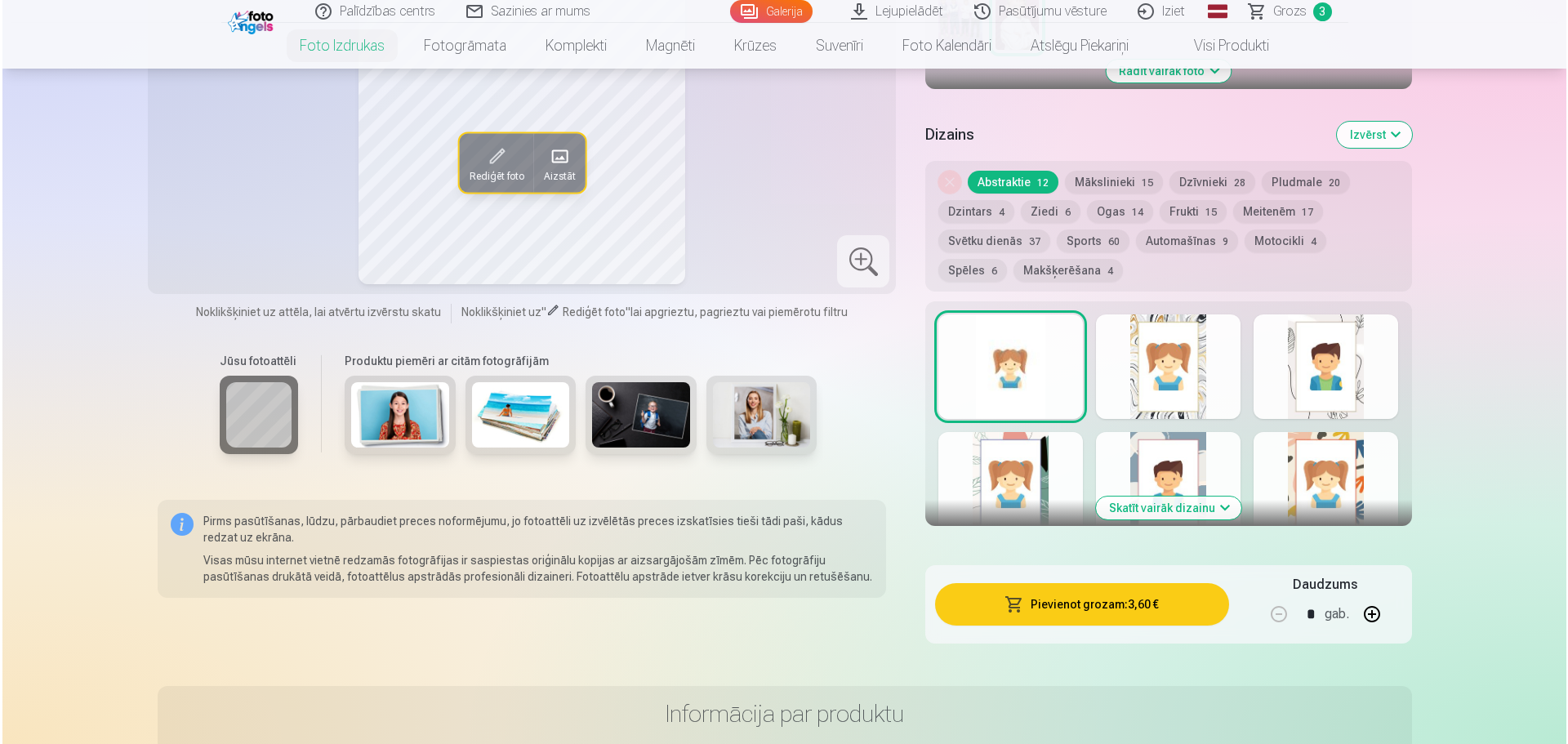
scroll to position [898, 0]
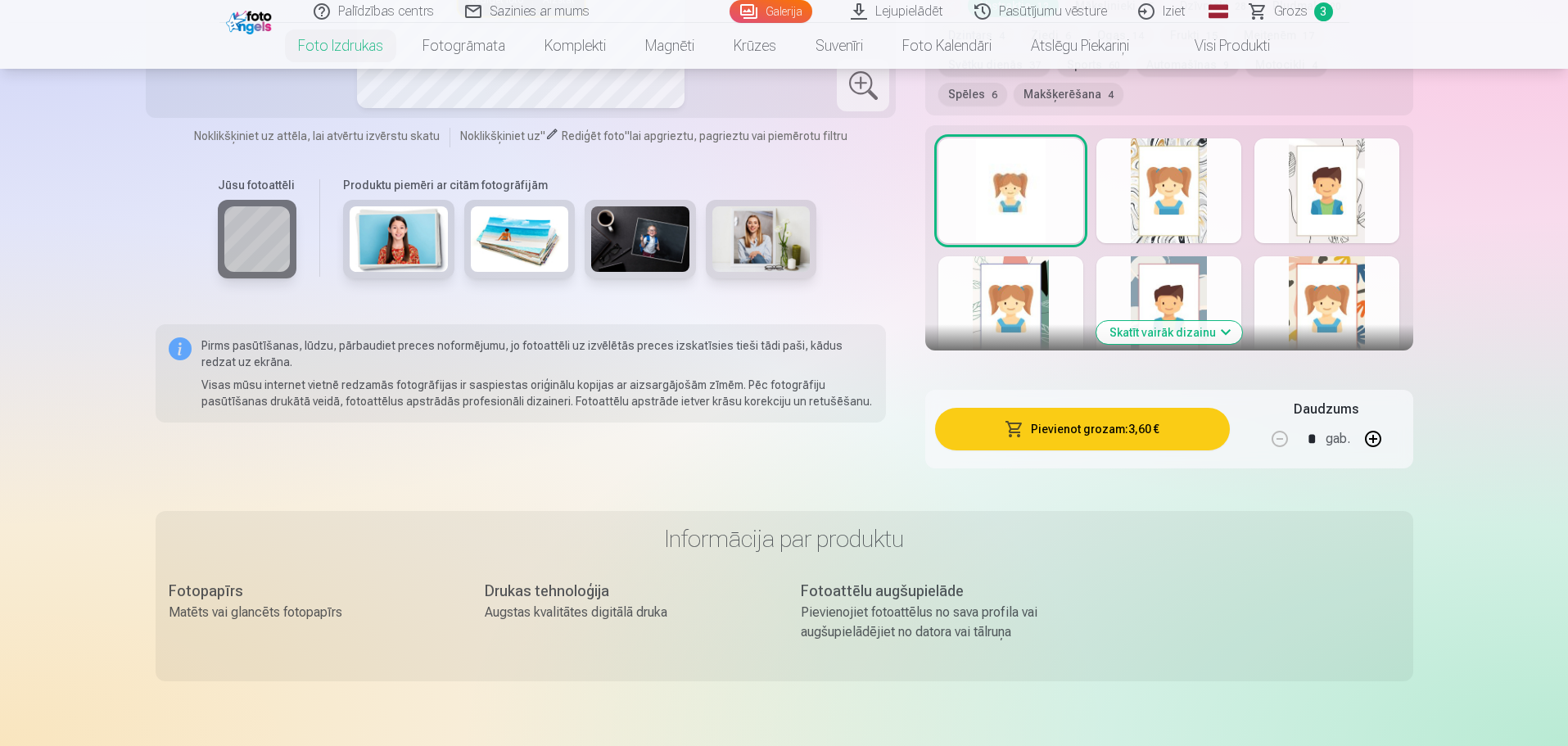
click at [1065, 421] on button "Pievienot grozam : 3,60 €" at bounding box center [1082, 429] width 294 height 43
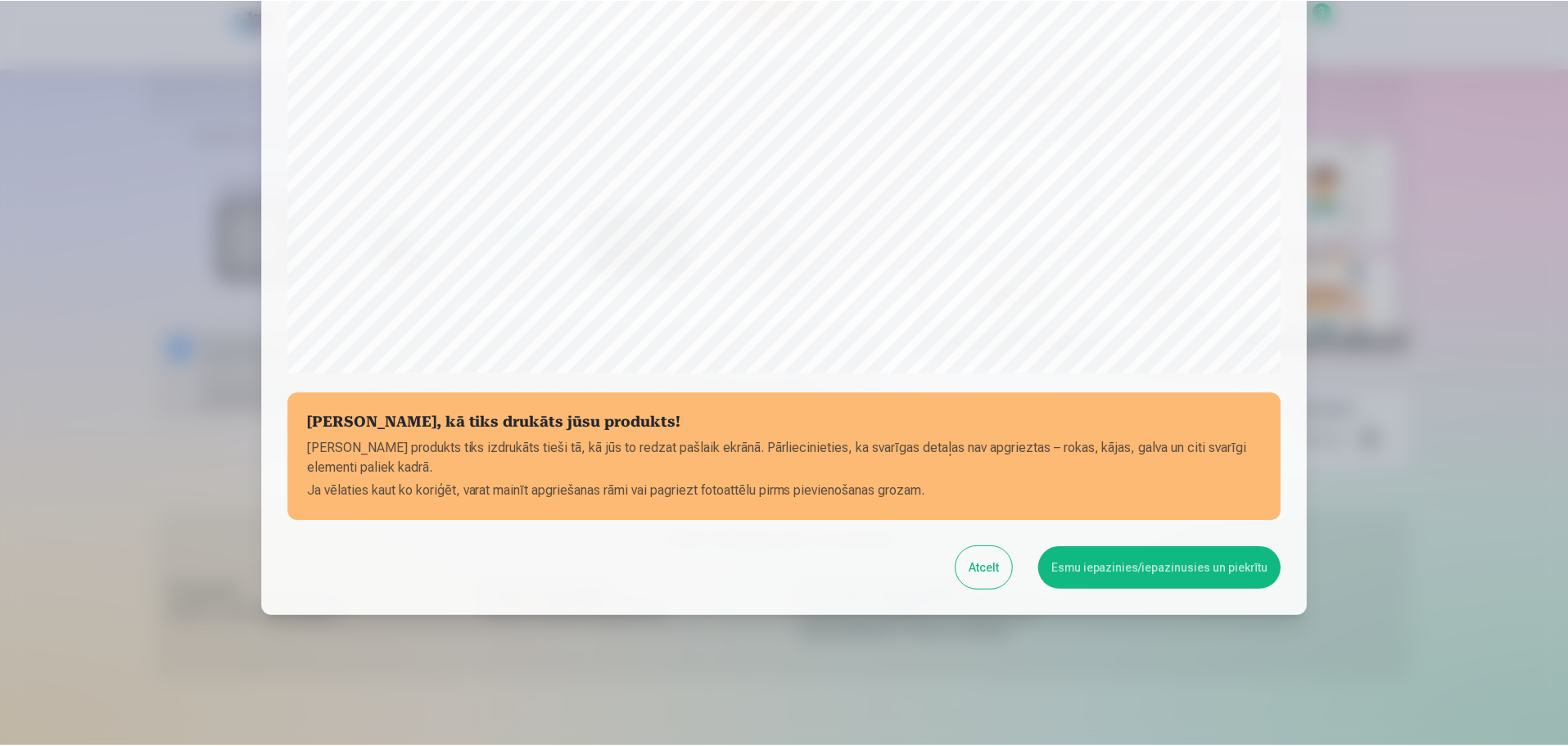
scroll to position [433, 0]
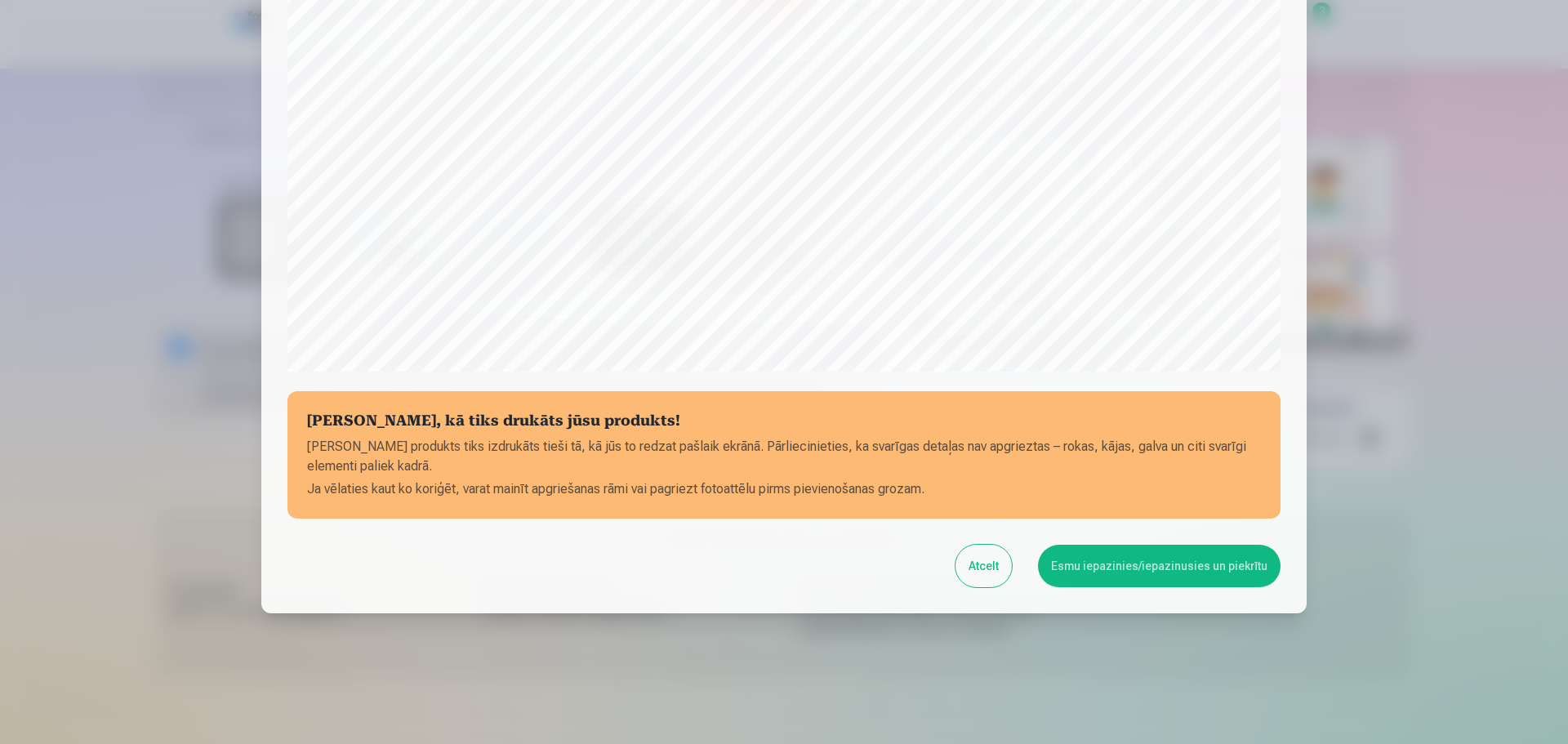
click at [1155, 564] on button "Esmu iepazinies/iepazinusies un piekrītu" at bounding box center [1159, 566] width 243 height 42
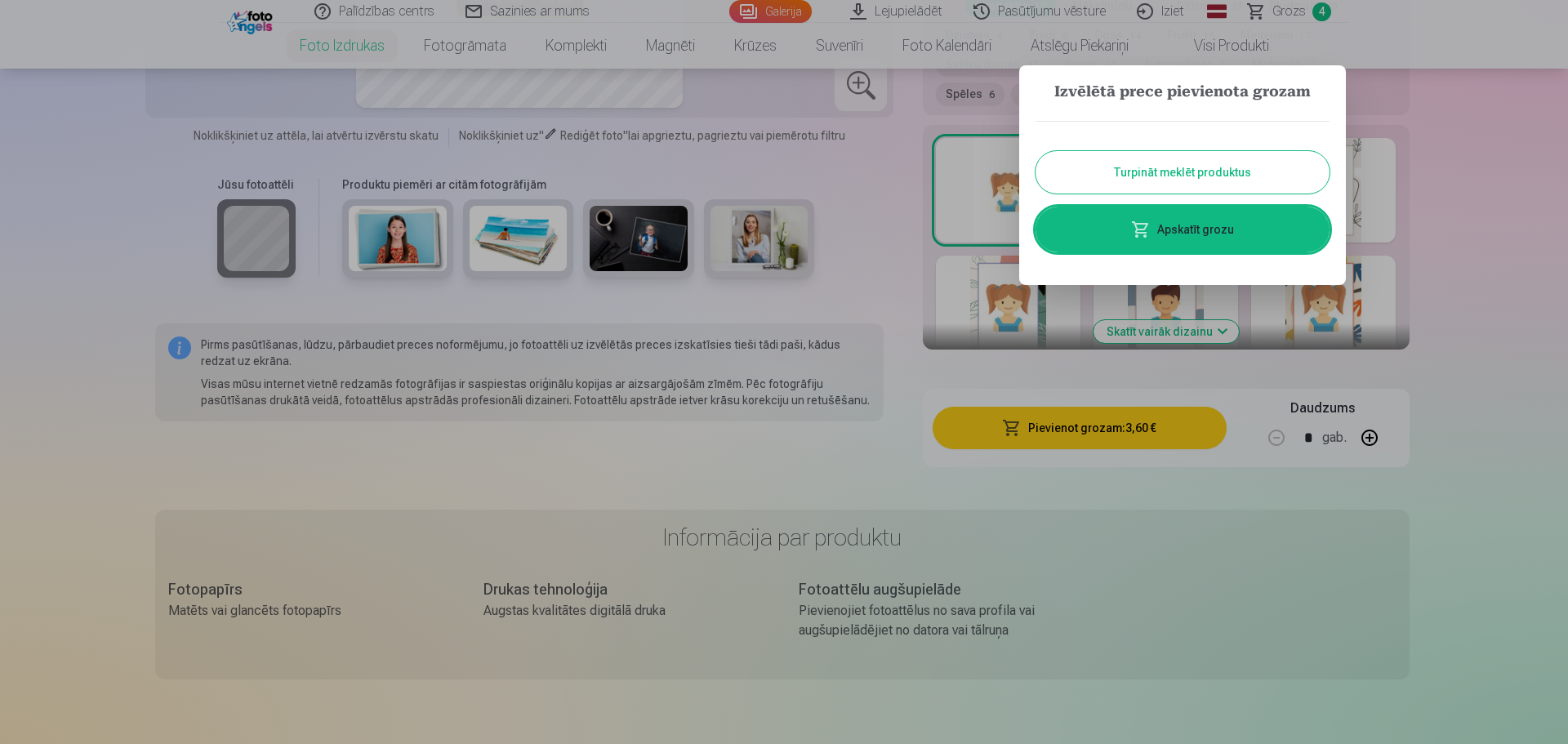
click at [1189, 171] on button "Turpināt meklēt produktus" at bounding box center [1182, 172] width 294 height 42
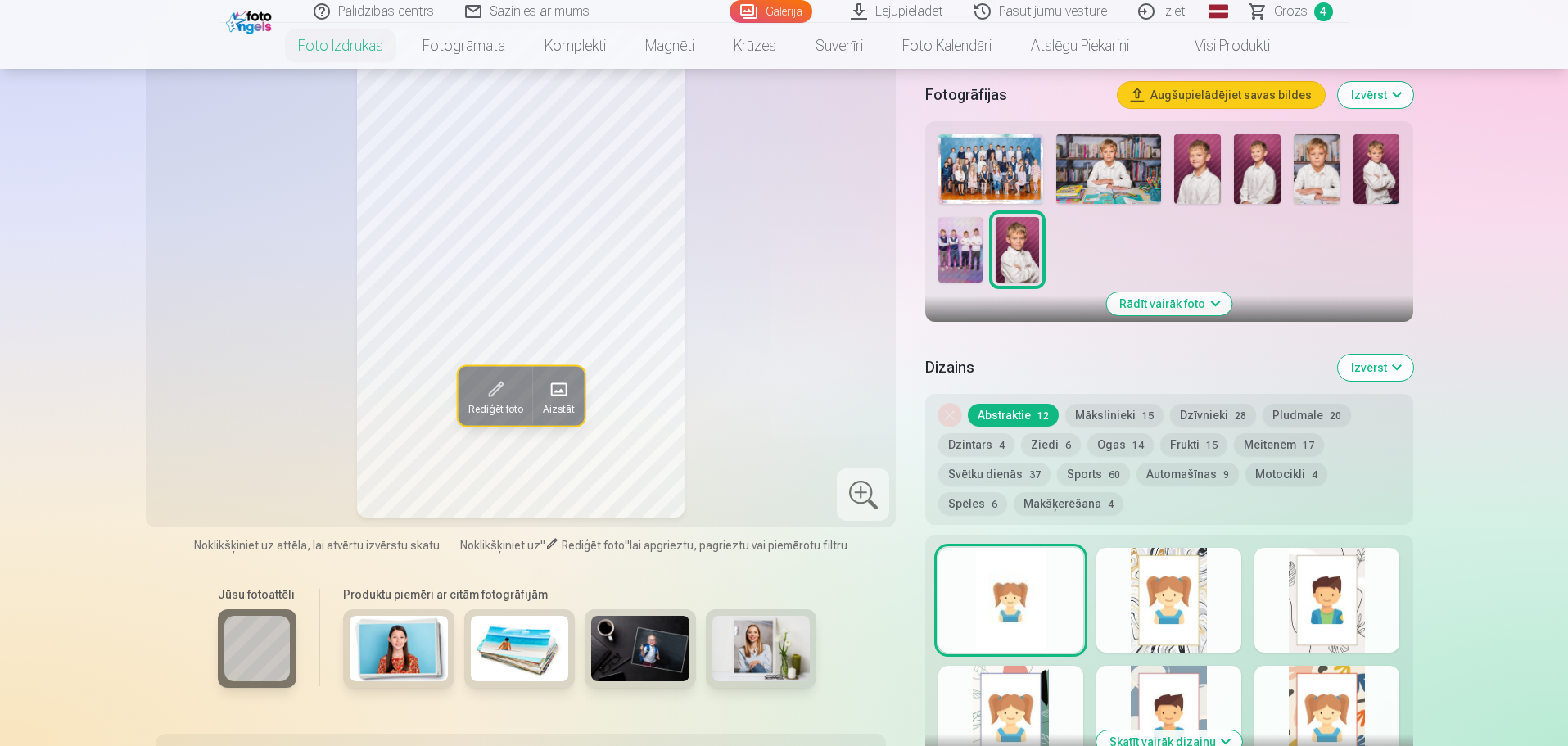
scroll to position [0, 0]
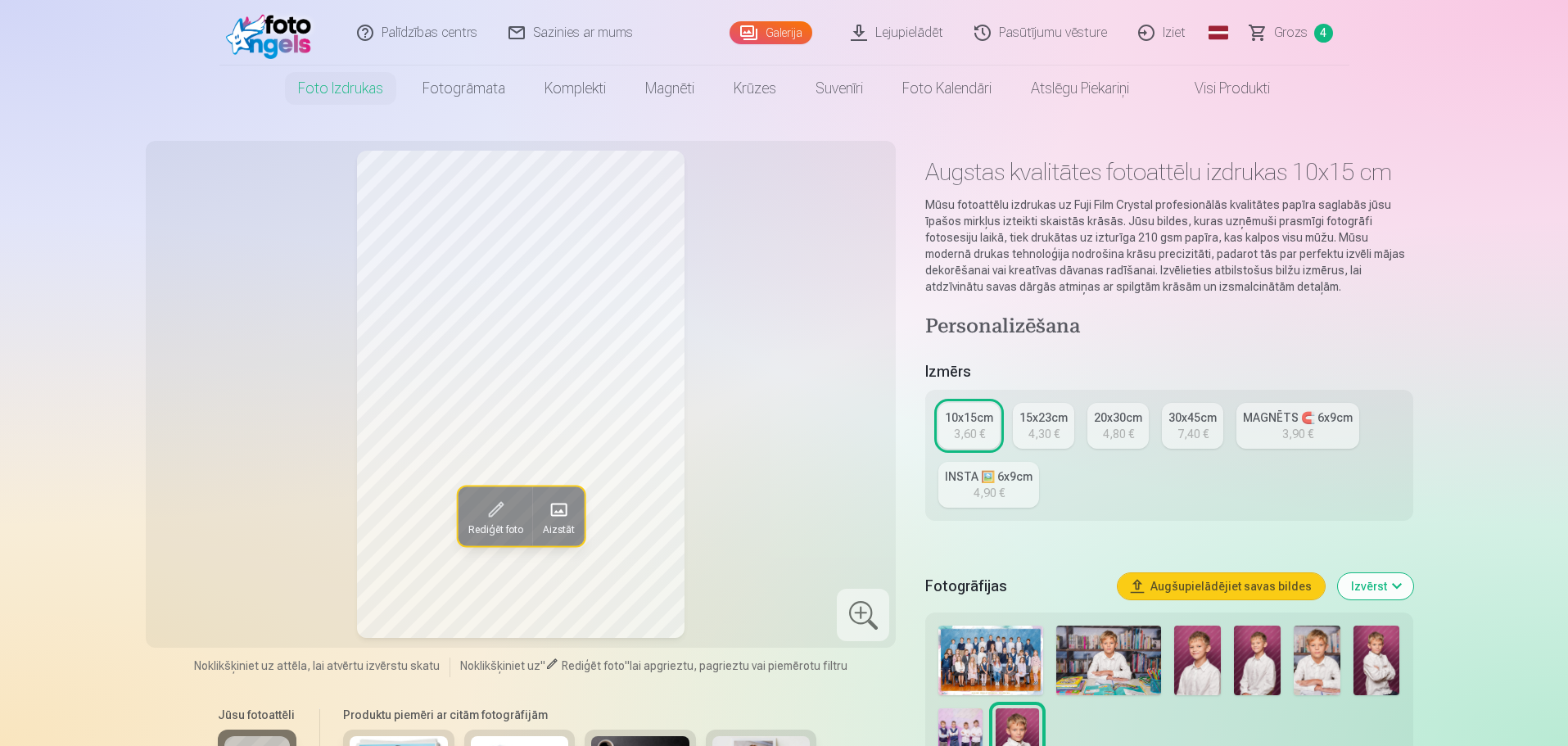
click at [1286, 28] on span "Grozs" at bounding box center [1291, 33] width 33 height 20
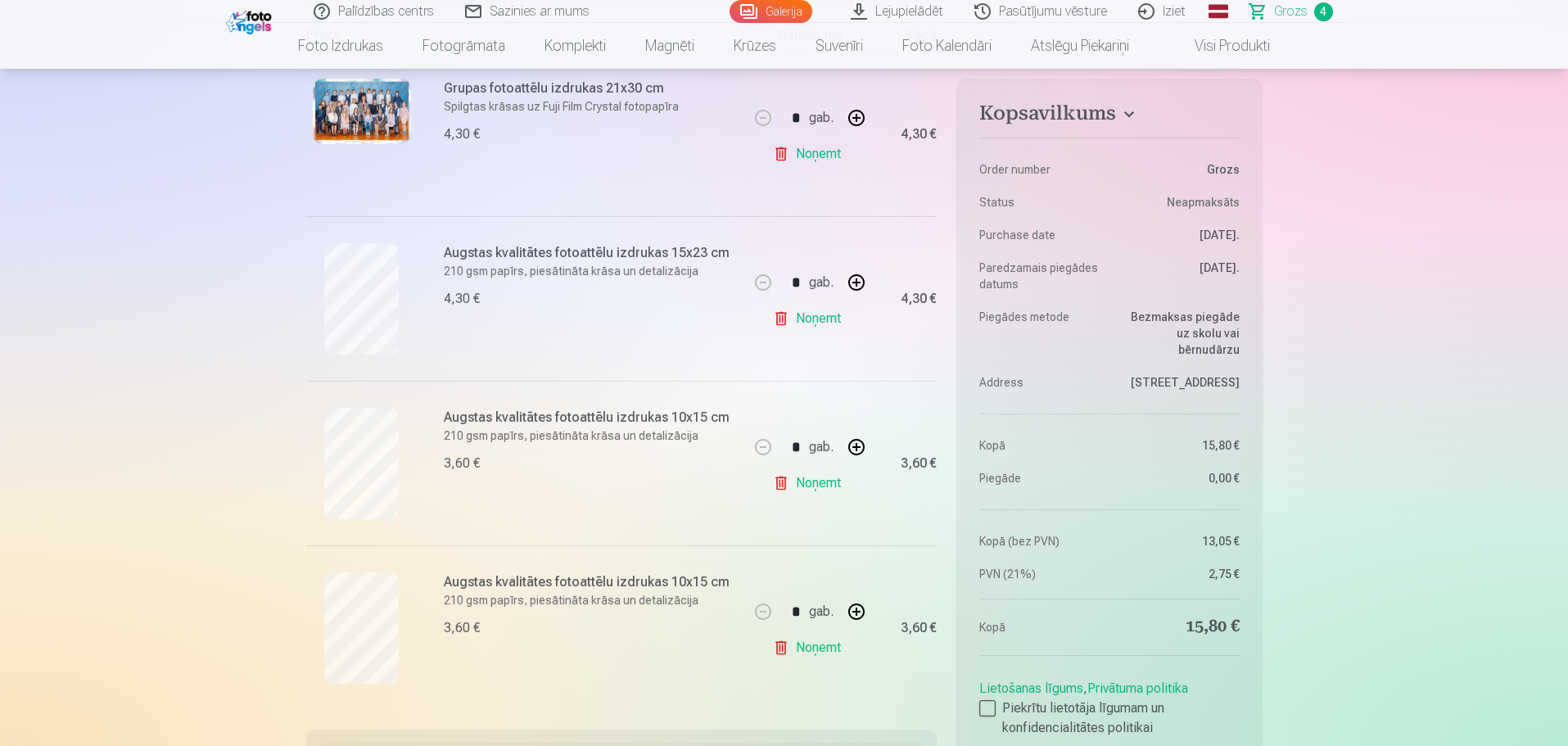
scroll to position [409, 0]
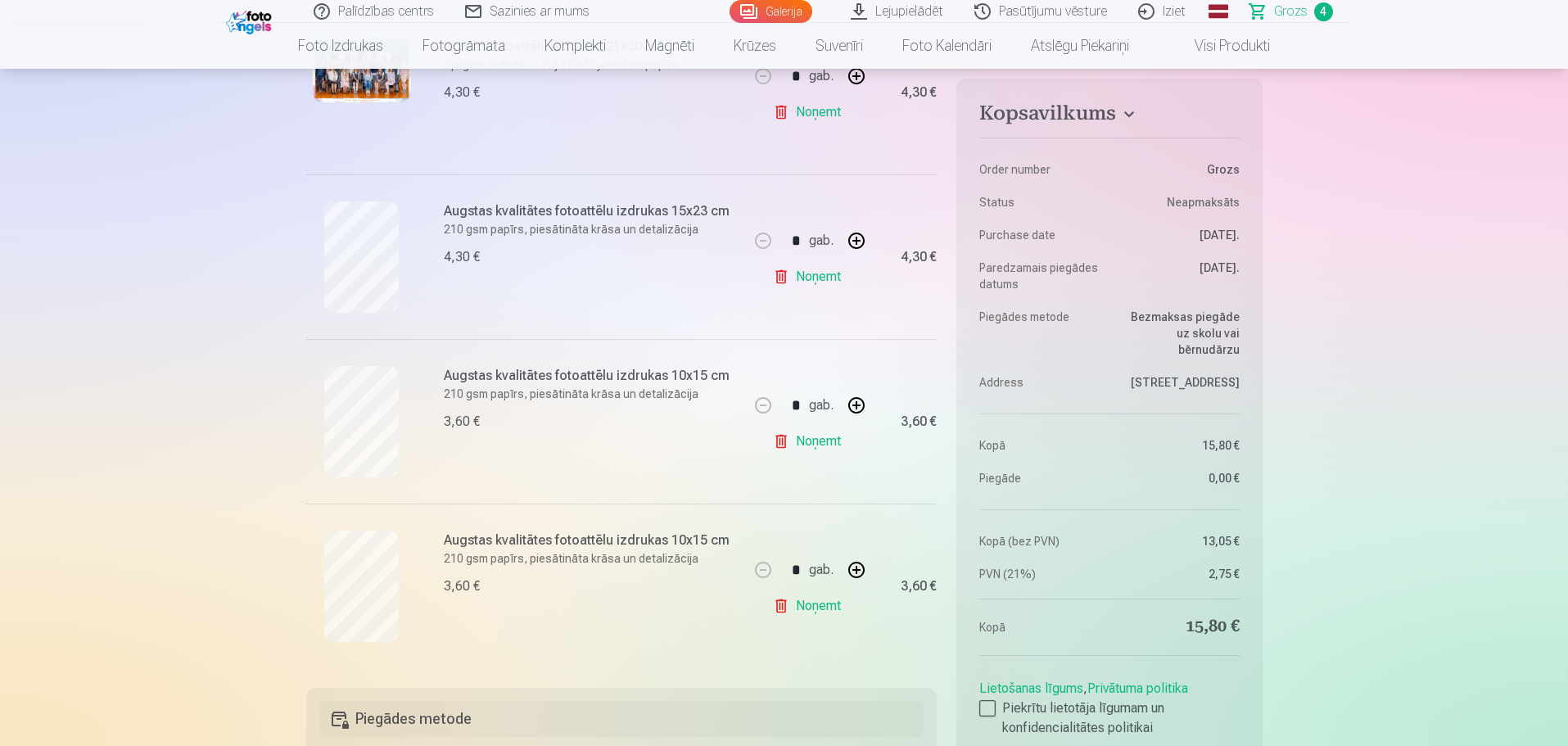
click at [808, 605] on link "Noņemt" at bounding box center [810, 605] width 74 height 33
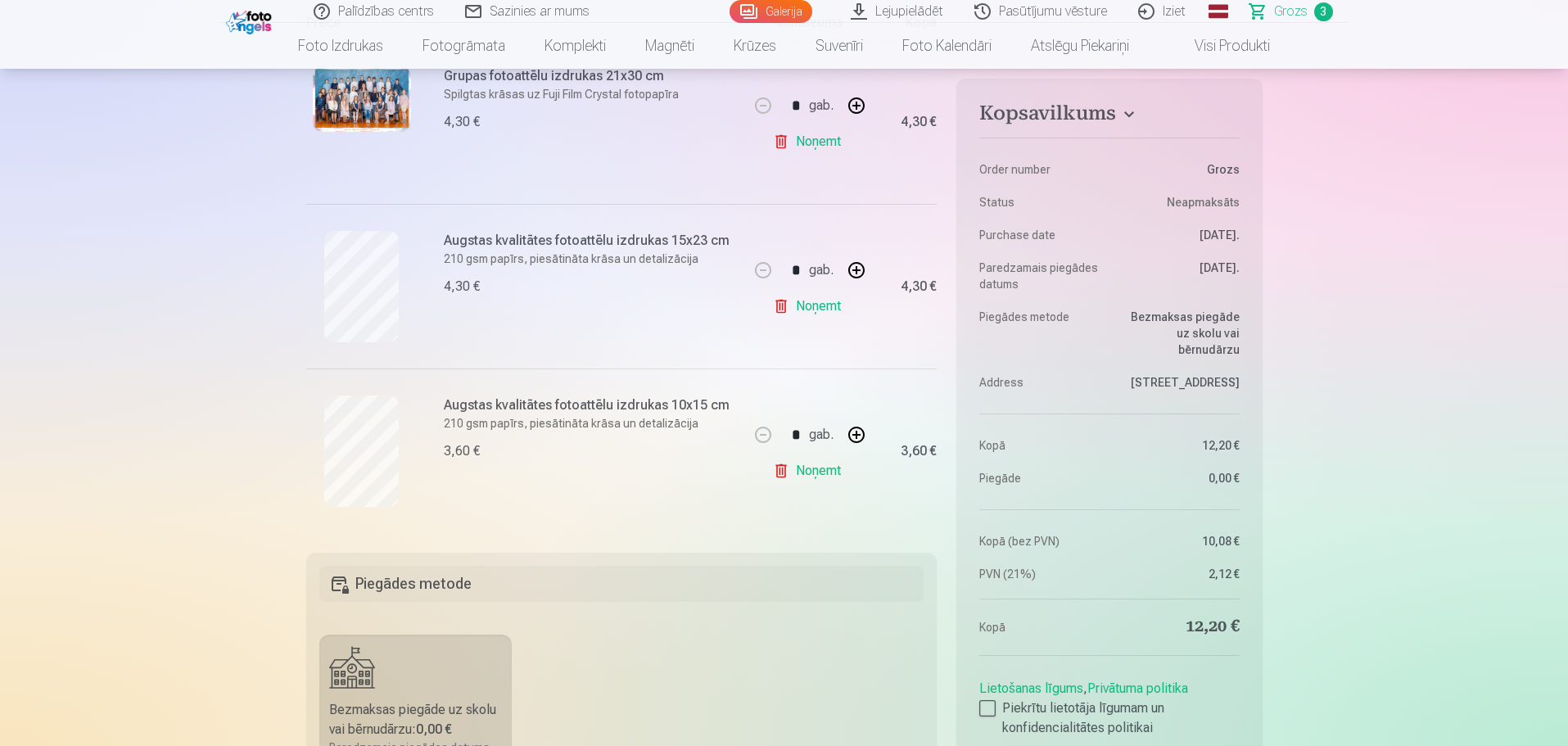
scroll to position [0, 0]
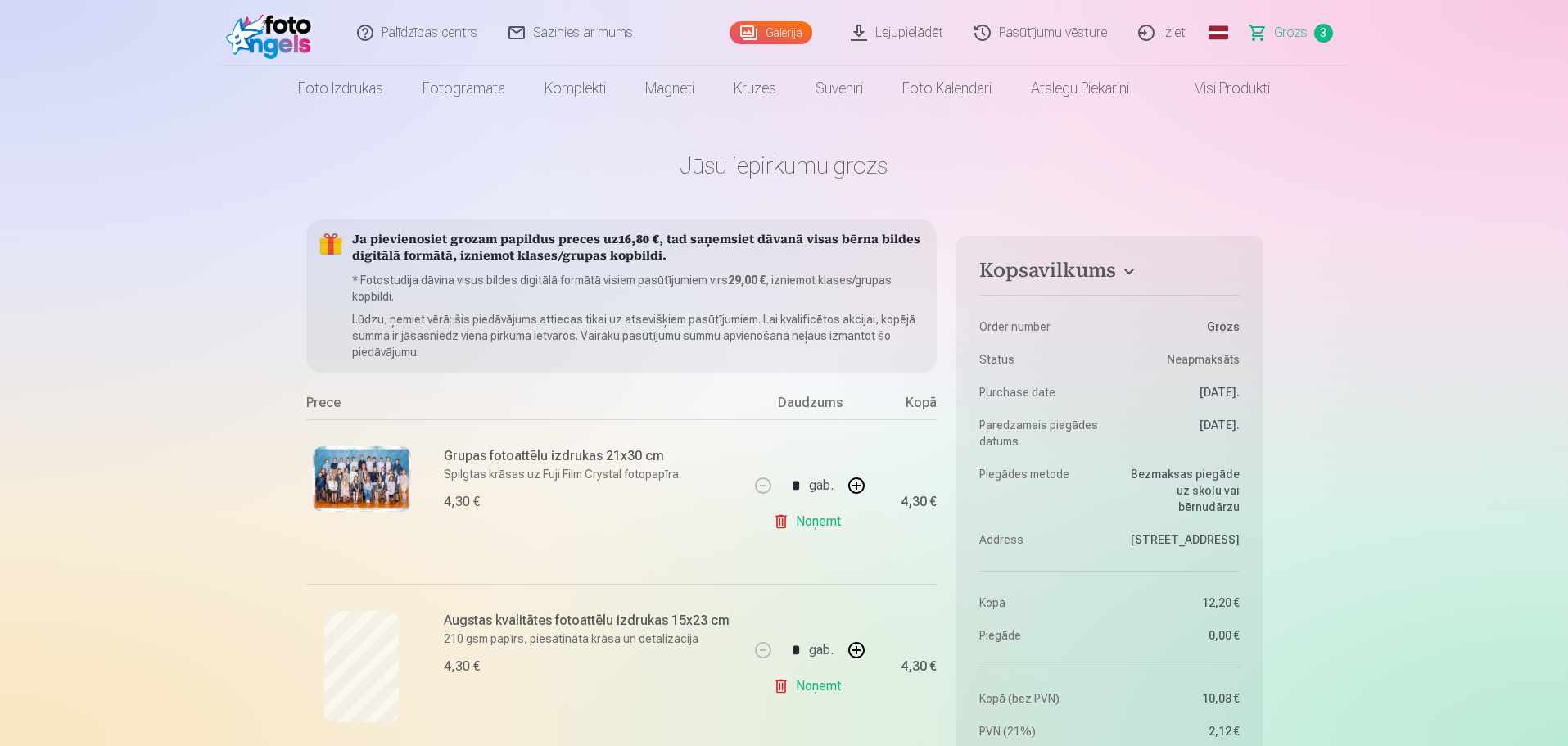
click at [775, 38] on link "Galerija" at bounding box center [771, 32] width 83 height 23
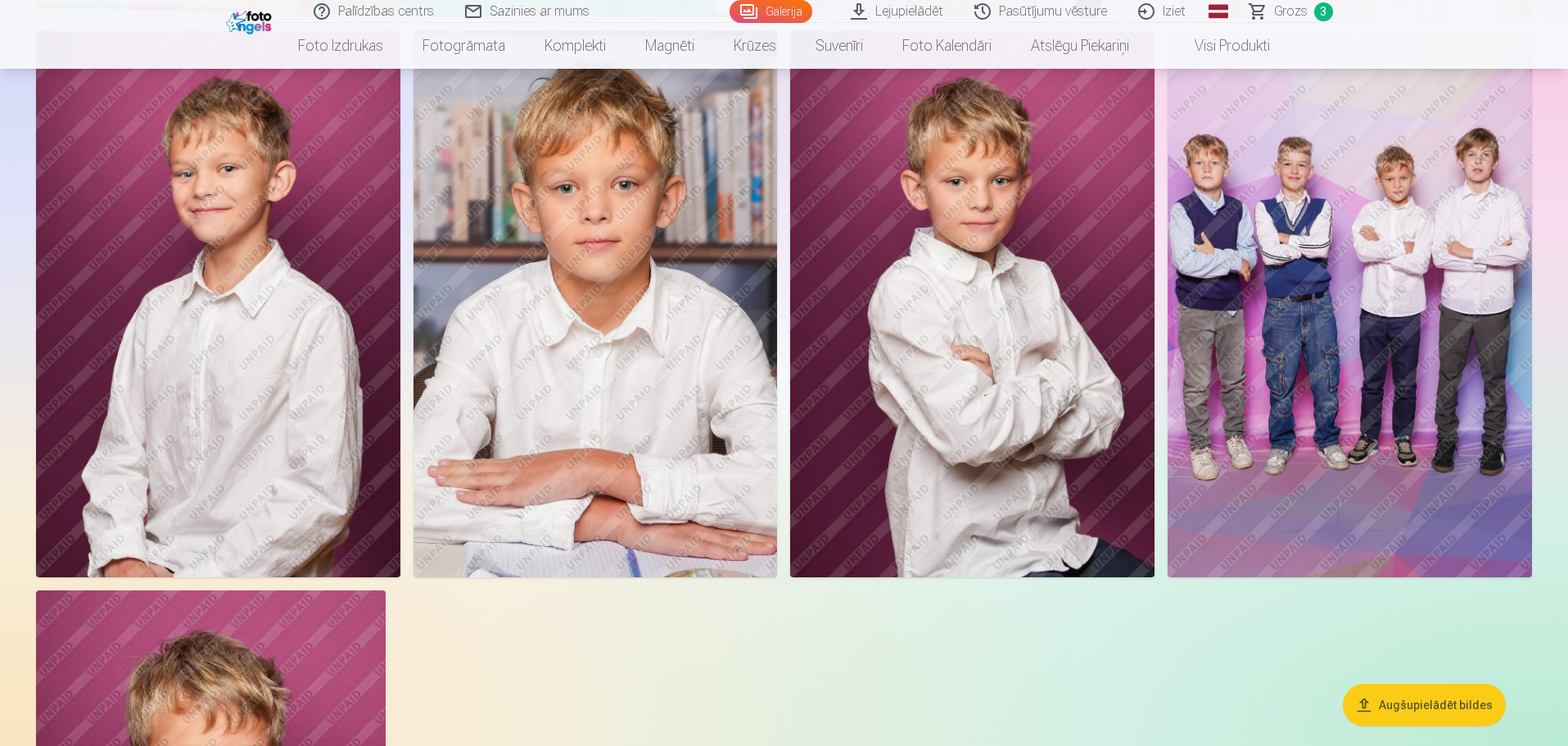
scroll to position [1883, 0]
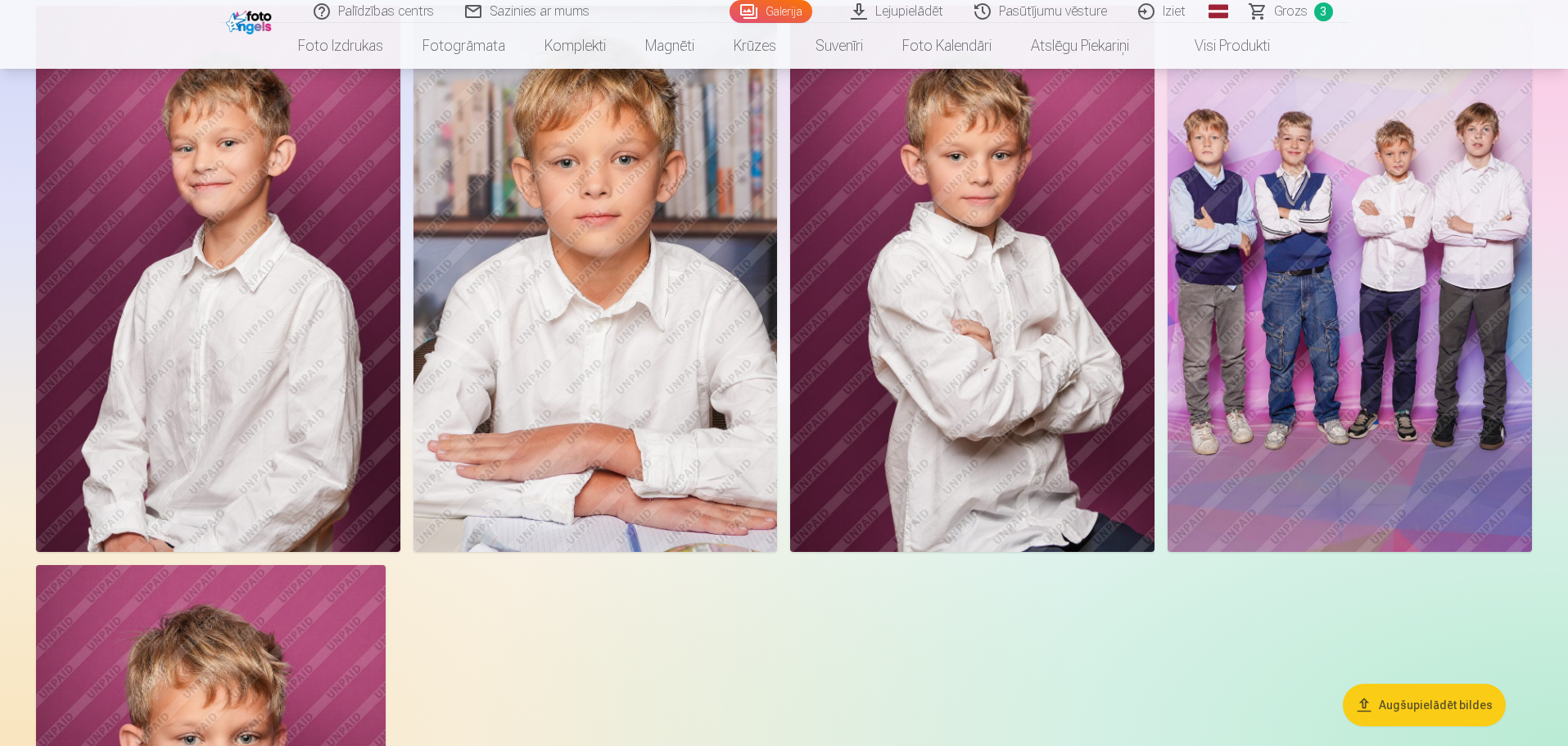
click at [589, 270] on img at bounding box center [596, 279] width 364 height 546
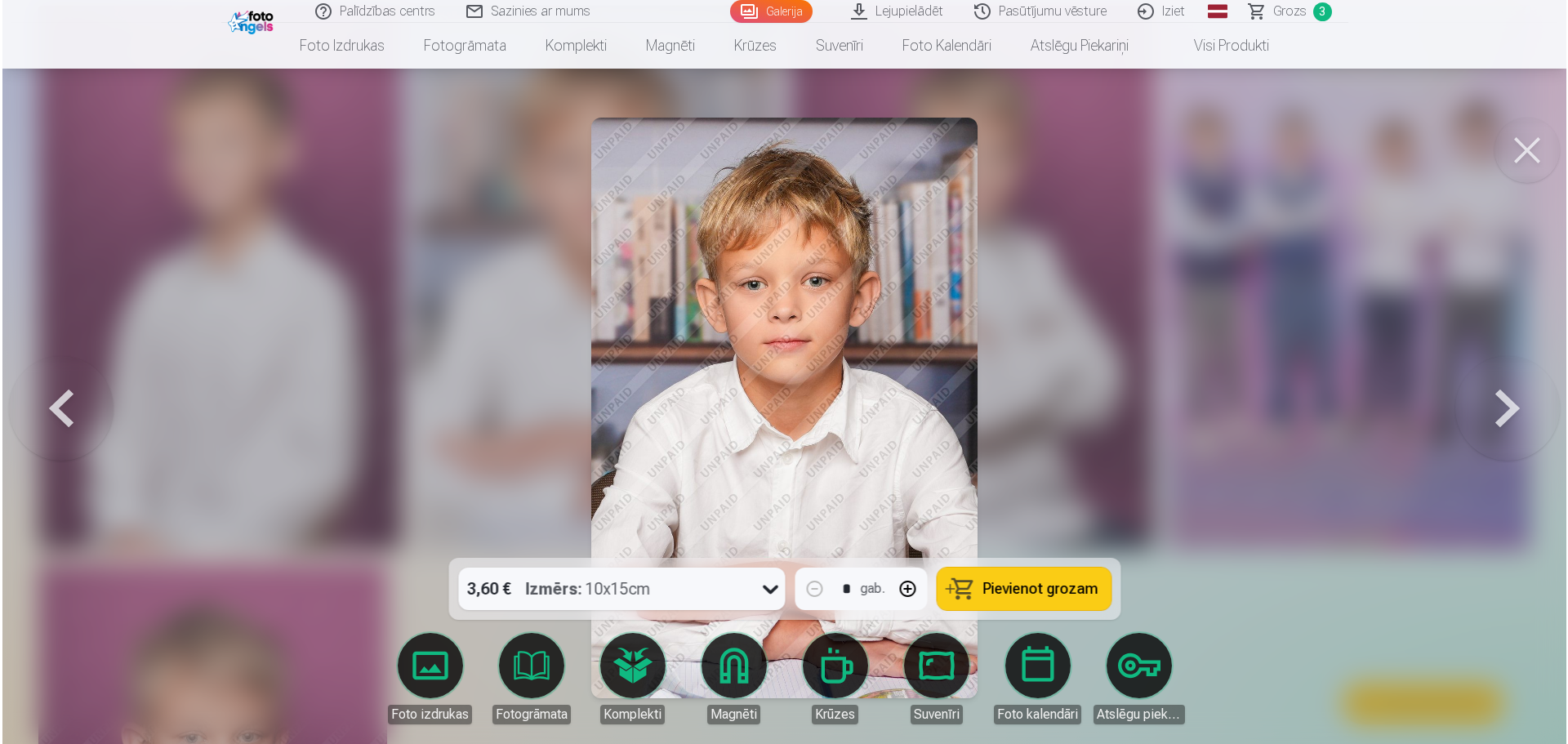
scroll to position [1883, 0]
click at [1010, 589] on span "Pievienot grozam" at bounding box center [1040, 589] width 115 height 15
click at [1288, 15] on span "Grozs" at bounding box center [1290, 12] width 33 height 20
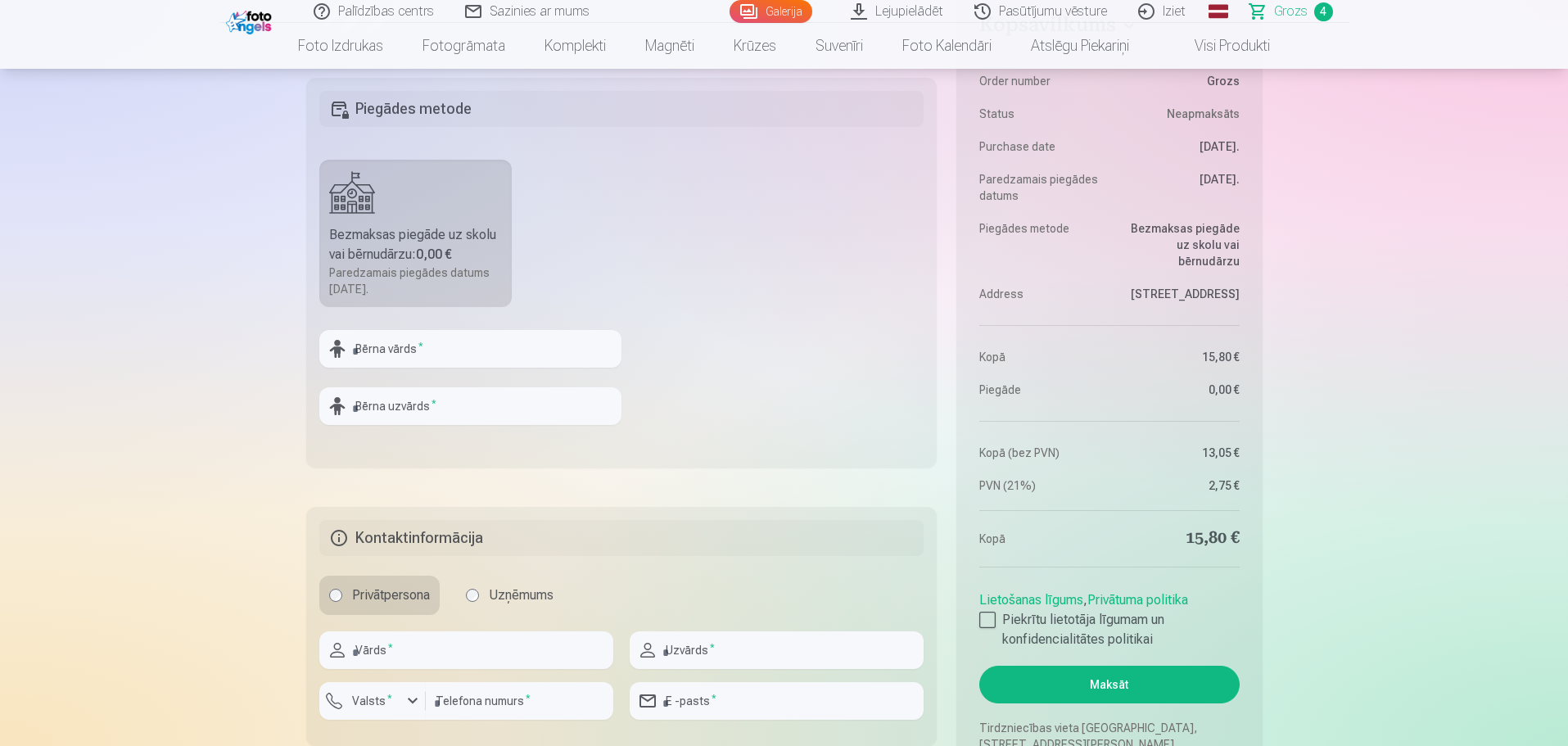
scroll to position [1064, 0]
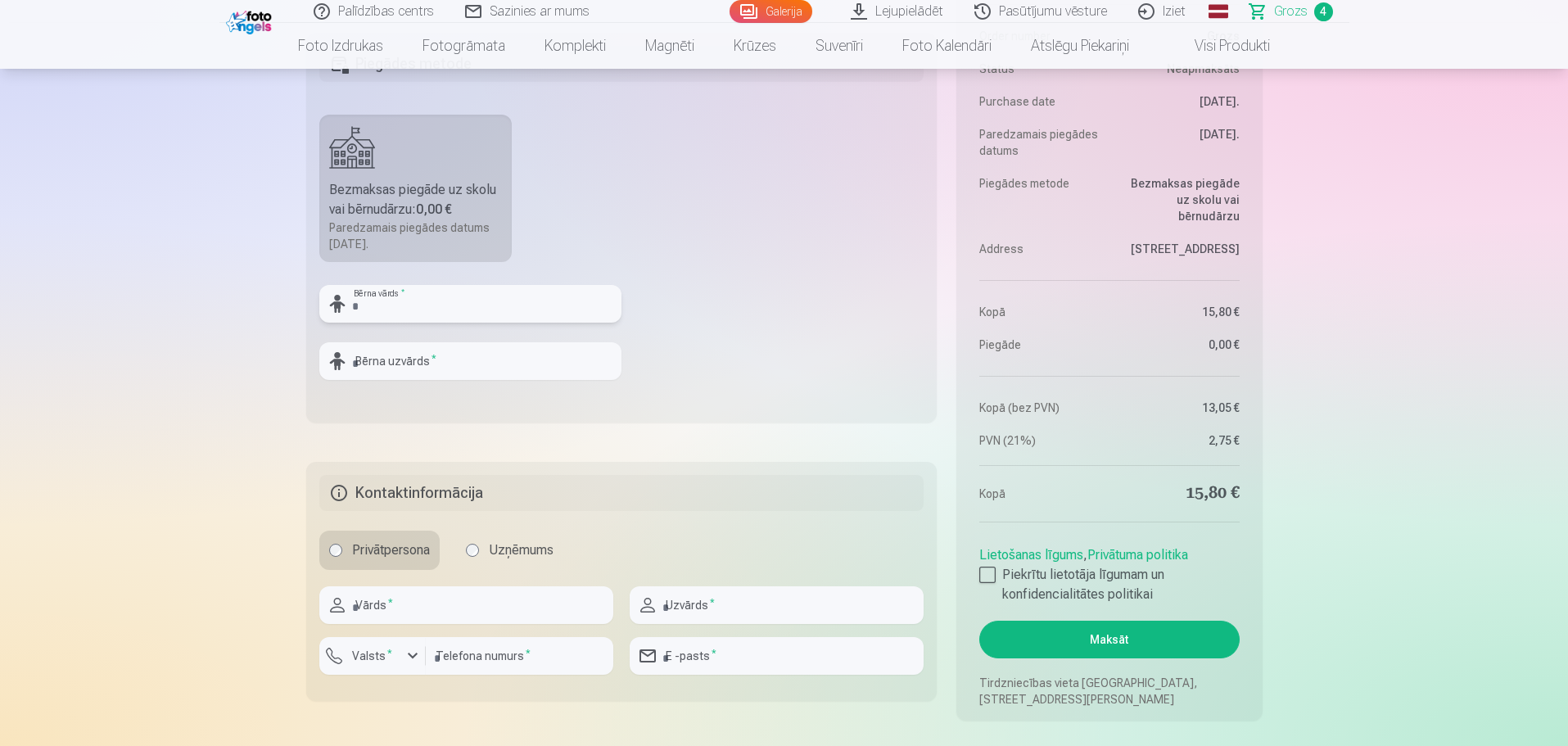
click at [395, 298] on input "text" at bounding box center [471, 303] width 303 height 38
type input "*"
type input "*****"
click at [400, 366] on input "text" at bounding box center [471, 361] width 303 height 38
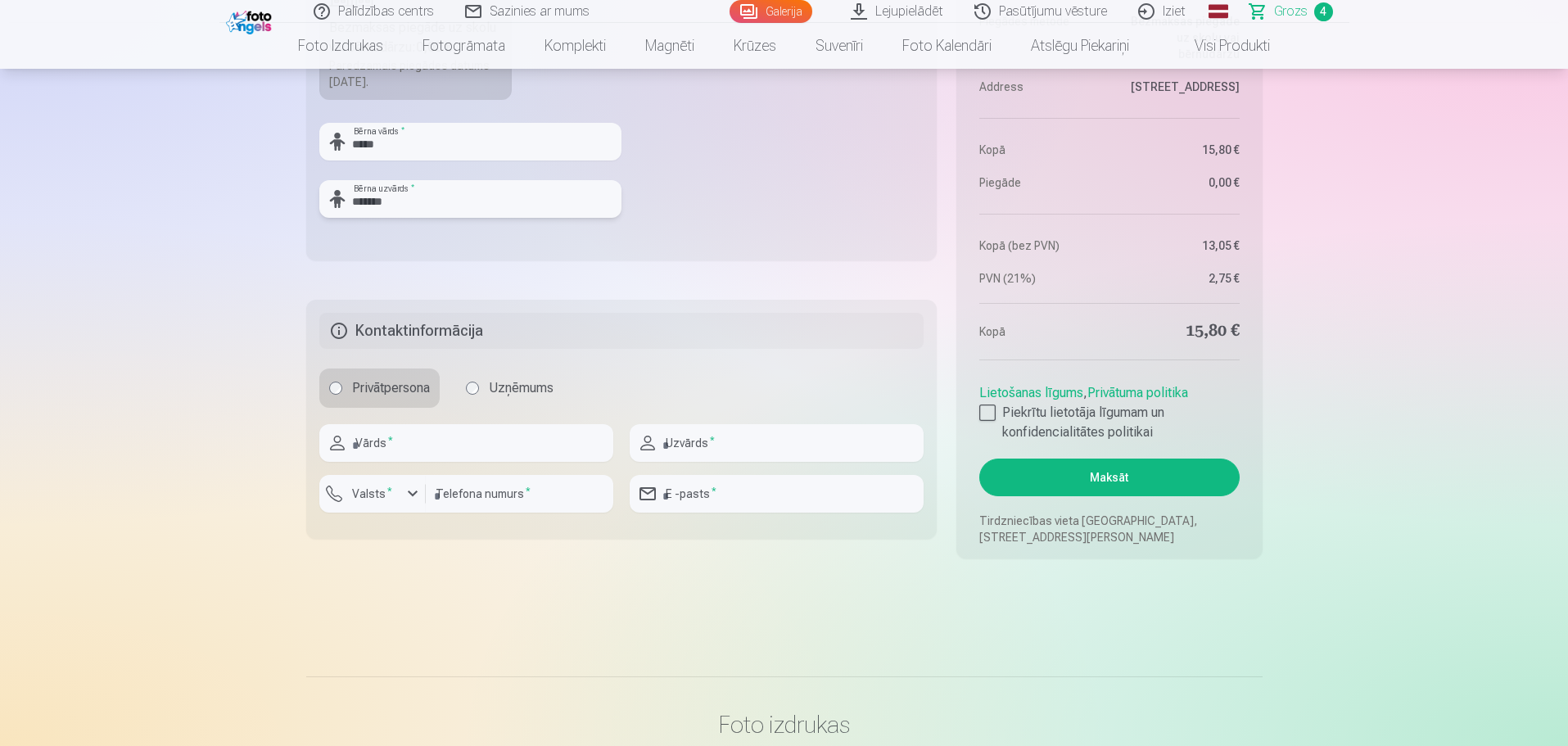
scroll to position [1228, 0]
type input "*******"
click at [414, 437] on input "text" at bounding box center [466, 441] width 294 height 38
type input "****"
click at [675, 439] on input "text" at bounding box center [776, 441] width 294 height 38
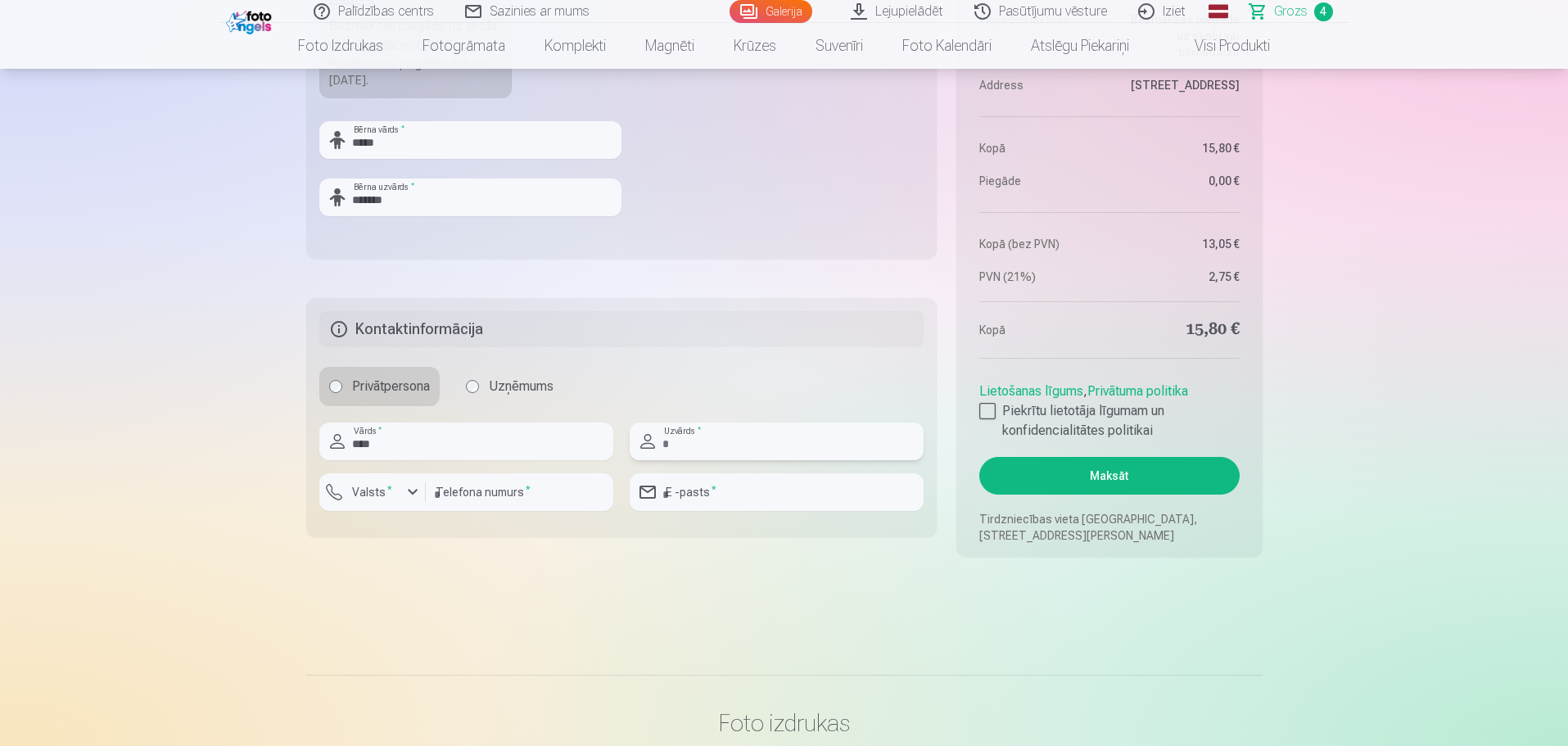
type input "**********"
click at [411, 491] on div "button" at bounding box center [413, 492] width 20 height 20
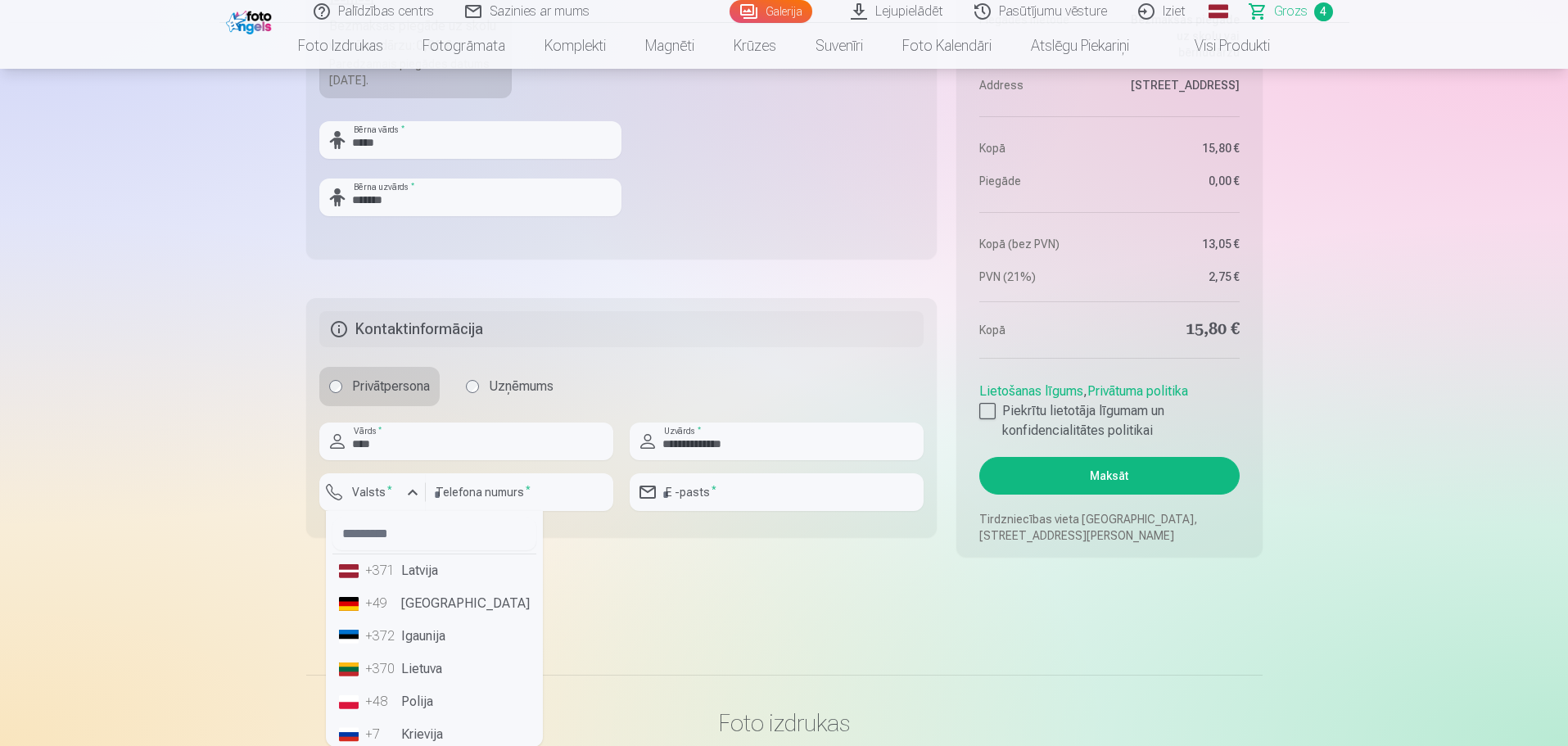
click at [422, 568] on li "+371 Latvija" at bounding box center [435, 570] width 204 height 33
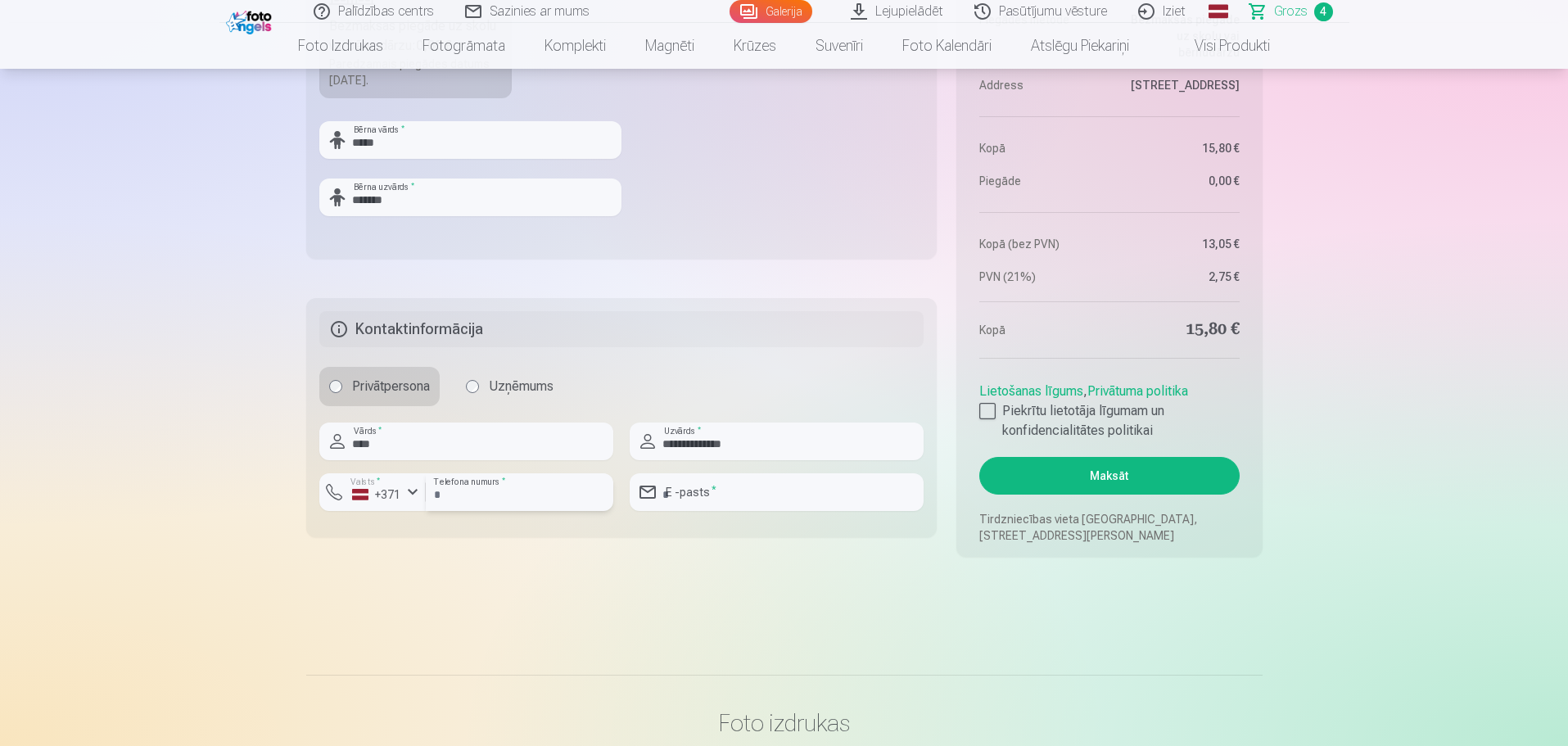
click at [508, 497] on input "number" at bounding box center [520, 491] width 187 height 38
type input "********"
click at [696, 494] on input "email" at bounding box center [776, 491] width 294 height 38
type input "**********"
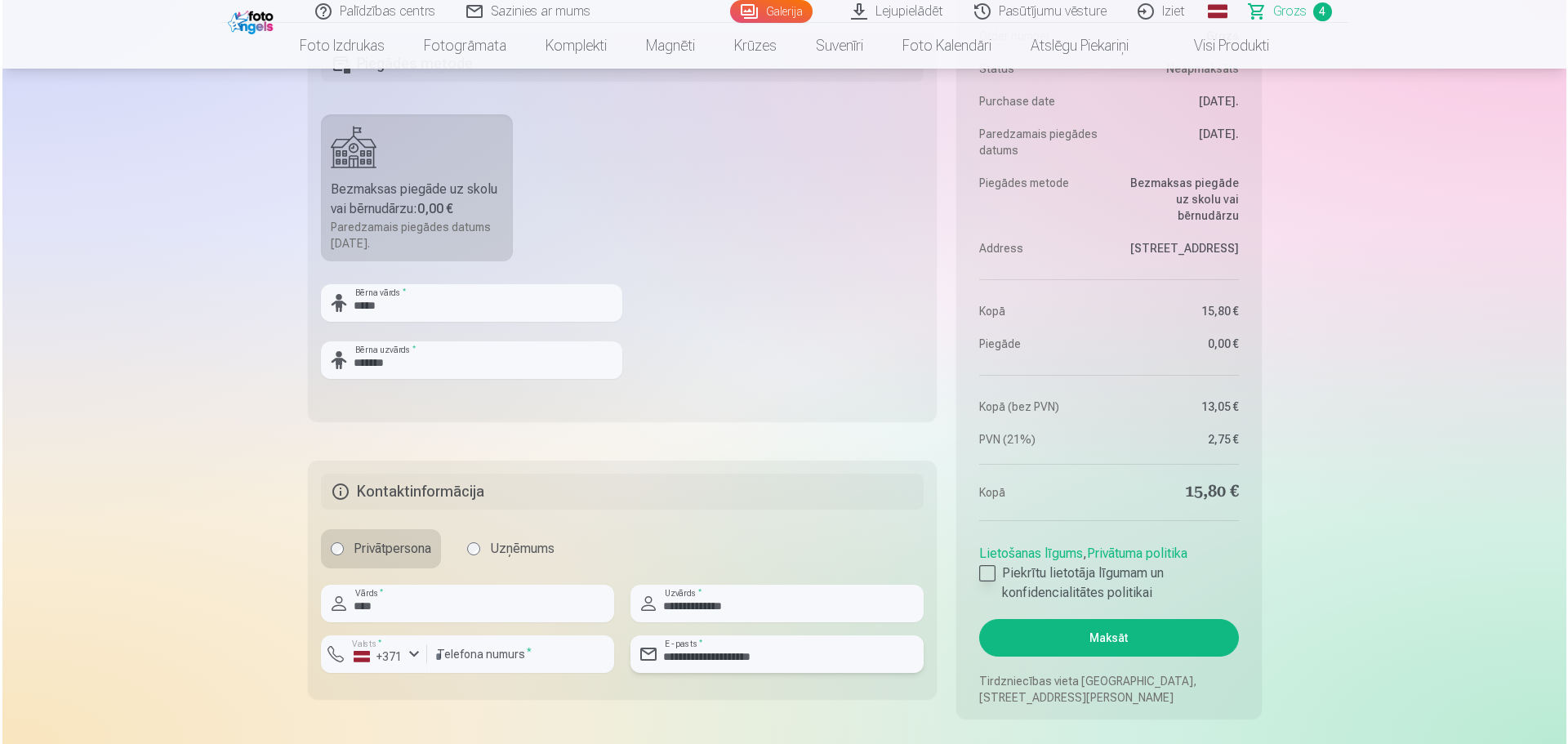
scroll to position [1306, 0]
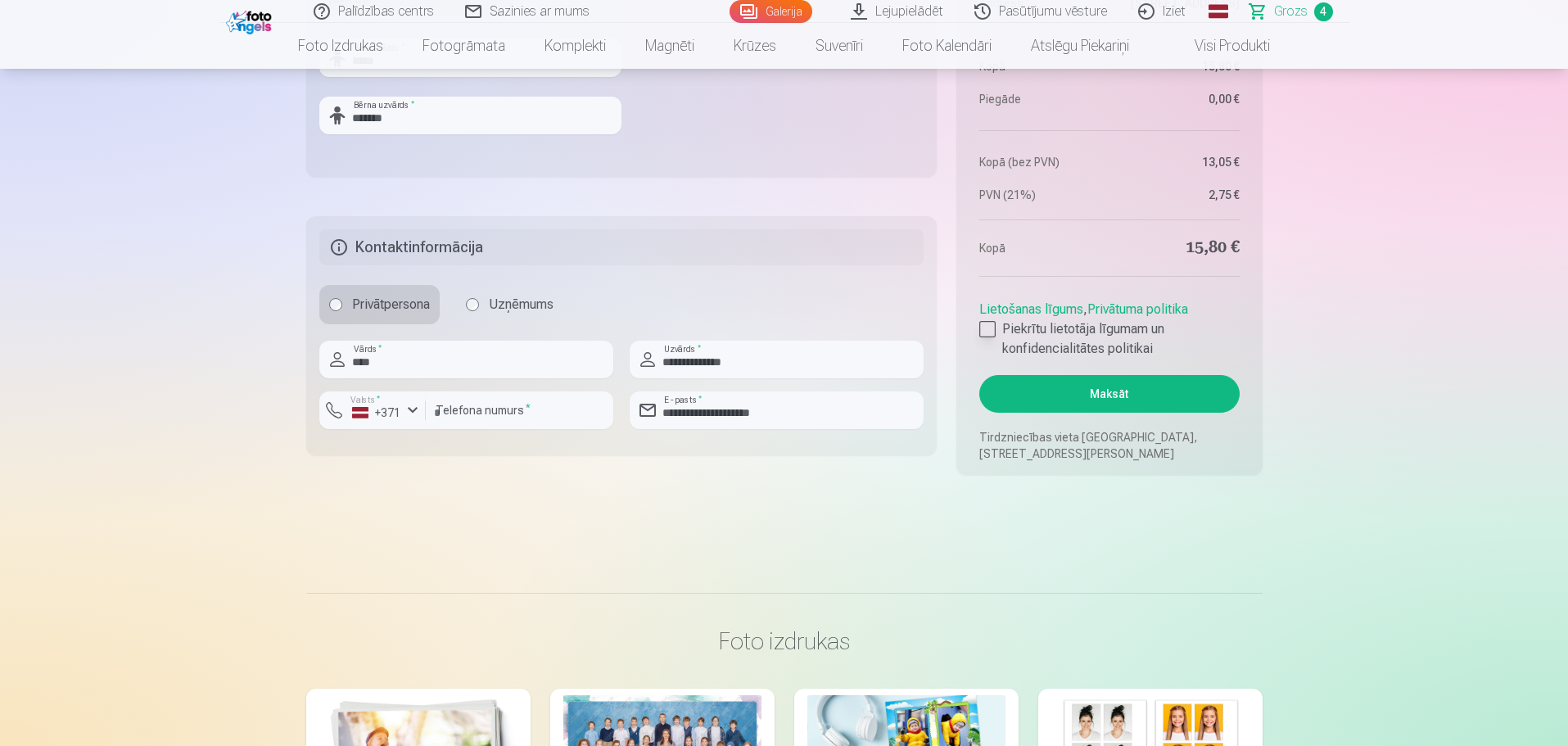
click at [991, 320] on label "Piekrītu lietotāja līgumam un konfidencialitātes politikai" at bounding box center [1109, 338] width 260 height 39
click at [1069, 385] on button "Maksāt" at bounding box center [1109, 393] width 260 height 38
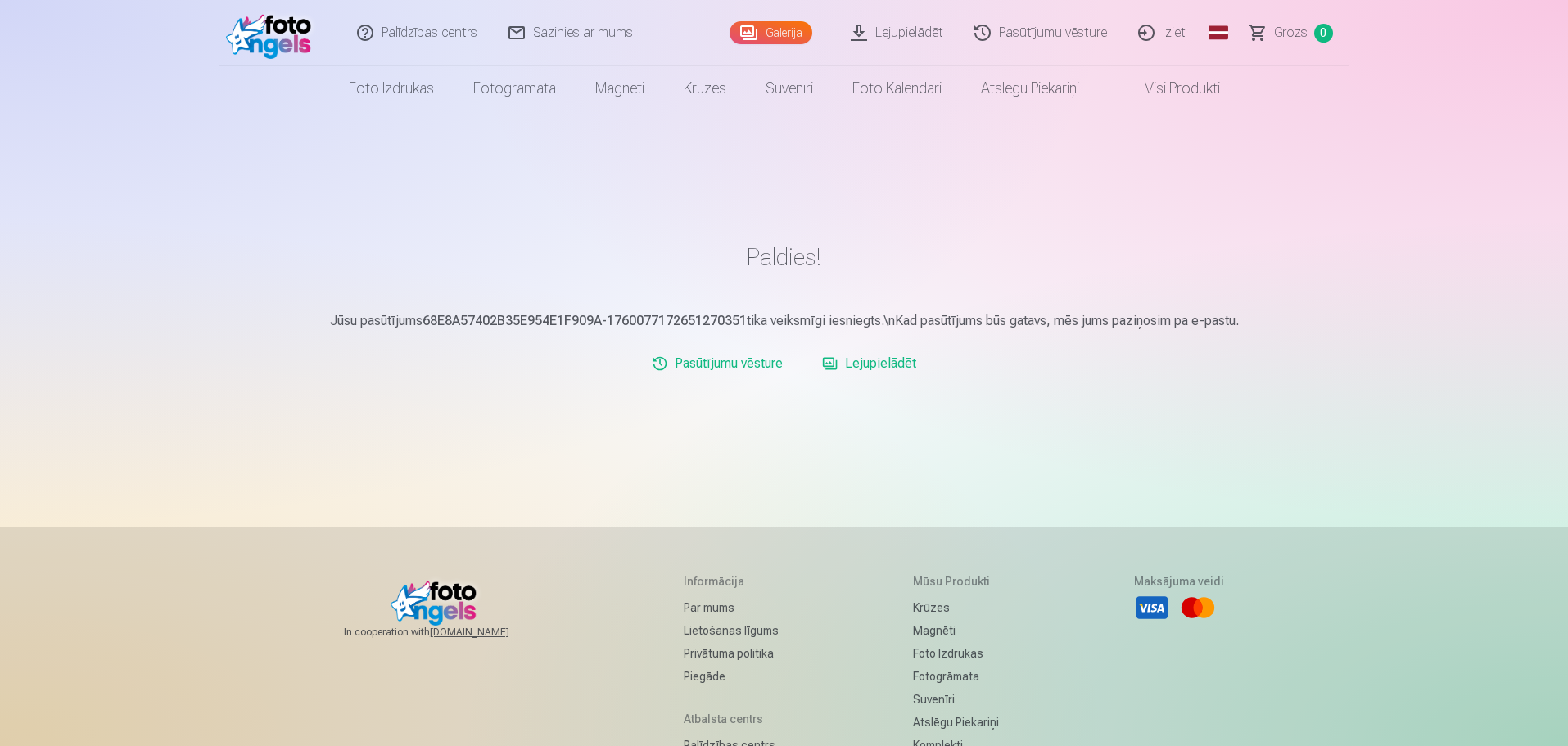
click at [1021, 37] on link "Pasūtījumu vēsture" at bounding box center [1041, 33] width 164 height 65
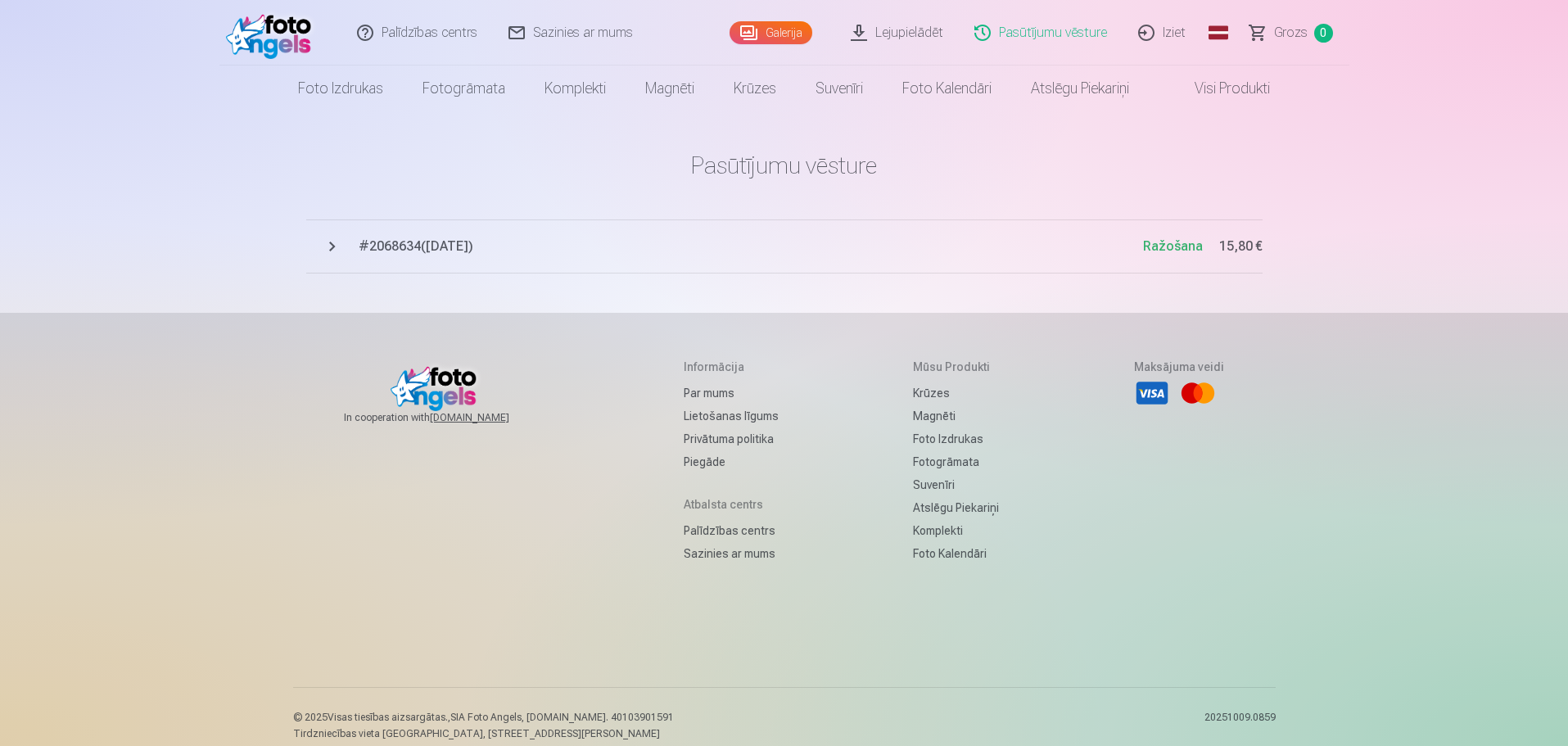
click at [1167, 241] on span "Ražošana" at bounding box center [1173, 246] width 60 height 16
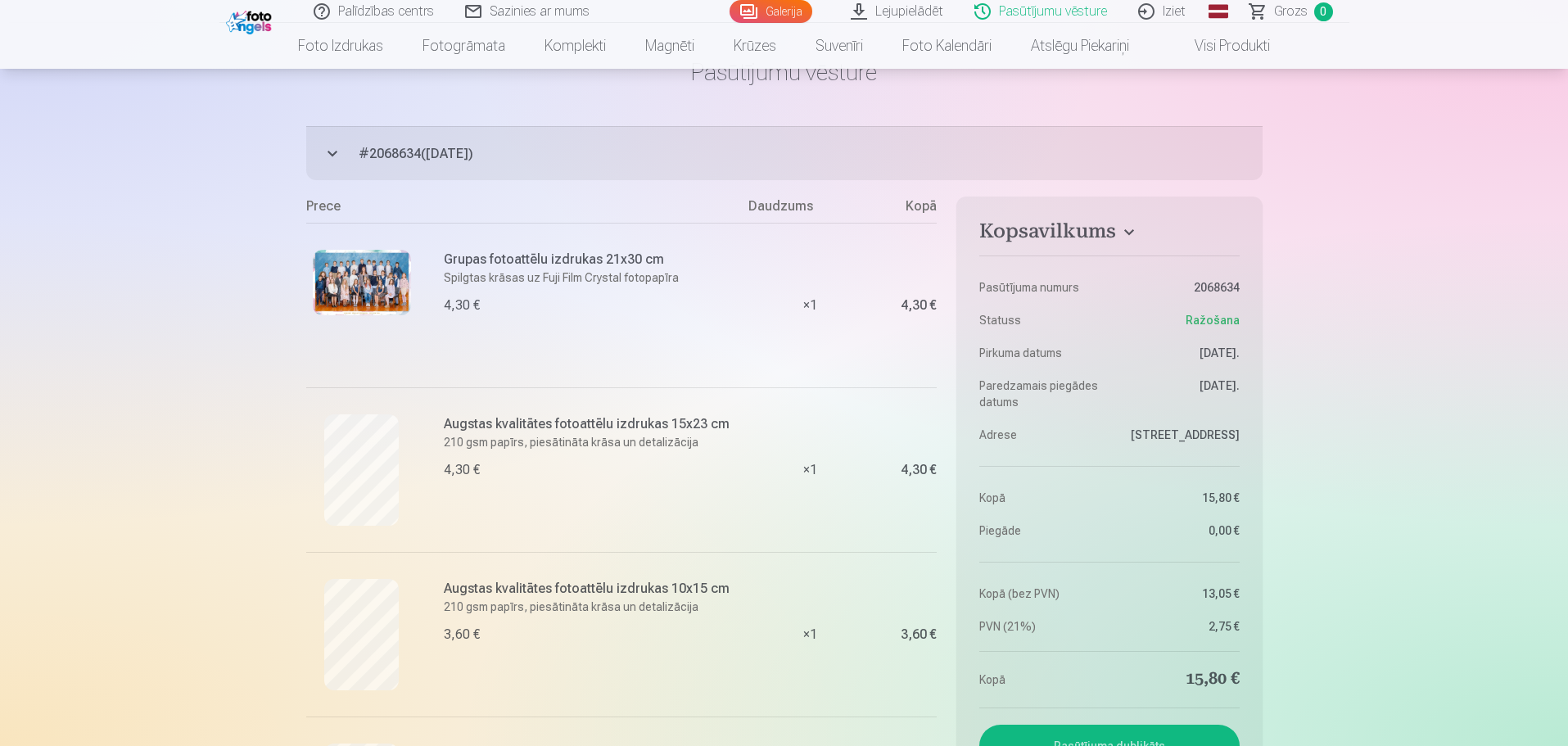
scroll to position [246, 0]
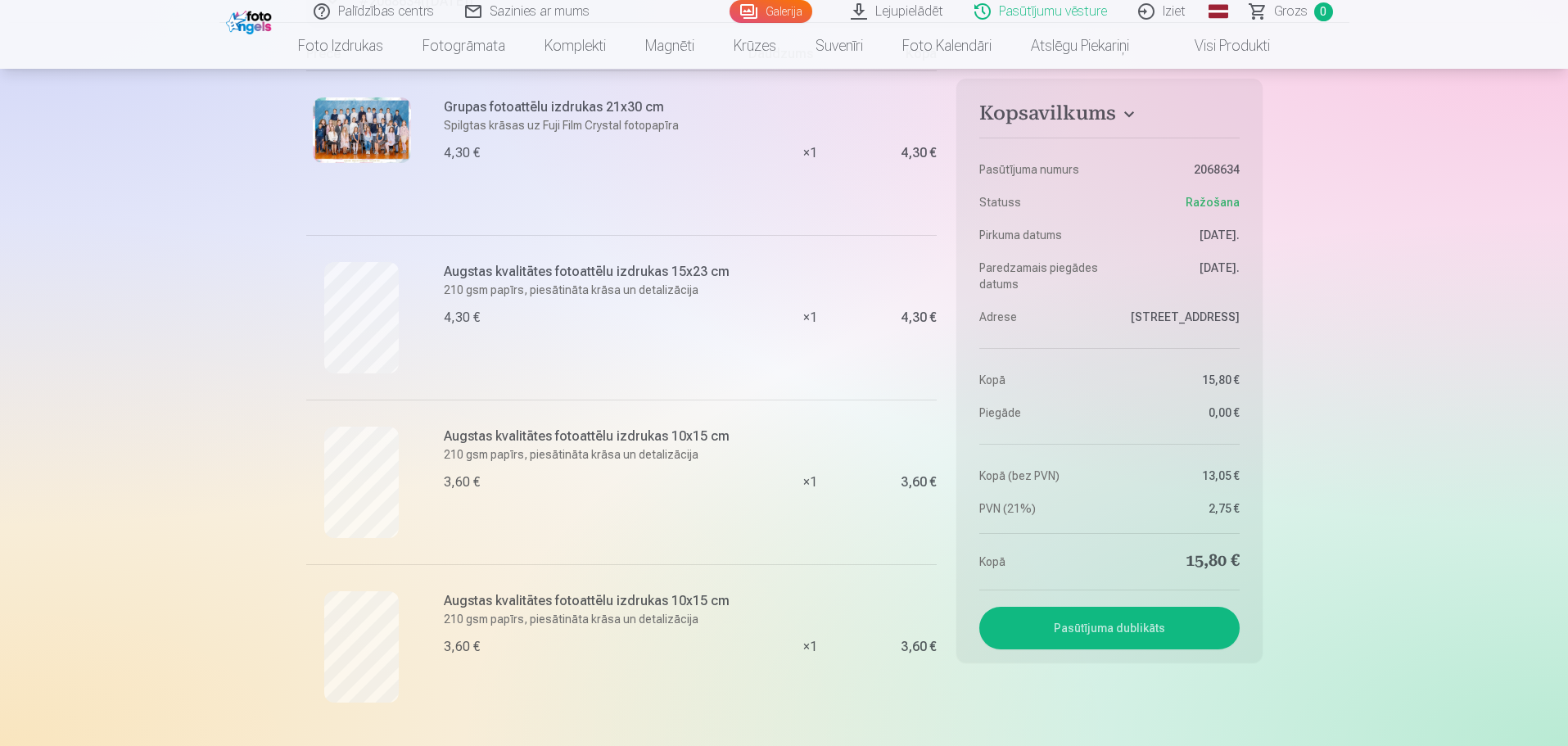
click at [1182, 7] on link "Iziet" at bounding box center [1163, 11] width 79 height 23
